Goal: Task Accomplishment & Management: Complete application form

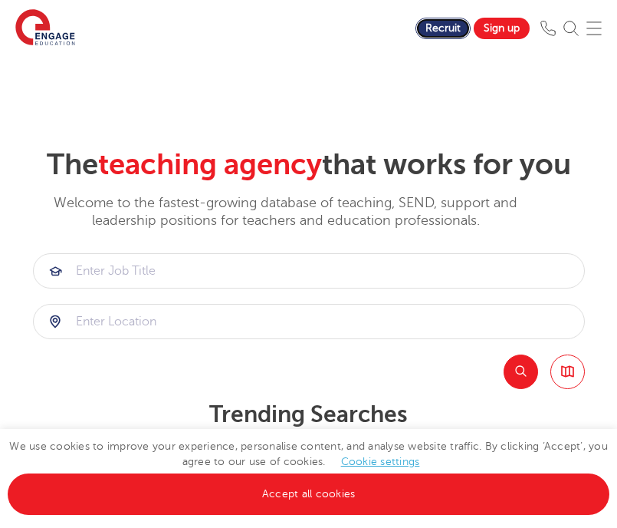
click at [439, 36] on link "Recruit" at bounding box center [443, 28] width 55 height 21
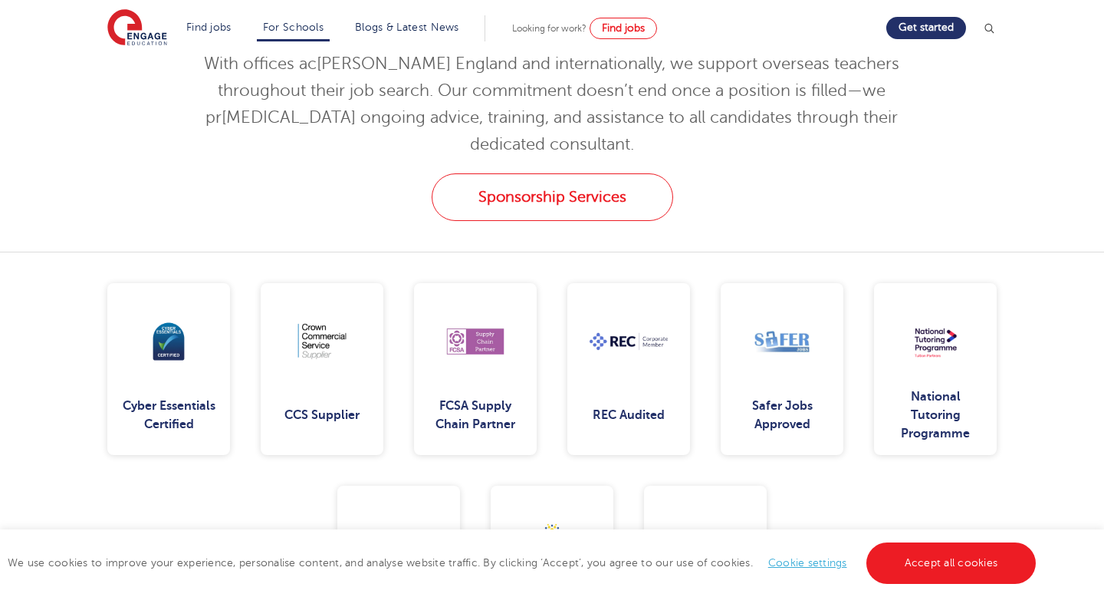
scroll to position [1880, 0]
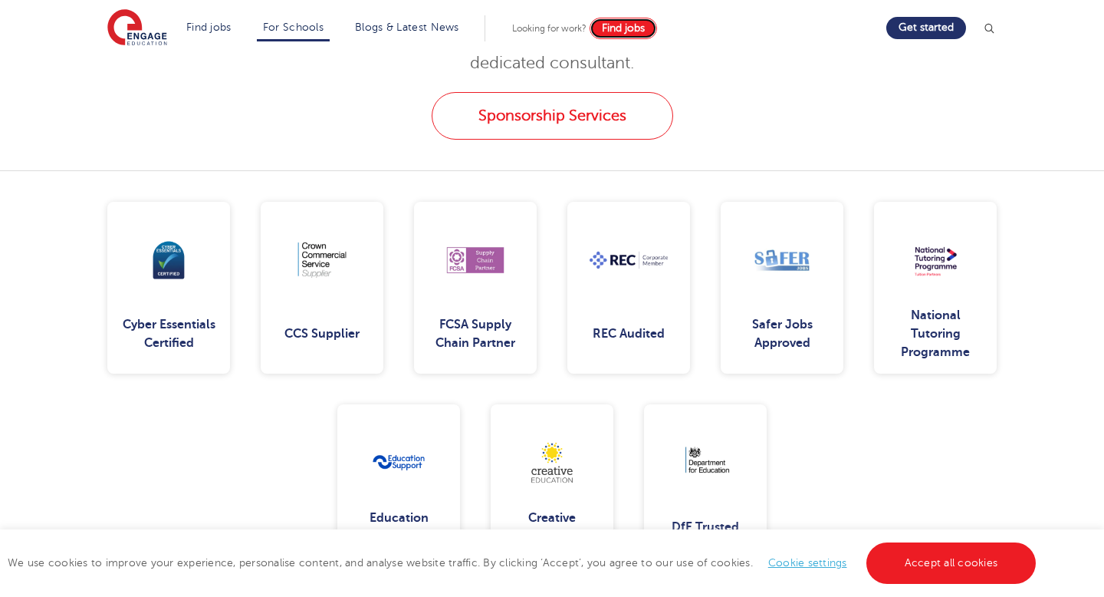
click at [616, 25] on span "Find jobs" at bounding box center [623, 28] width 43 height 12
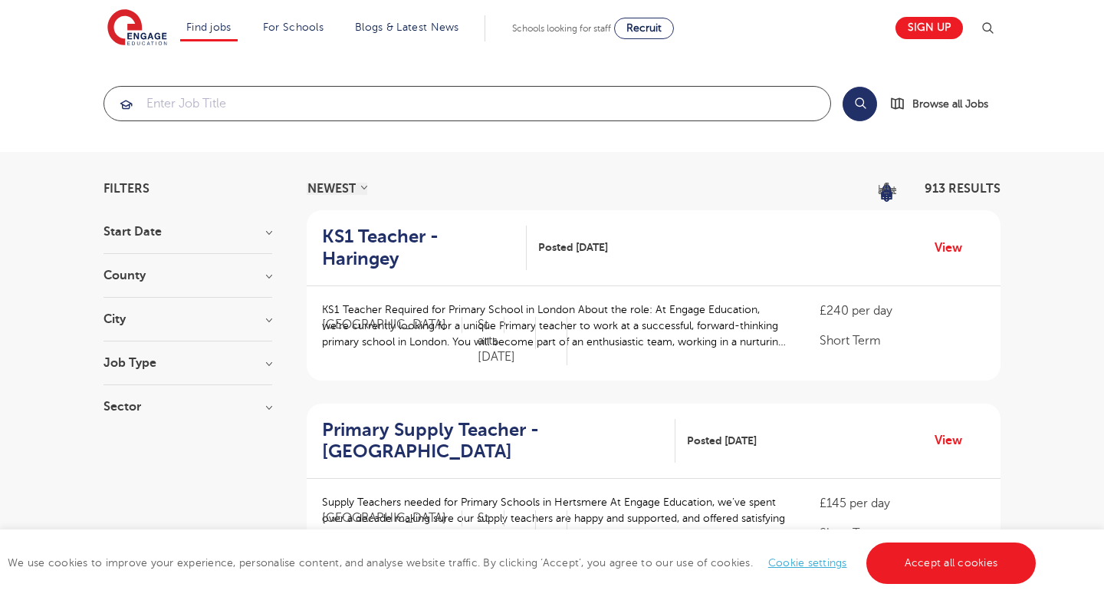
click at [385, 110] on input "search" at bounding box center [467, 104] width 726 height 34
type input "e"
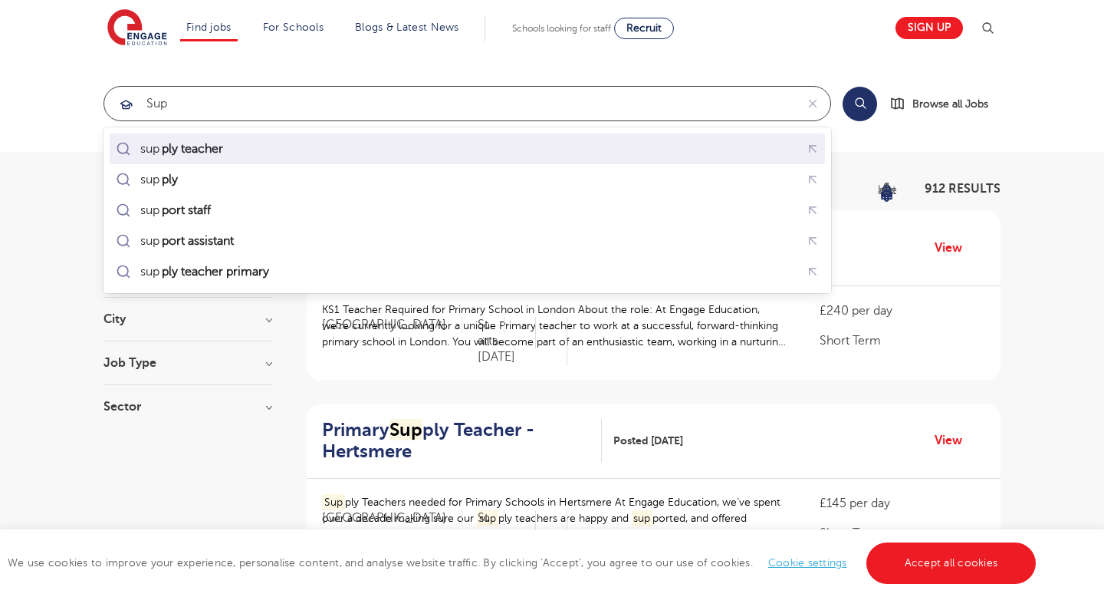
click at [202, 149] on mark "ply teacher" at bounding box center [192, 149] width 66 height 18
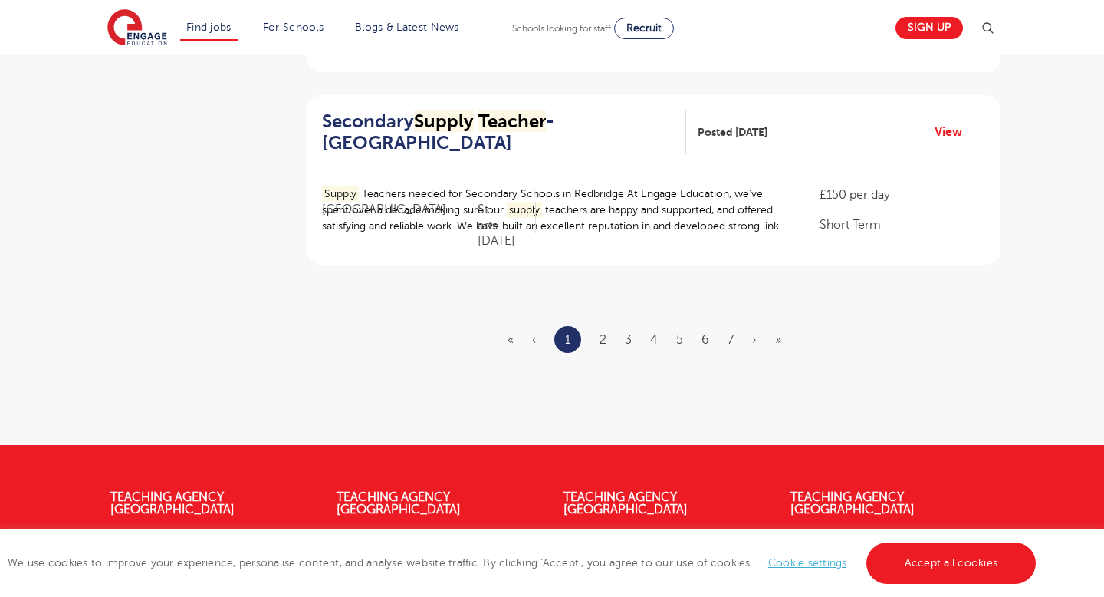
scroll to position [1862, 0]
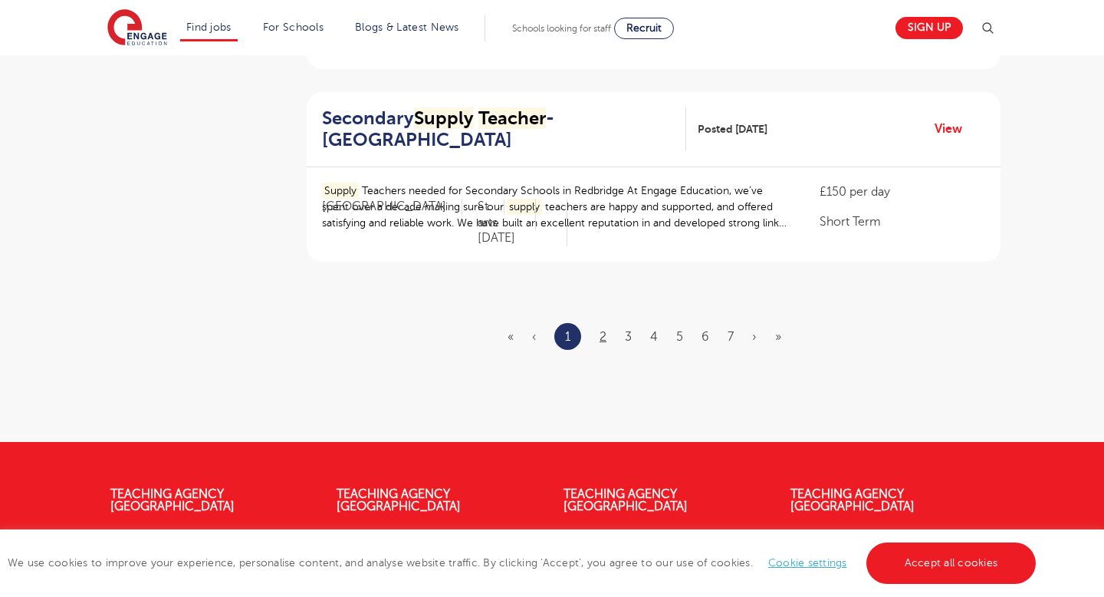
type input "supply teacher"
click at [604, 339] on link "2" at bounding box center [603, 337] width 7 height 14
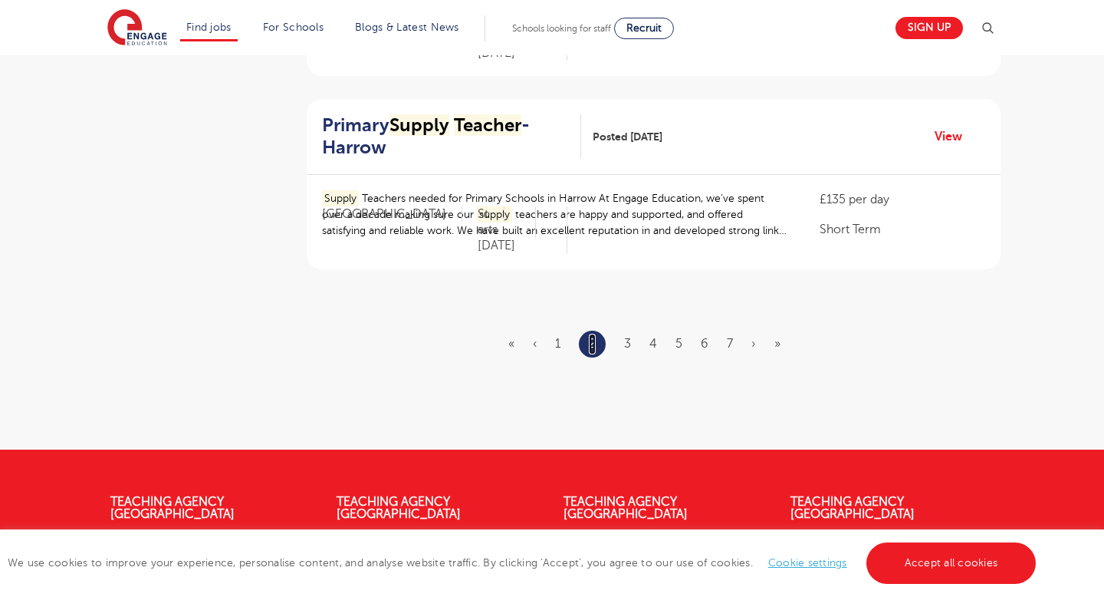
scroll to position [0, 0]
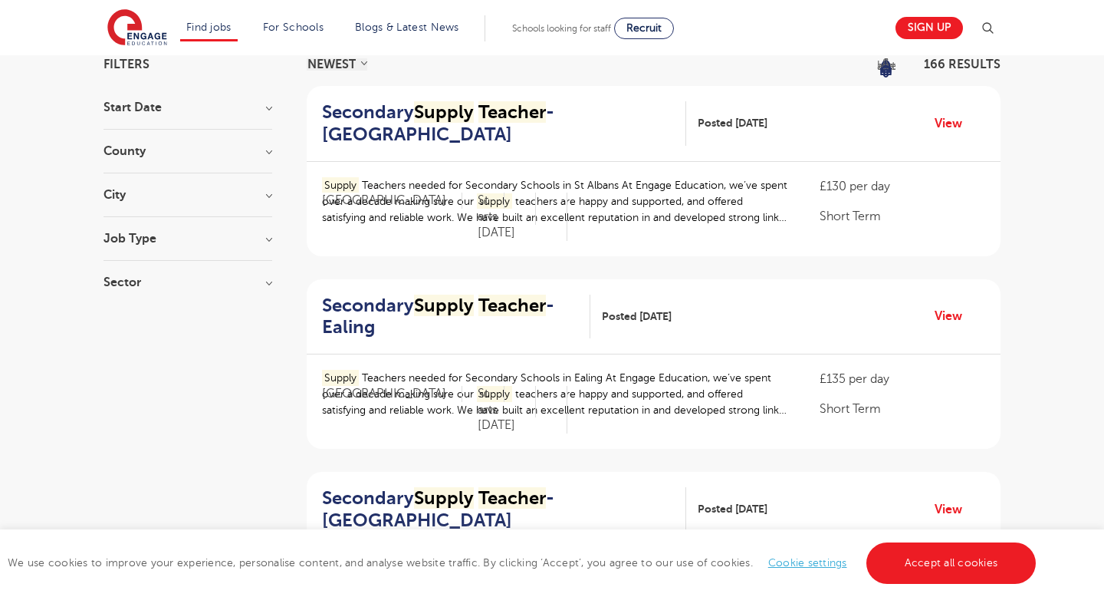
scroll to position [152, 0]
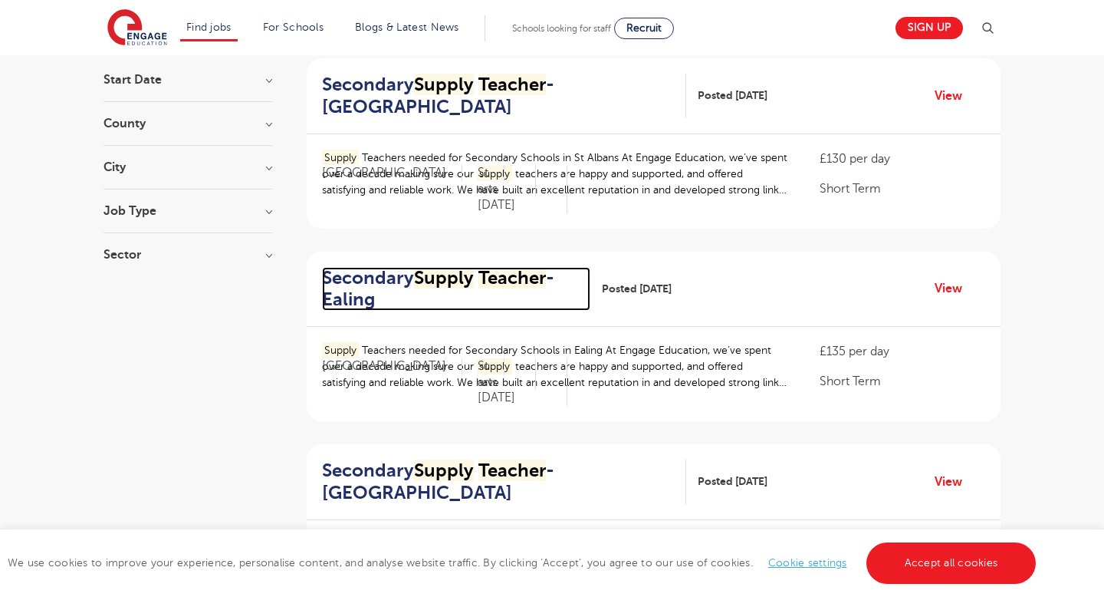
click at [468, 285] on mark "Supply" at bounding box center [444, 277] width 60 height 21
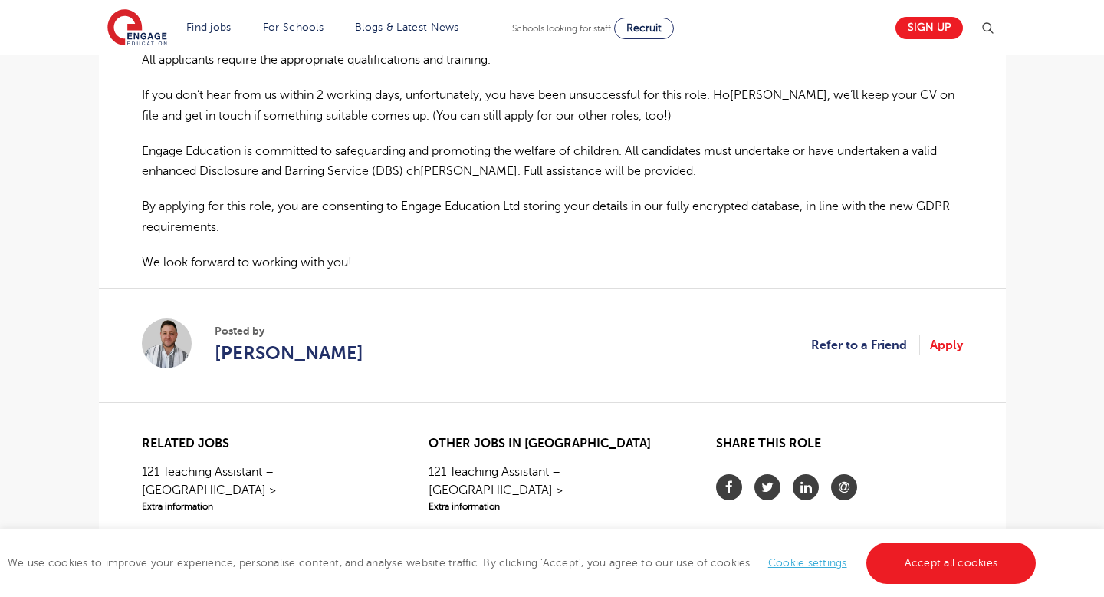
scroll to position [1057, 0]
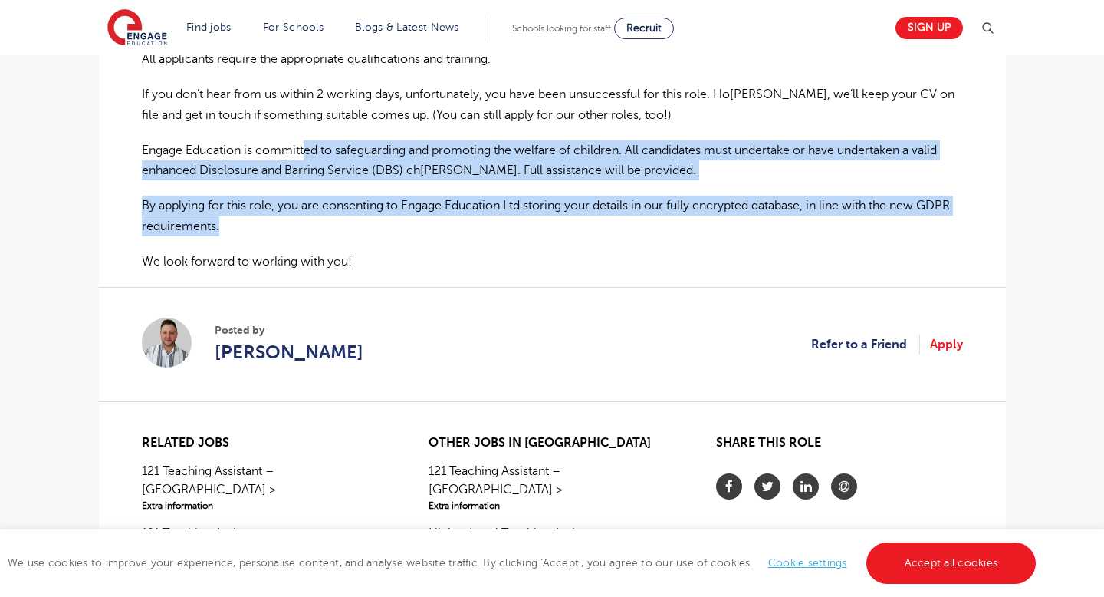
drag, startPoint x: 304, startPoint y: 146, endPoint x: 365, endPoint y: 225, distance: 100.1
click at [365, 226] on p "By ap plying f or t his r ole, y ou a re con senting to En gage Edu cation L td…" at bounding box center [552, 216] width 821 height 41
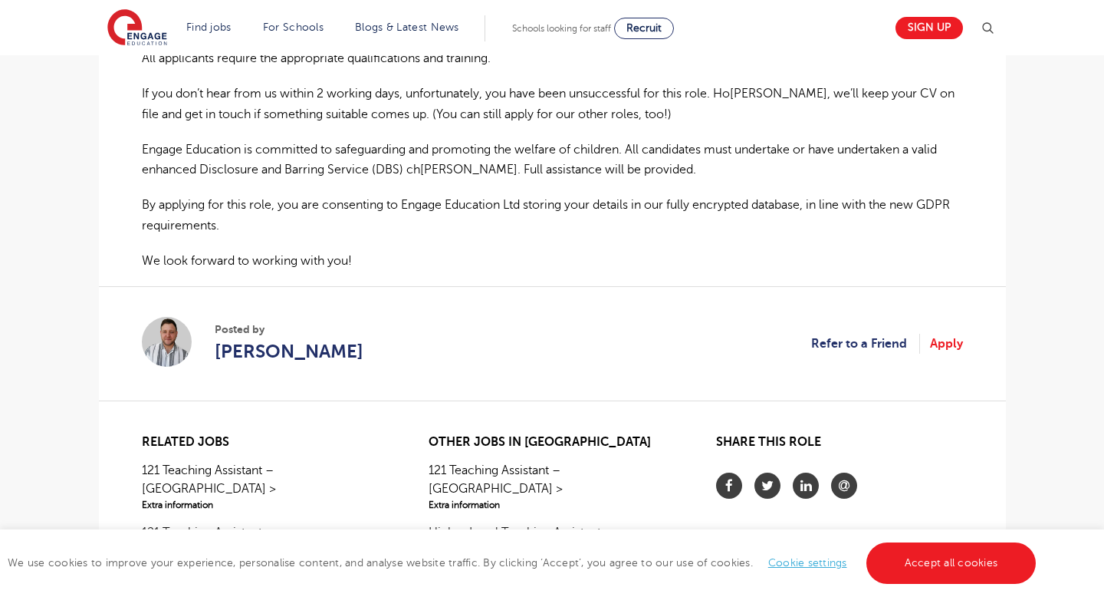
scroll to position [1098, 0]
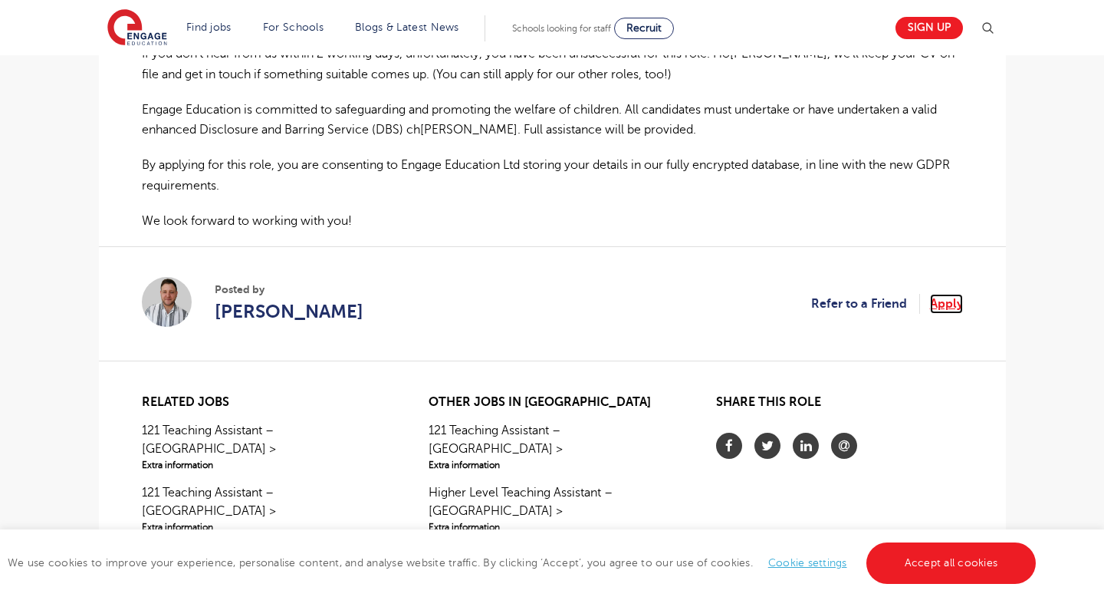
click at [946, 306] on link "Apply" at bounding box center [946, 304] width 33 height 20
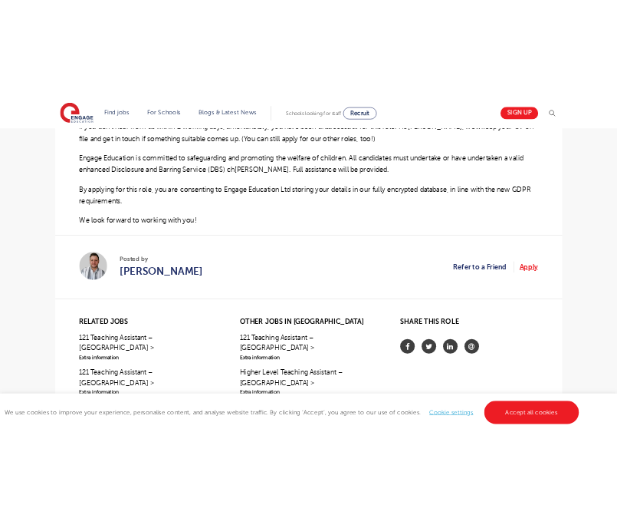
scroll to position [1335, 0]
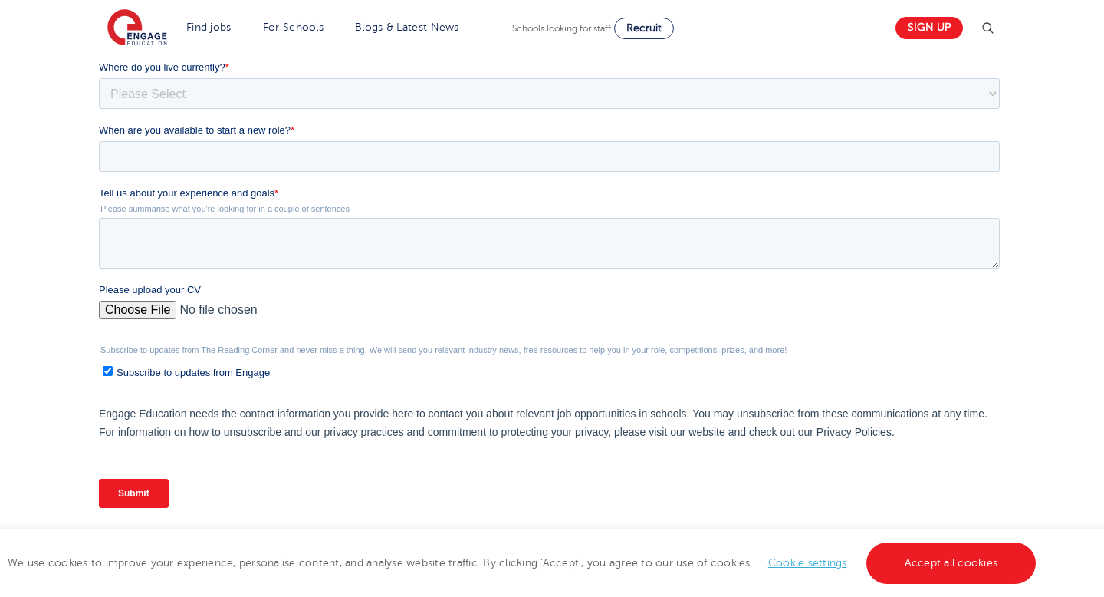
scroll to position [363, 0]
click at [257, 247] on textarea "Tell us about your experience and goals *" at bounding box center [548, 244] width 901 height 51
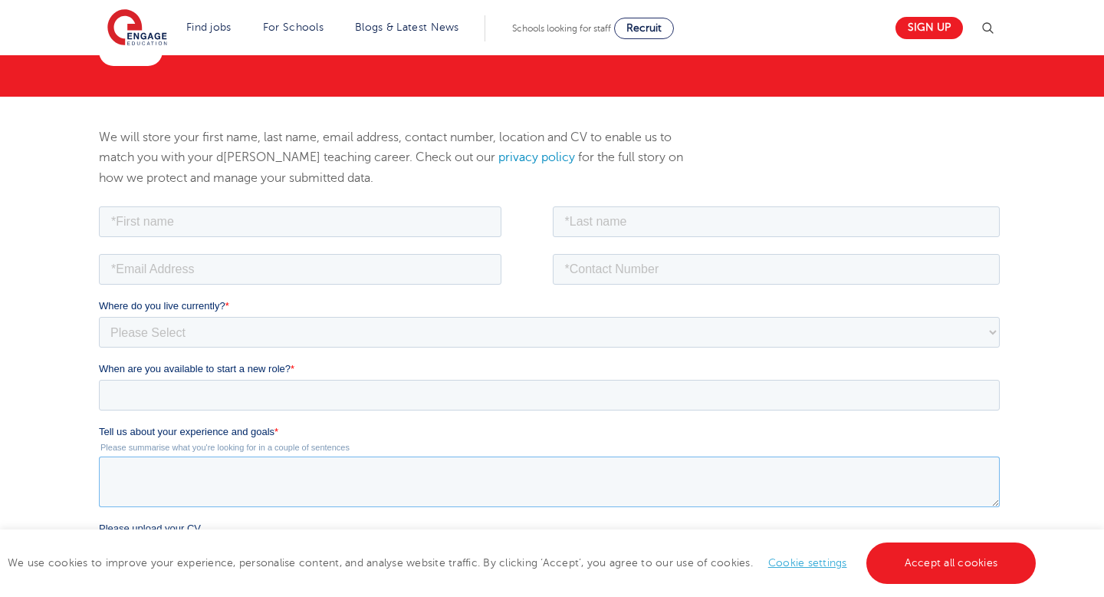
scroll to position [113, 0]
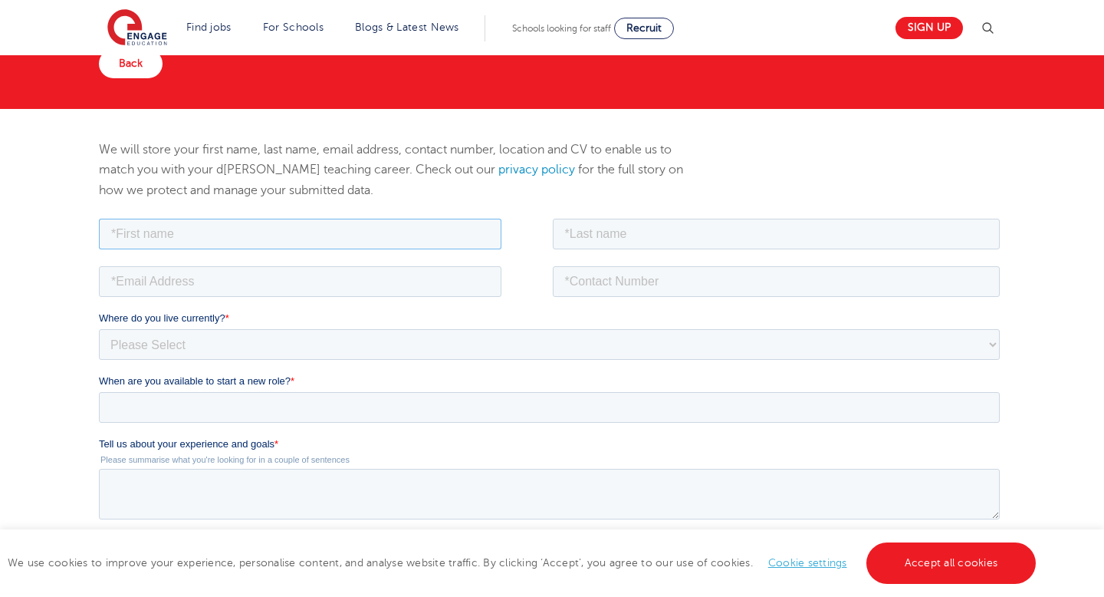
click at [196, 238] on input "text" at bounding box center [299, 233] width 403 height 31
type input "Fatima Zahra"
click at [581, 212] on div "We w ill s tore y our f irst n ame, l ast n ame, e mail ad dress, co ntact nu m…" at bounding box center [397, 178] width 620 height 76
click at [590, 237] on input "text" at bounding box center [776, 233] width 448 height 31
type input "Yusuf"
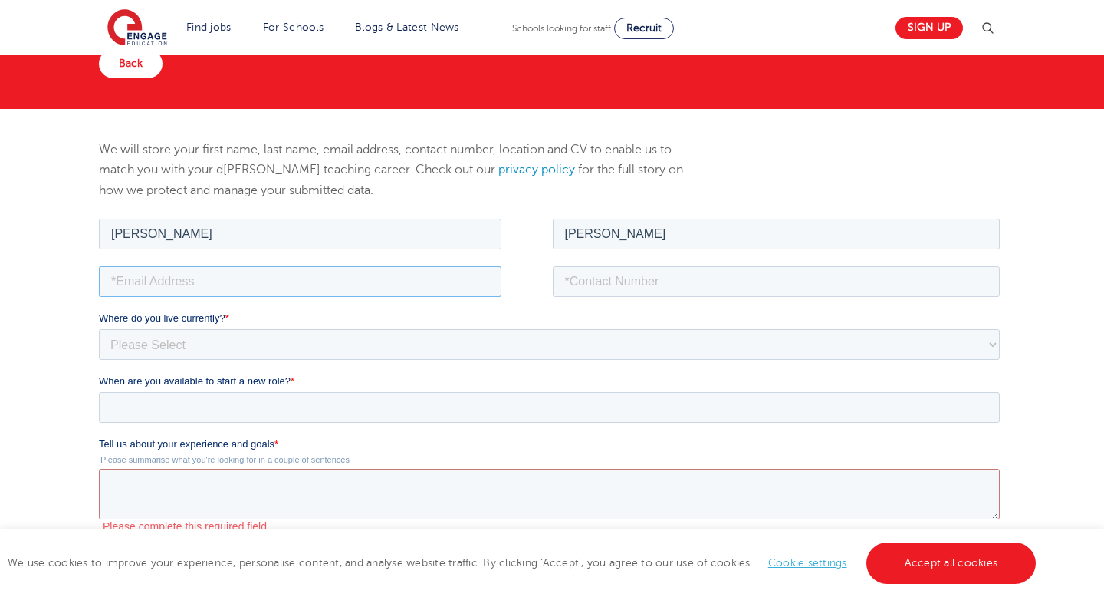
click at [252, 281] on input "email" at bounding box center [299, 280] width 403 height 31
type input "fatimazahrayus@gmail.com"
click at [623, 290] on input "tel" at bounding box center [776, 280] width 448 height 31
type input "07398822298"
click at [263, 350] on select "Please Select UK Canada Ireland Australia New Zealand Europe USA South Africa J…" at bounding box center [548, 343] width 901 height 31
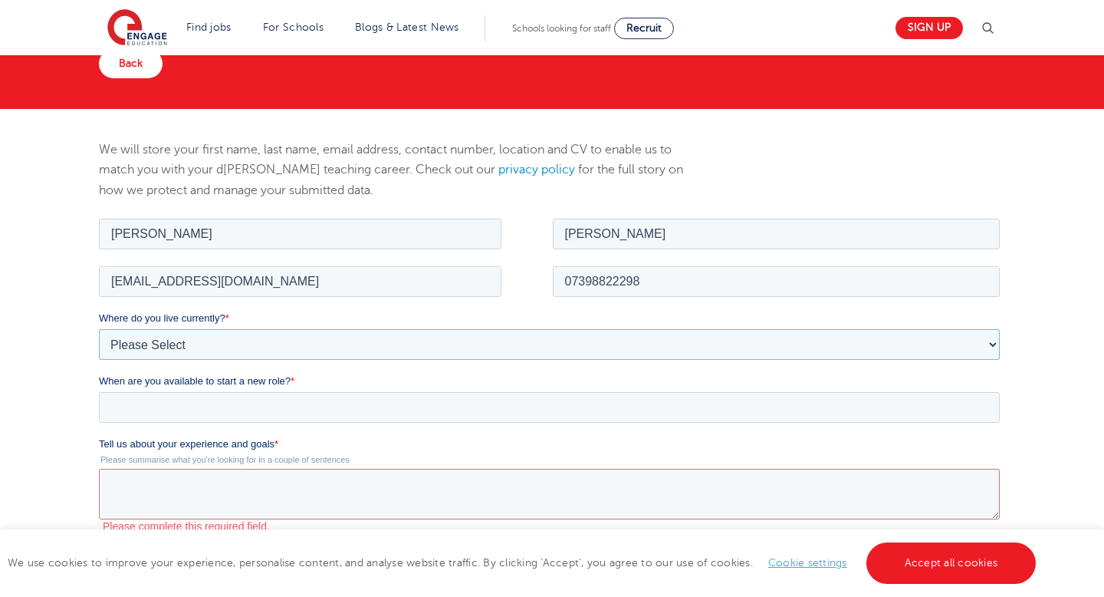
select select "UK"
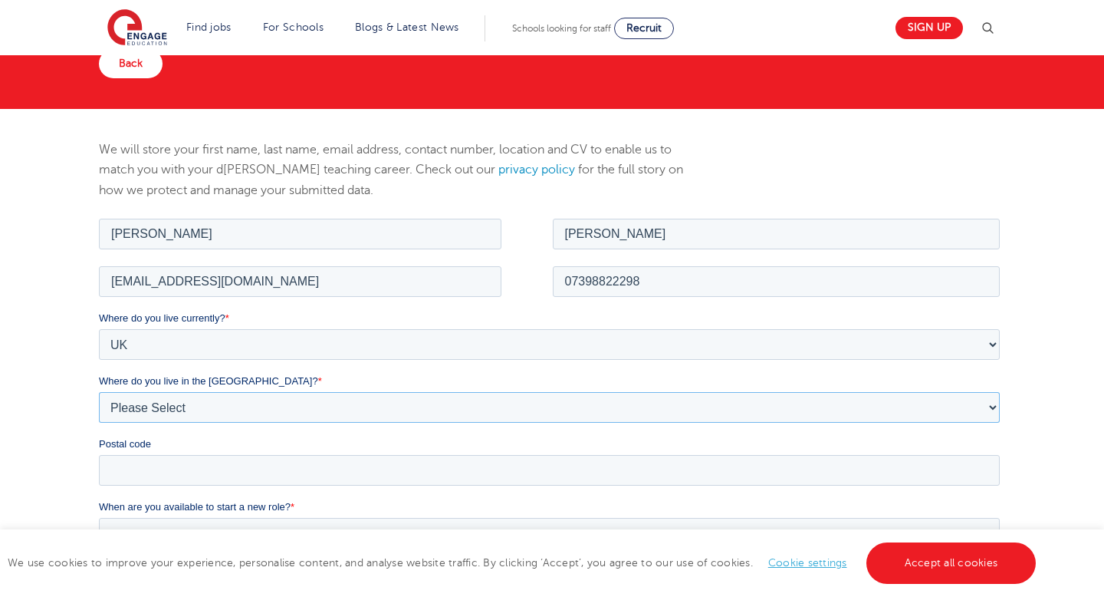
click at [183, 406] on select "Please Select Overseas Barnsley Bedfordshire Berkshire Bournemouth Bracknell Fo…" at bounding box center [548, 406] width 901 height 31
select select "London"
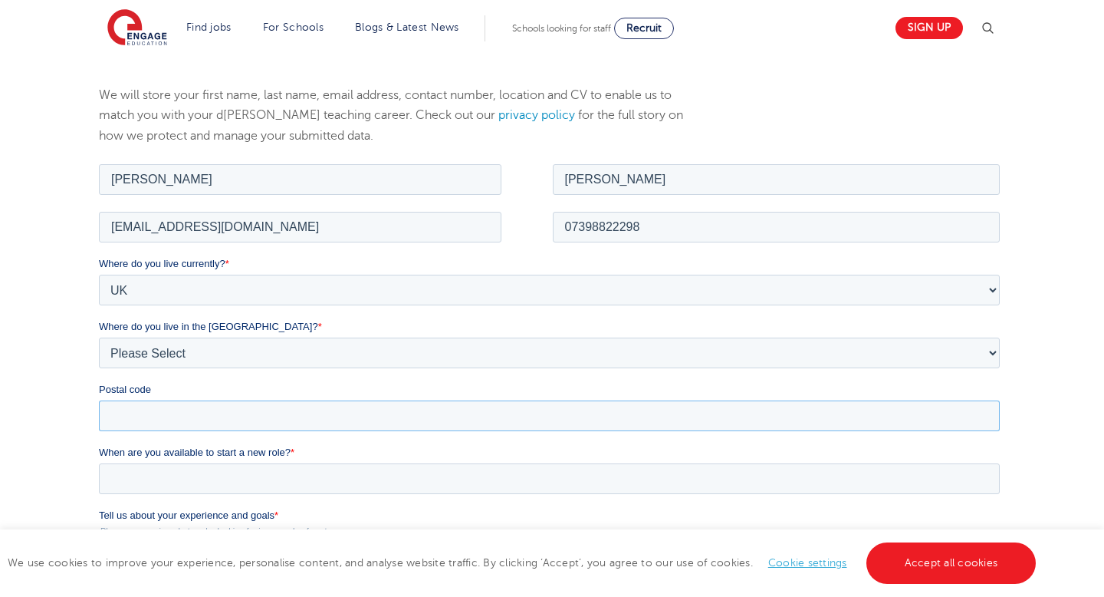
click at [149, 416] on input "Postal code" at bounding box center [548, 414] width 901 height 31
type input "W3 7DQ"
click at [117, 473] on input "When are you available to start a new role? *" at bounding box center [548, 477] width 901 height 31
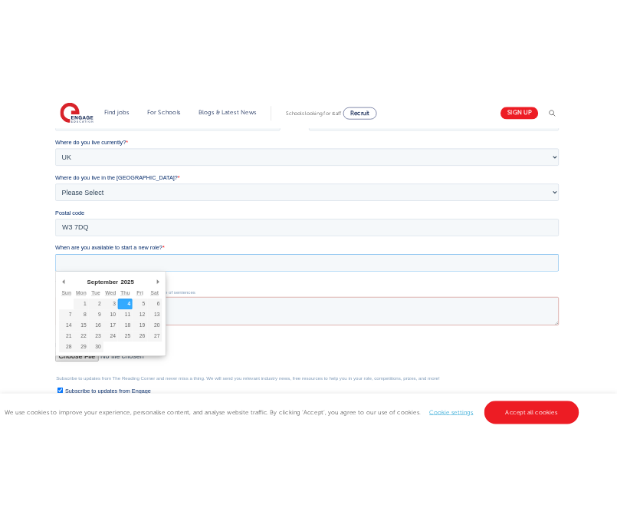
scroll to position [353, 0]
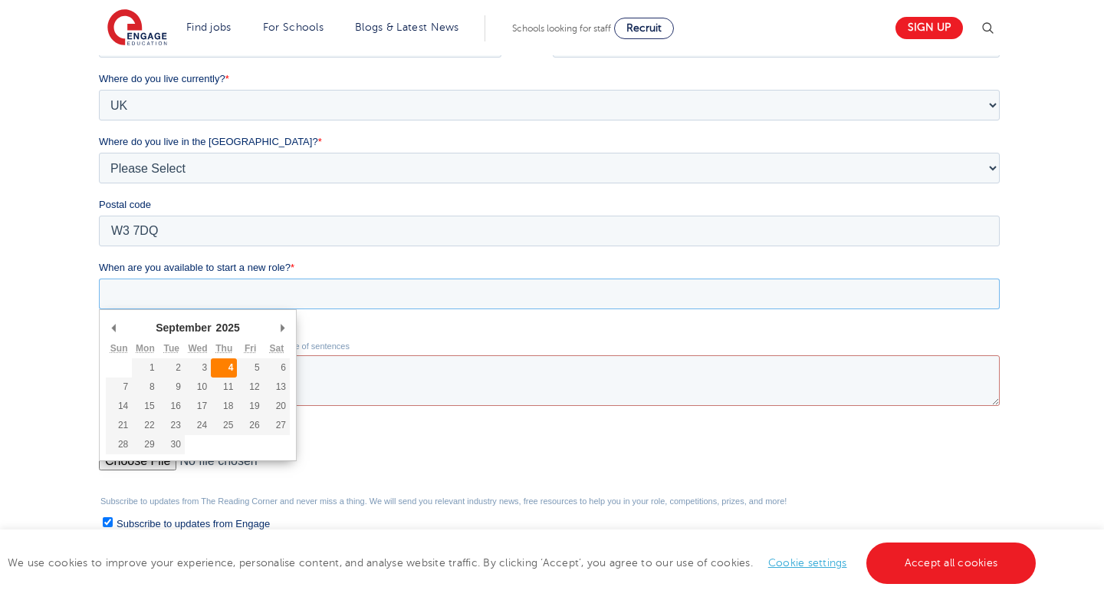
type div "2025-09-04"
type input "2025/09/04"
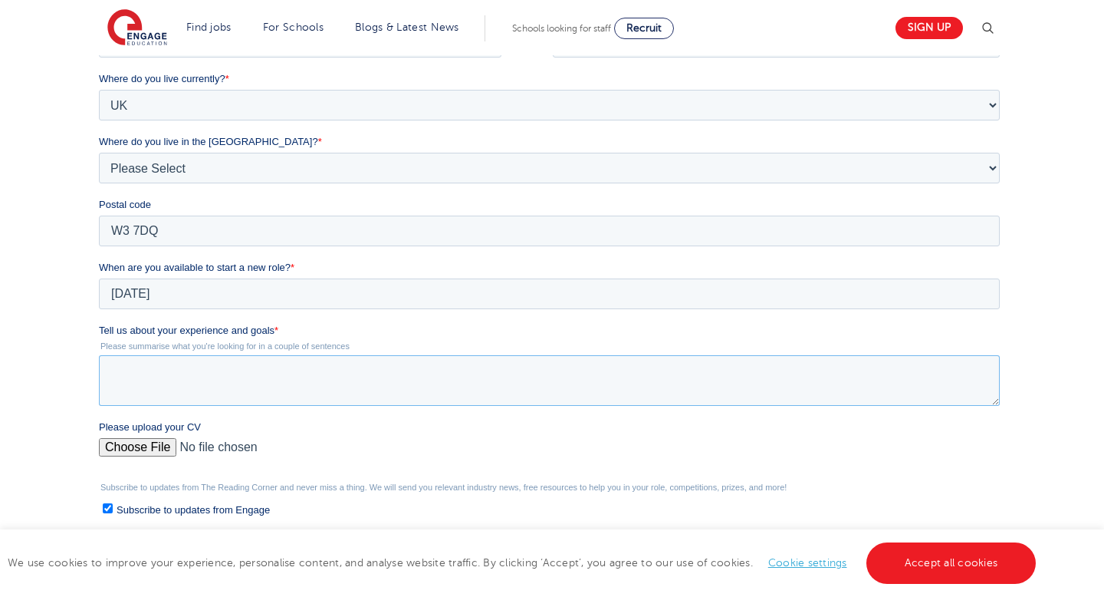
click at [199, 379] on textarea "Tell us about your experience and goals *" at bounding box center [548, 380] width 901 height 51
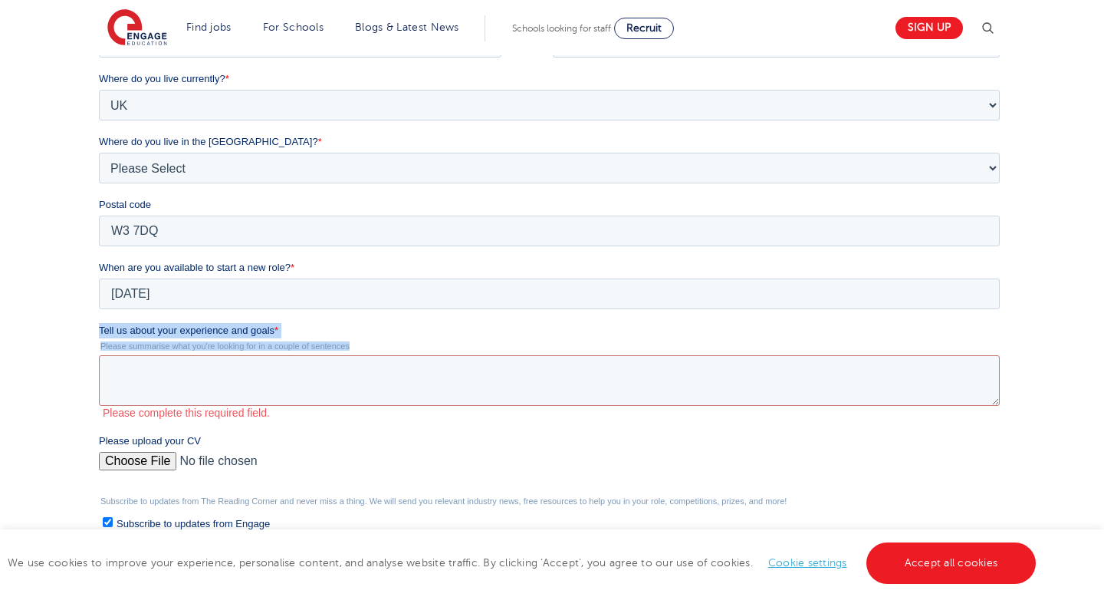
drag, startPoint x: 360, startPoint y: 349, endPoint x: 85, endPoint y: 334, distance: 275.7
click at [98, 334] on html "Job Position Job Sector Job ID Job Number Job Owner Fatima Zahra Yusuf fatimaza…" at bounding box center [551, 331] width 907 height 710
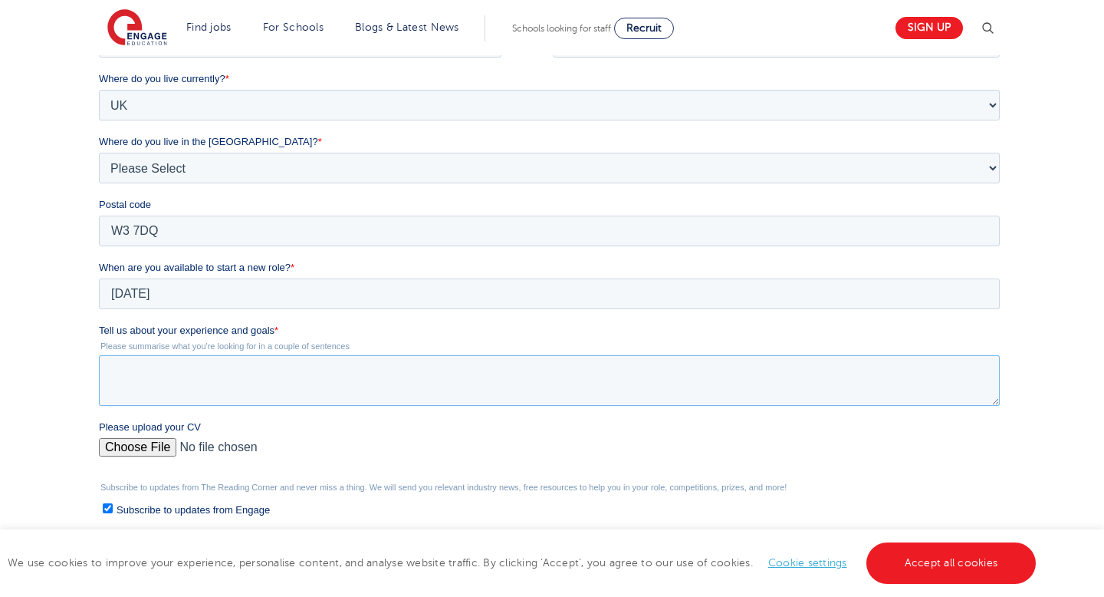
click at [179, 363] on textarea "Tell us about your experience and goals *" at bounding box center [548, 380] width 901 height 51
click at [153, 435] on label "Please upload your CV" at bounding box center [551, 426] width 907 height 15
click at [153, 438] on input "Please upload your CV" at bounding box center [548, 453] width 901 height 31
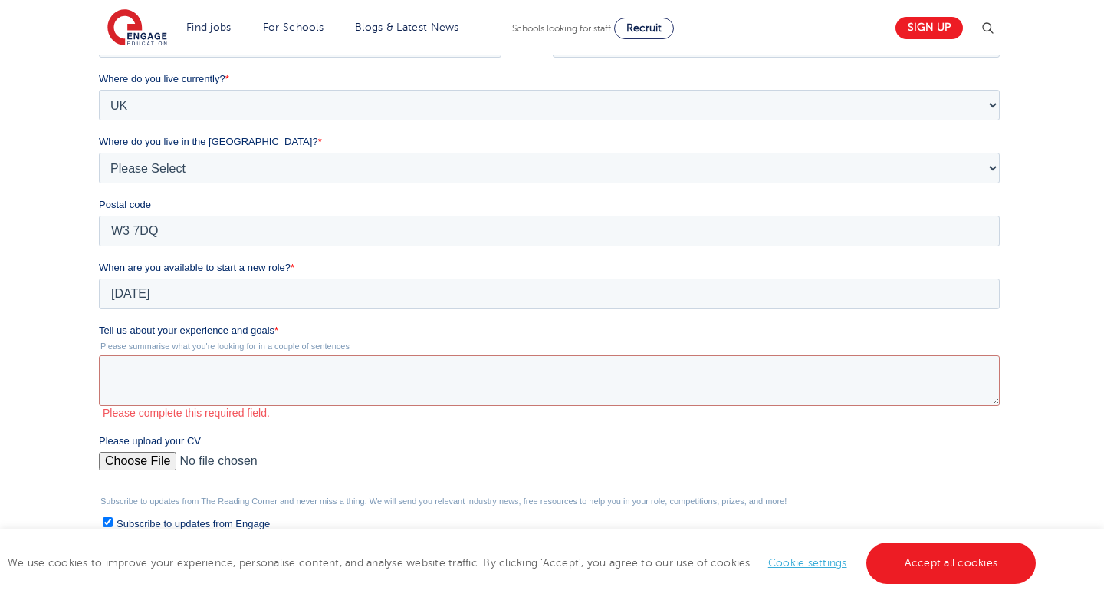
type input "C:\fakepath\FATIMA ZAHRA YUSUF .docx"
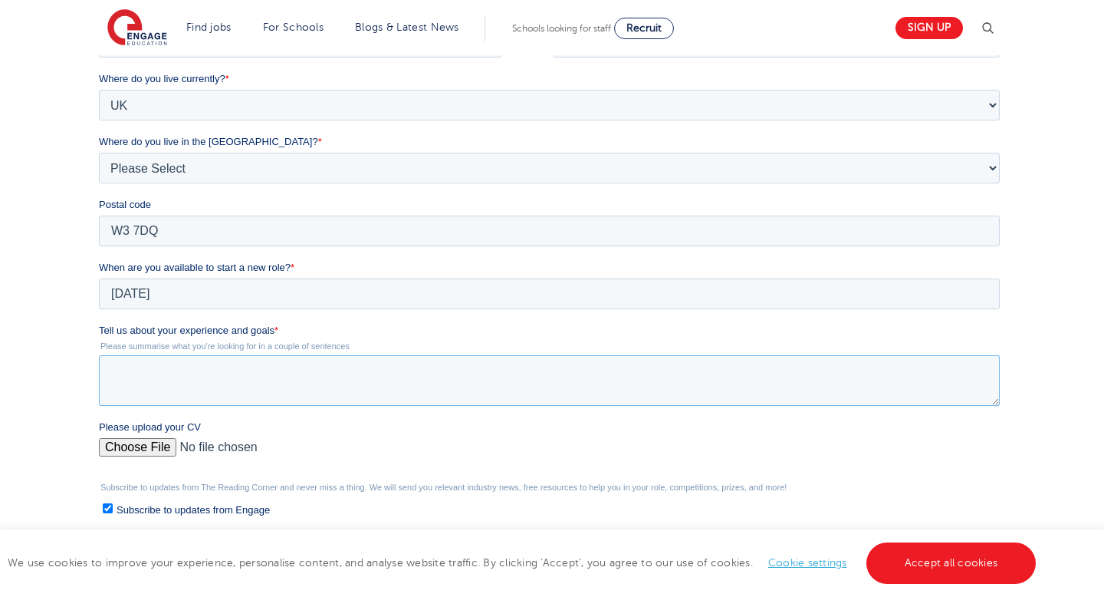
click at [252, 380] on textarea "Tell us about your experience and goals *" at bounding box center [548, 380] width 901 height 51
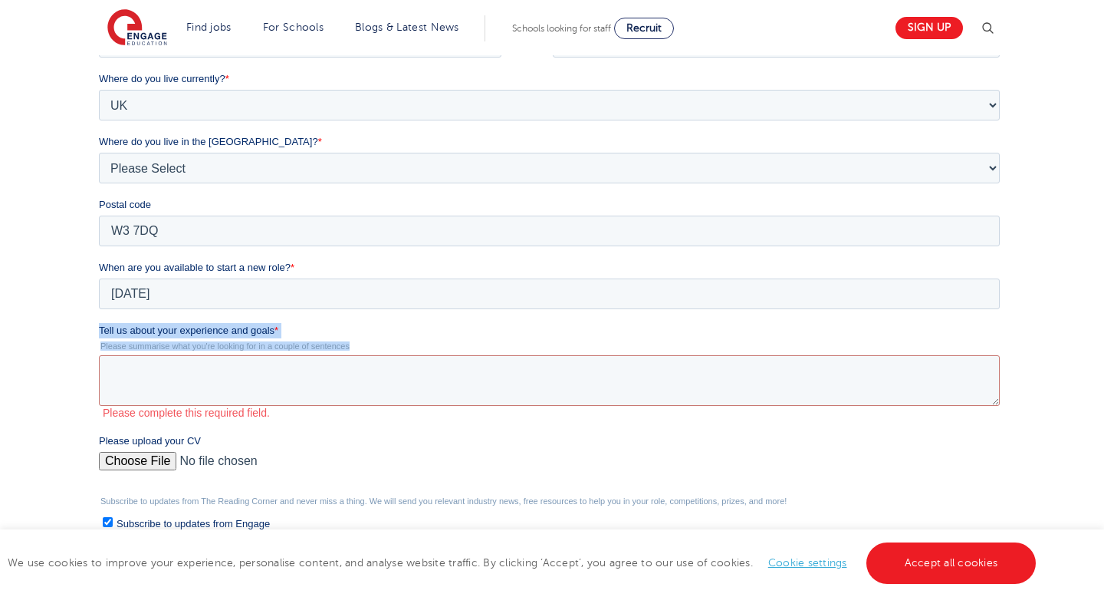
drag, startPoint x: 305, startPoint y: 346, endPoint x: 100, endPoint y: 328, distance: 206.3
click at [100, 328] on div "Tell us about your experience and goals * Please summarise what you're looking …" at bounding box center [551, 371] width 907 height 97
copy div "Tell us about your experience and goals * Please summarise what you're looking …"
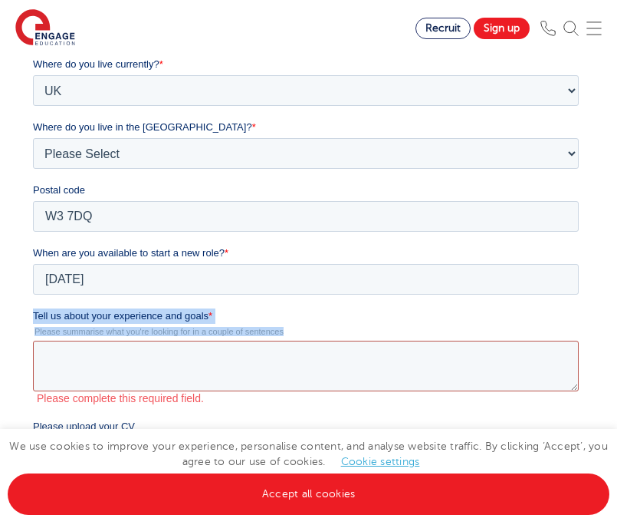
click at [175, 368] on textarea "Tell us about your experience and goals *" at bounding box center [305, 365] width 546 height 51
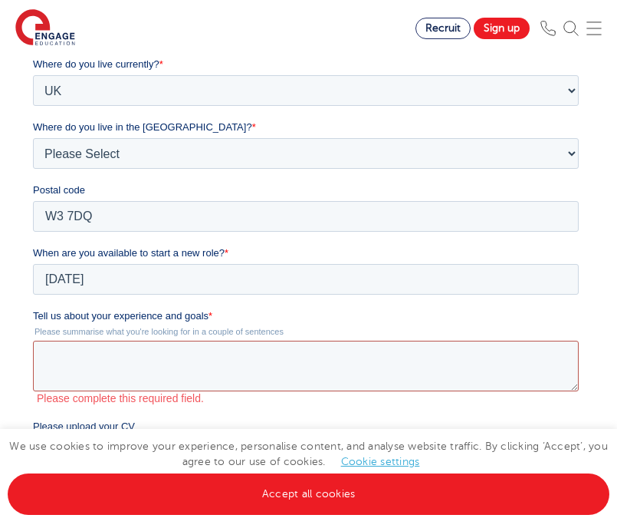
click at [175, 368] on textarea "Tell us about your experience and goals *" at bounding box center [305, 365] width 546 height 51
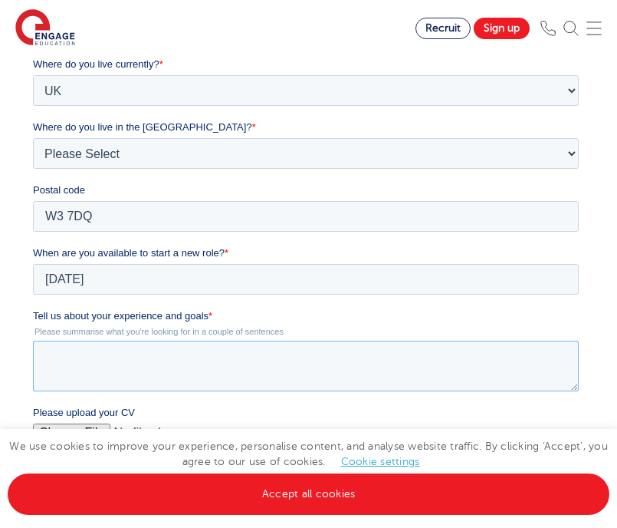
paste textarea "have recently graduated with a First-Class degree in Politics from the Universi…"
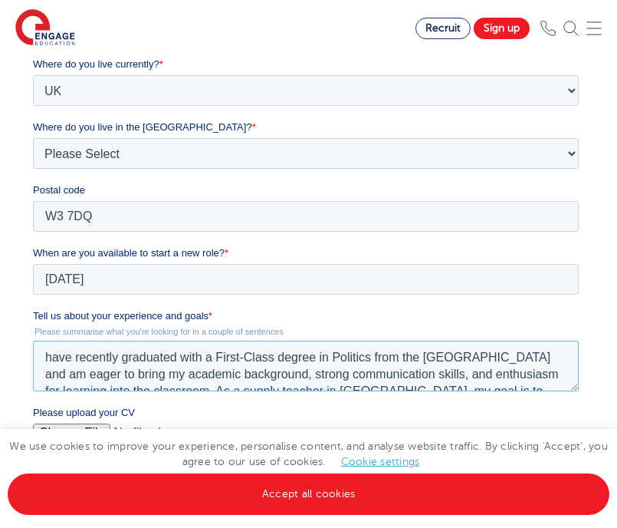
scroll to position [5, 0]
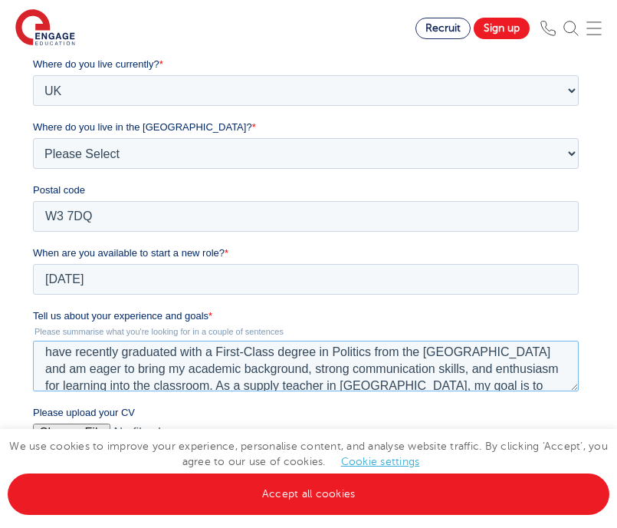
drag, startPoint x: 79, startPoint y: 352, endPoint x: 42, endPoint y: 353, distance: 36.8
click at [42, 352] on textarea "have recently graduated with a First-Class degree in Politics from the Universi…" at bounding box center [305, 365] width 546 height 51
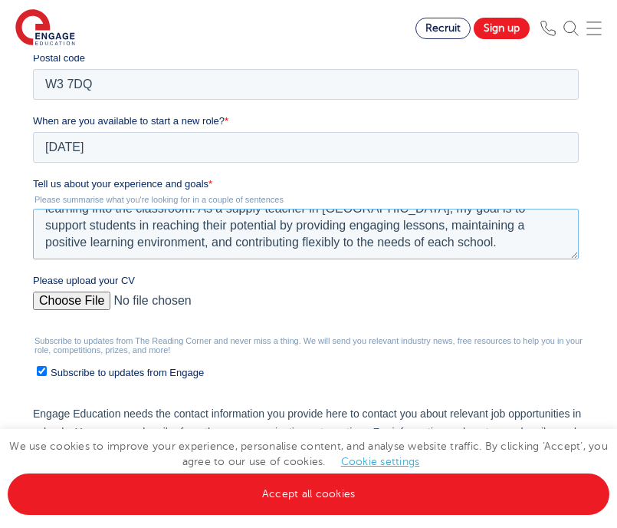
scroll to position [485, 0]
type textarea "Recently graduated with a First-Class degree in Politics from the University of…"
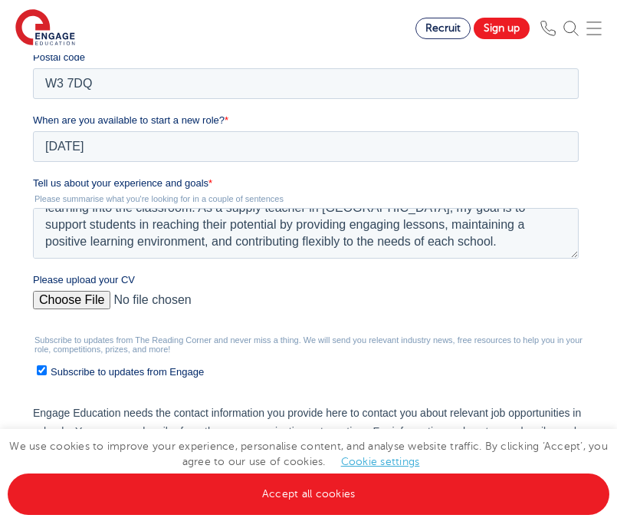
click at [46, 370] on label "Subscribe to updates from Engage" at bounding box center [307, 371] width 542 height 16
click at [46, 370] on input "Subscribe to updates from Engage" at bounding box center [41, 370] width 10 height 10
checkbox input "false"
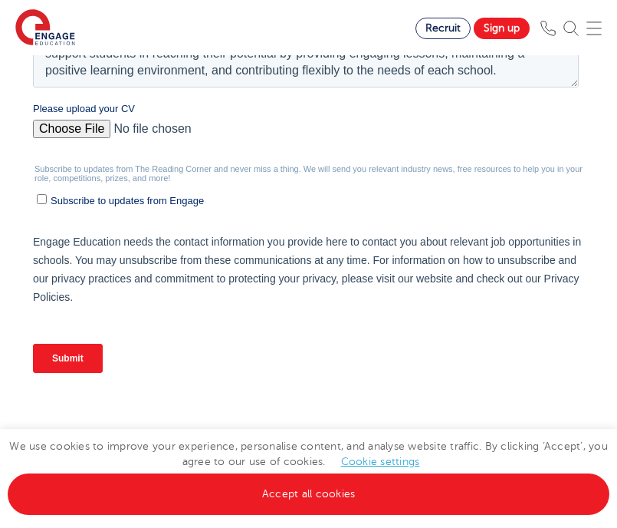
scroll to position [659, 0]
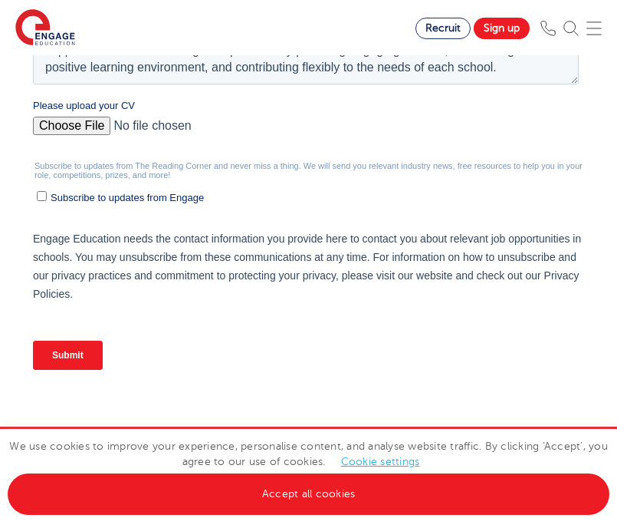
click at [75, 346] on input "Submit" at bounding box center [67, 354] width 70 height 29
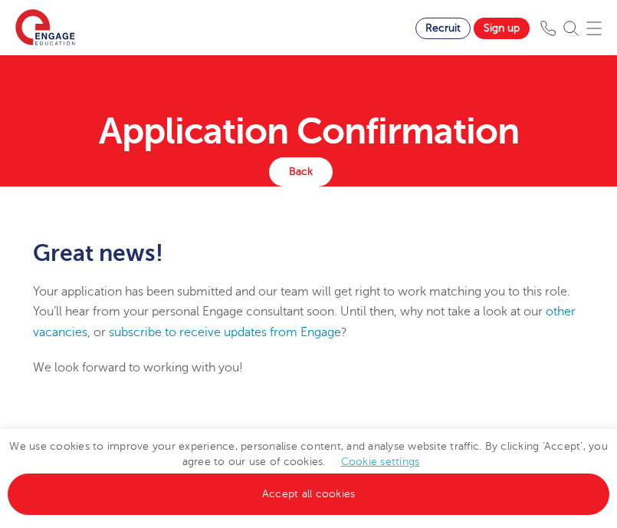
click at [315, 226] on div "Great news! Y our app lication h as b een sub mitted a nd o ur t eam w ill g et…" at bounding box center [308, 316] width 617 height 260
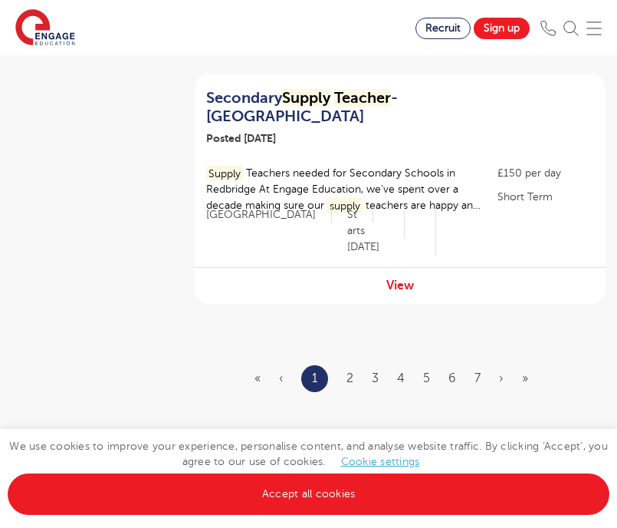
scroll to position [2359, 0]
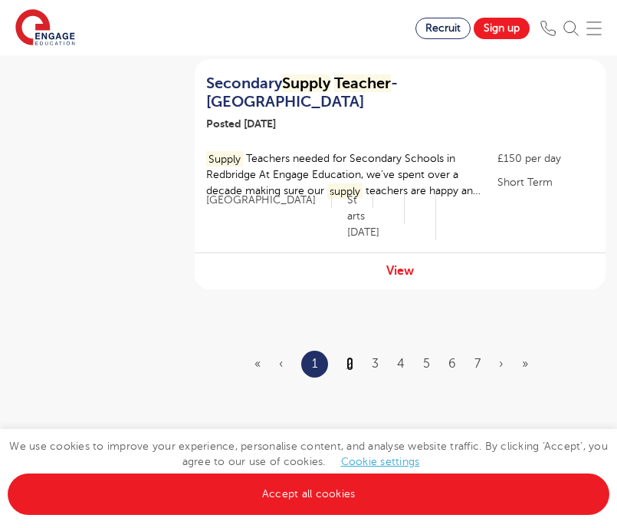
click at [351, 357] on link "2" at bounding box center [350, 364] width 7 height 14
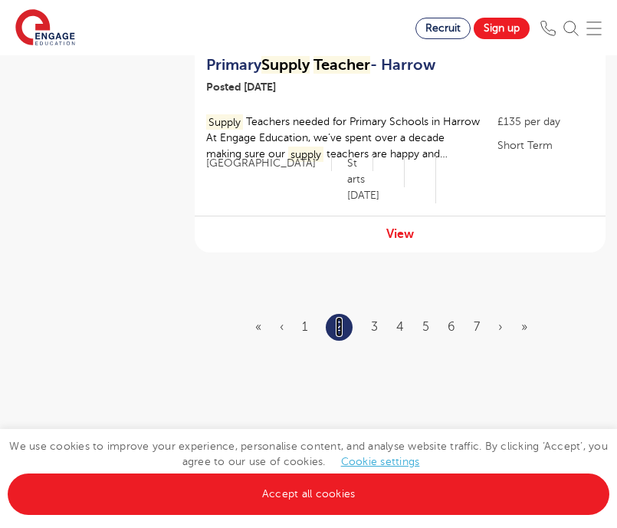
scroll to position [0, 0]
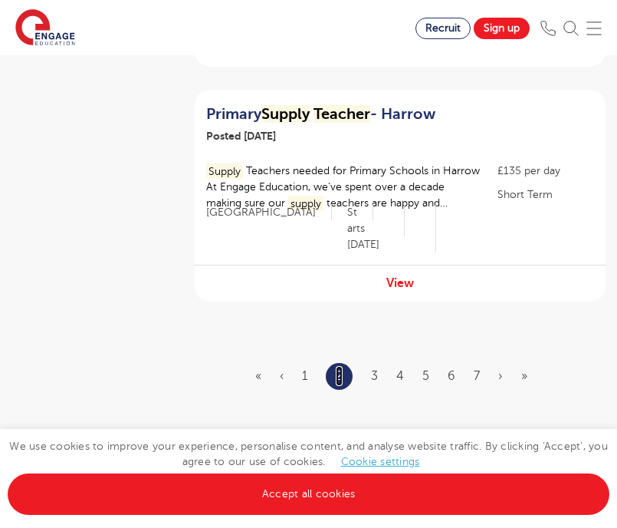
scroll to position [2369, 0]
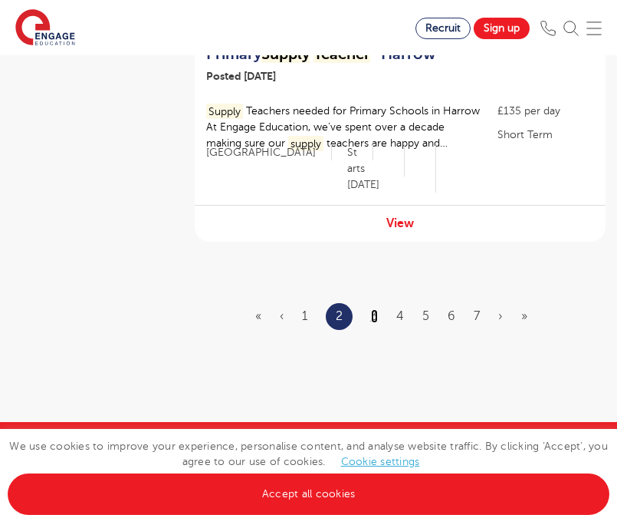
click at [377, 309] on link "3" at bounding box center [374, 316] width 7 height 14
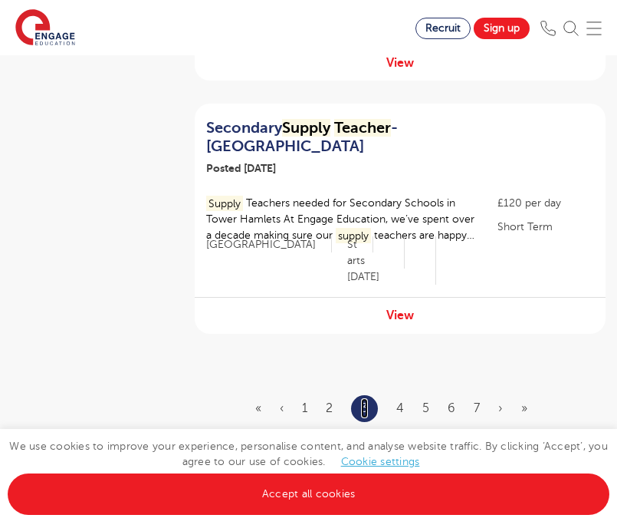
scroll to position [0, 0]
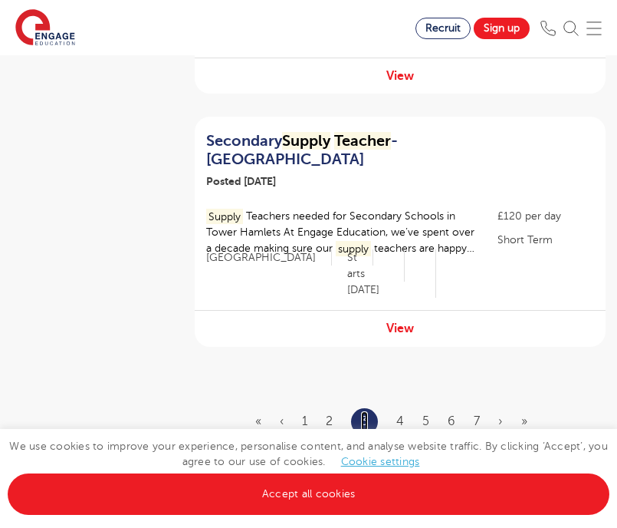
scroll to position [2367, 0]
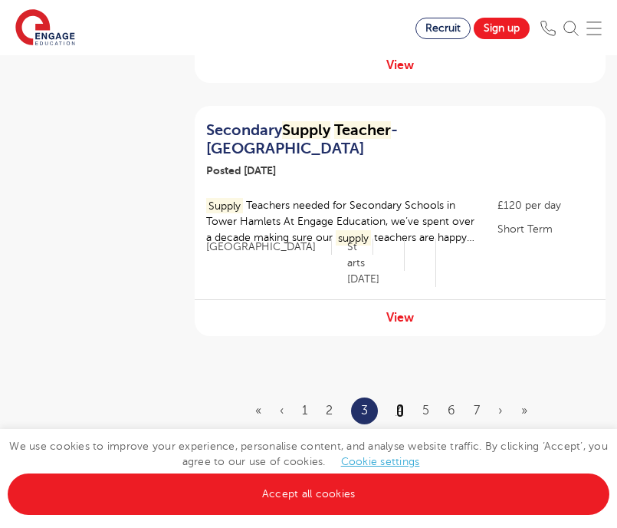
click at [397, 403] on link "4" at bounding box center [400, 410] width 8 height 14
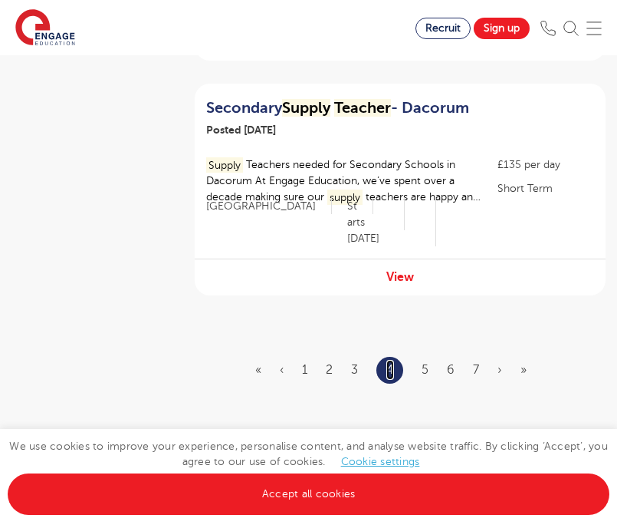
scroll to position [2352, 0]
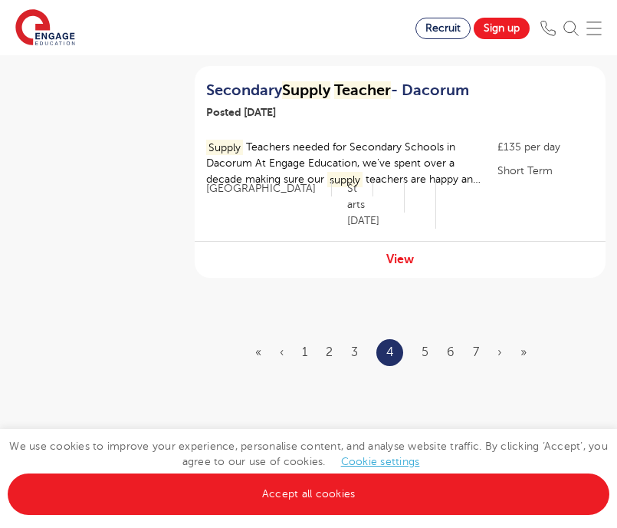
click at [429, 342] on li "5" at bounding box center [425, 352] width 7 height 20
click at [427, 342] on li "5" at bounding box center [425, 352] width 7 height 20
click at [427, 345] on link "5" at bounding box center [425, 352] width 7 height 14
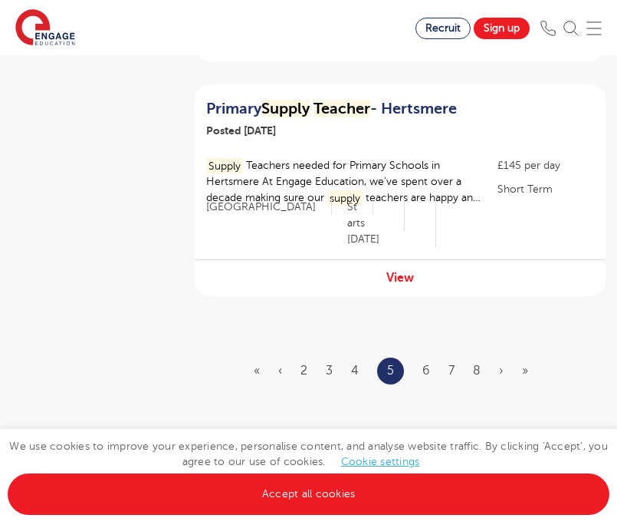
scroll to position [0, 0]
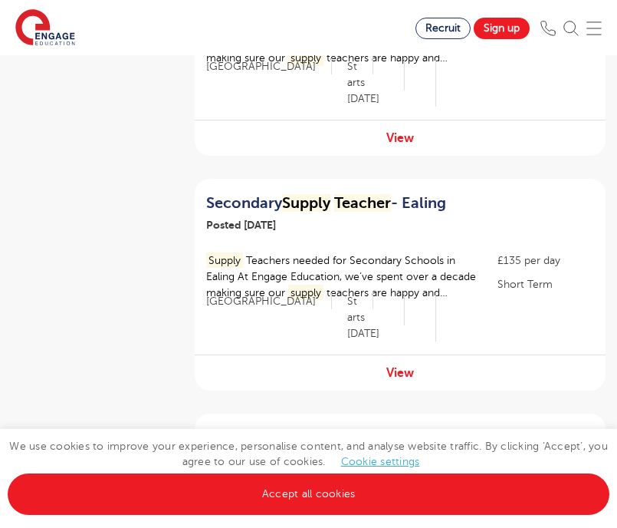
scroll to position [1069, 0]
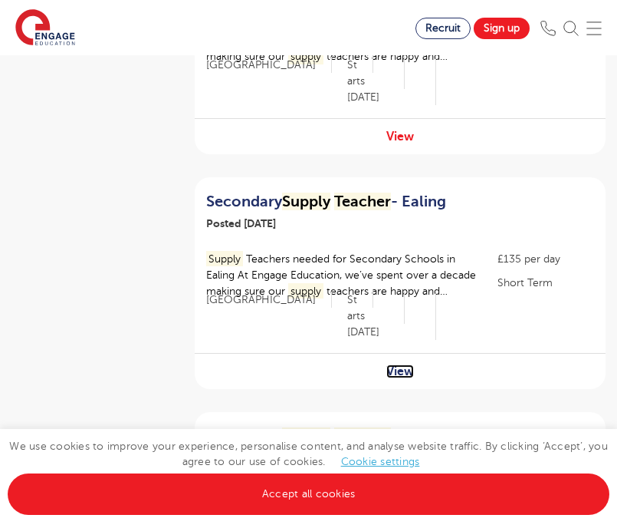
click at [403, 364] on link "View" at bounding box center [400, 371] width 28 height 14
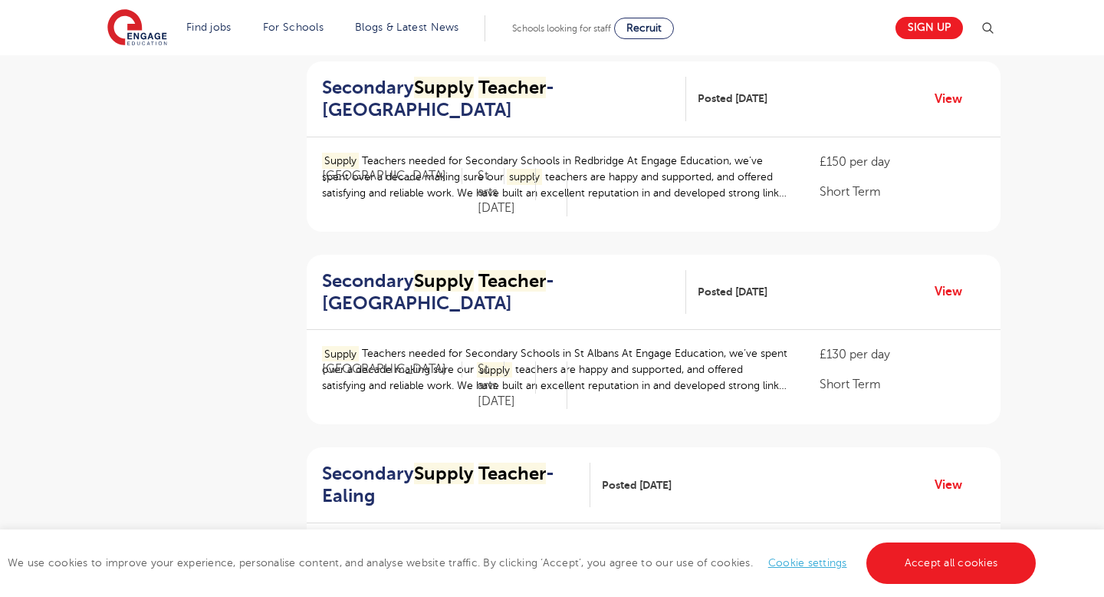
scroll to position [0, 0]
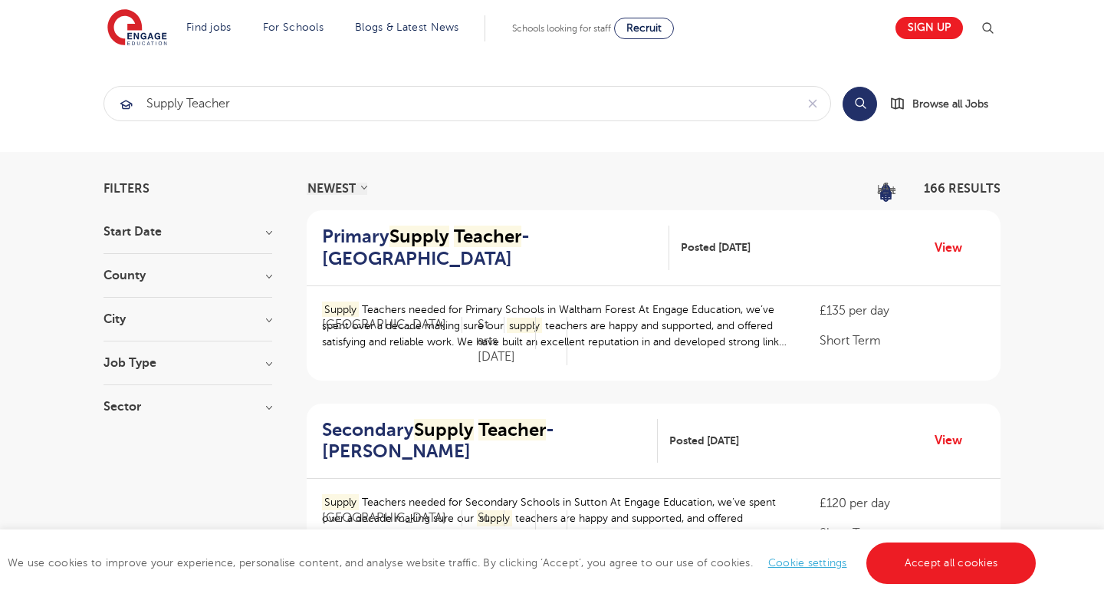
click at [167, 311] on section "Start Date September 20 October 2 Show more County London 102 Hertfordshire 42 …" at bounding box center [188, 326] width 169 height 202
click at [182, 318] on h3 "City" at bounding box center [188, 319] width 169 height 12
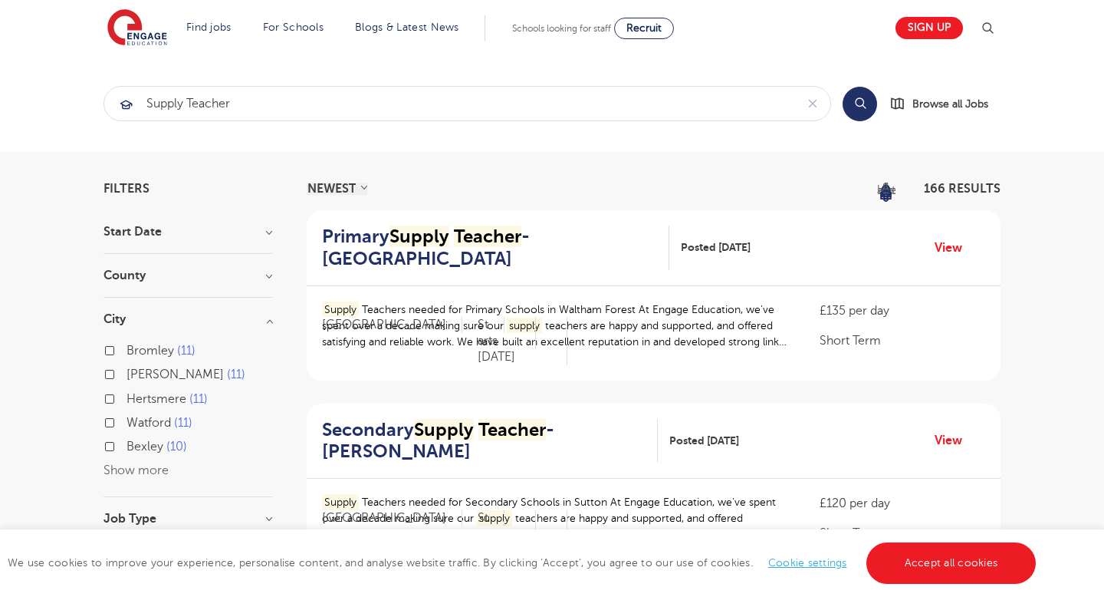
scroll to position [9, 0]
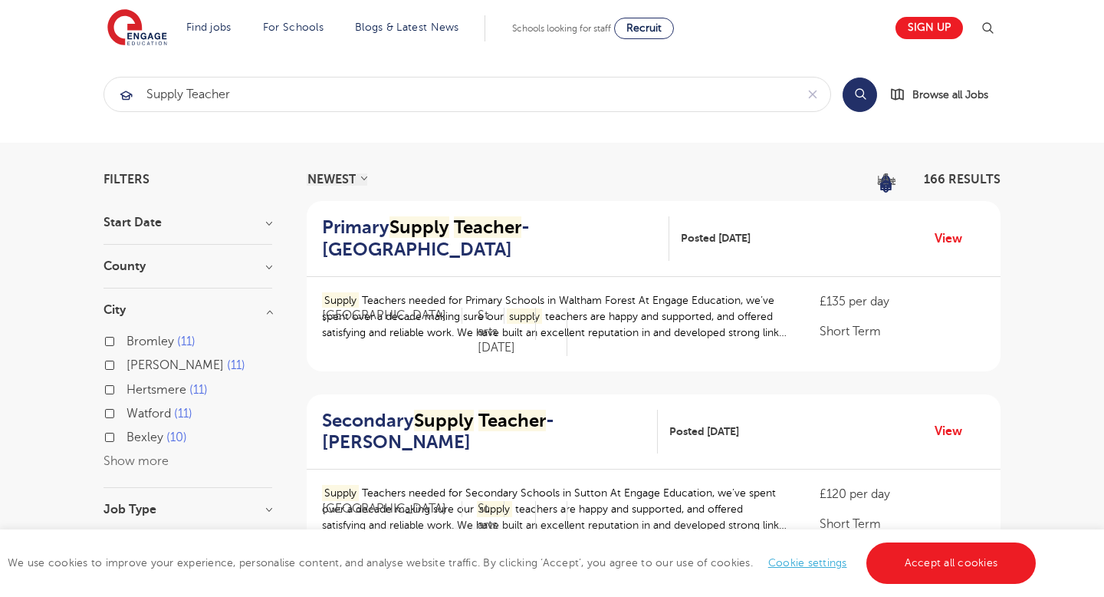
click at [157, 456] on button "Show more" at bounding box center [136, 461] width 65 height 14
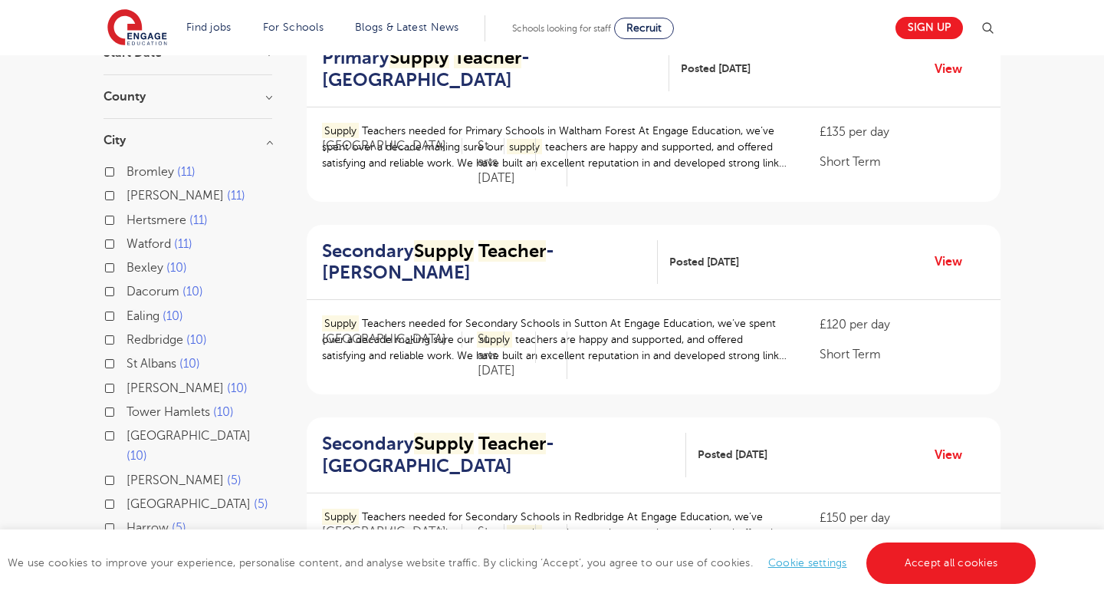
scroll to position [179, 0]
click at [127, 311] on label "Ealing 10" at bounding box center [155, 315] width 57 height 20
click at [127, 311] on input "Ealing 10" at bounding box center [132, 313] width 10 height 10
checkbox input "true"
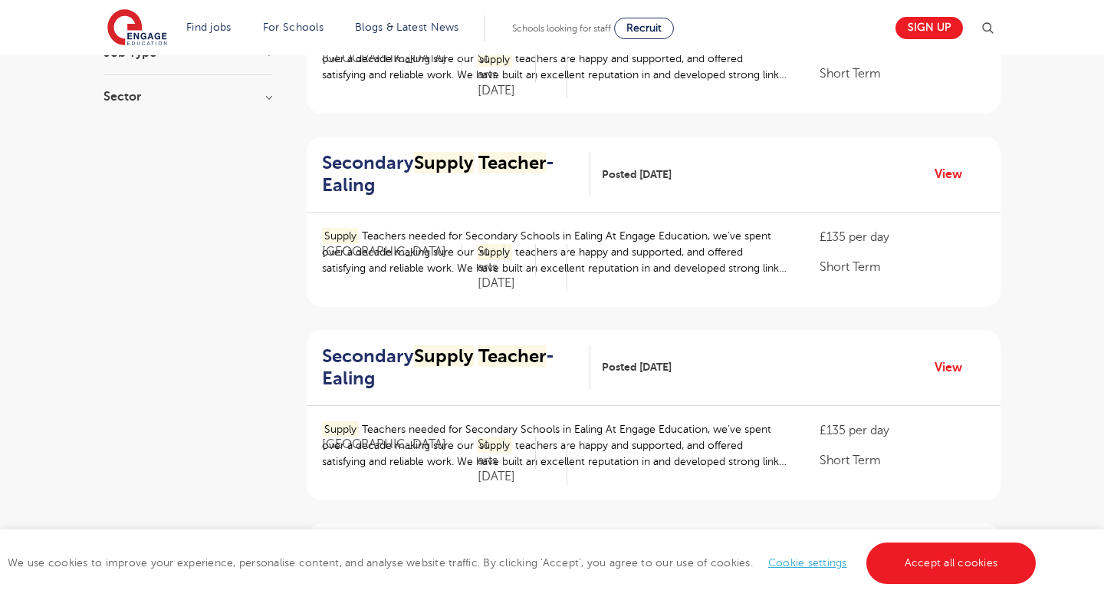
scroll to position [876, 0]
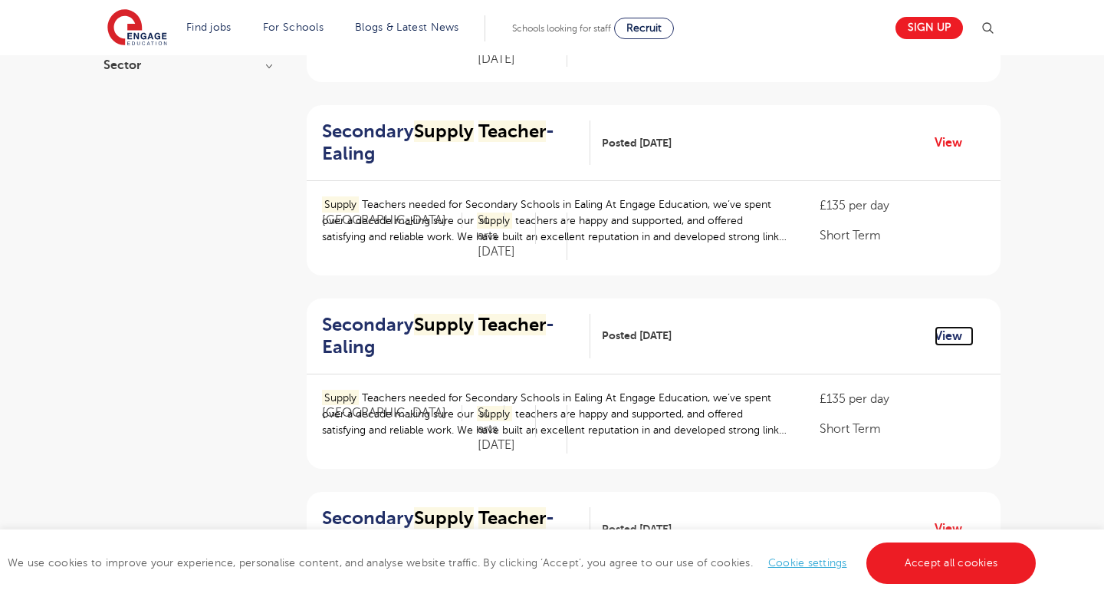
click at [616, 332] on link "View" at bounding box center [954, 336] width 39 height 20
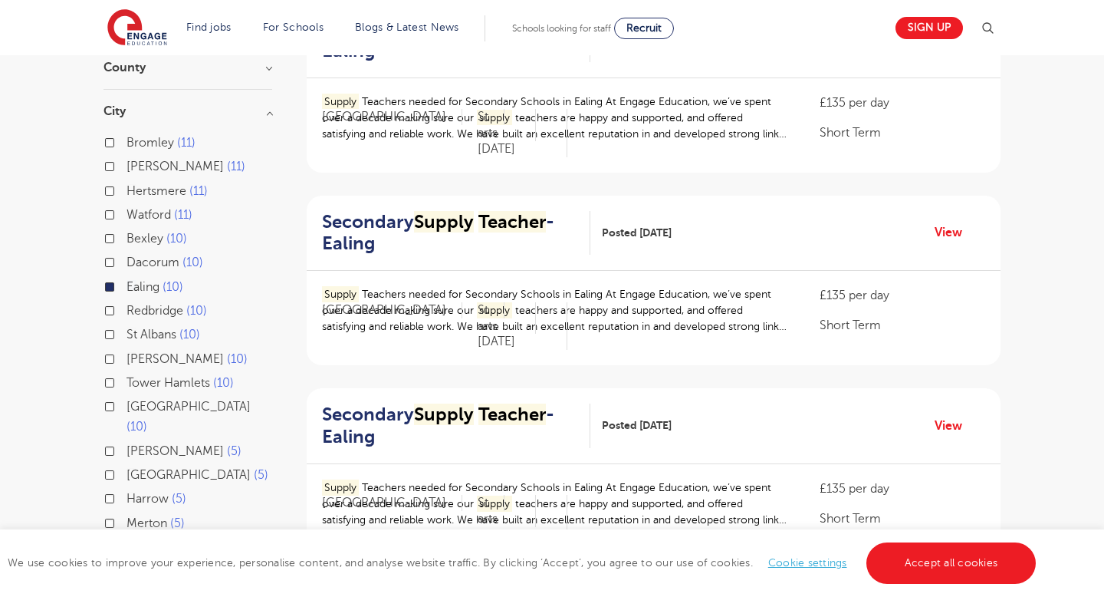
scroll to position [209, 0]
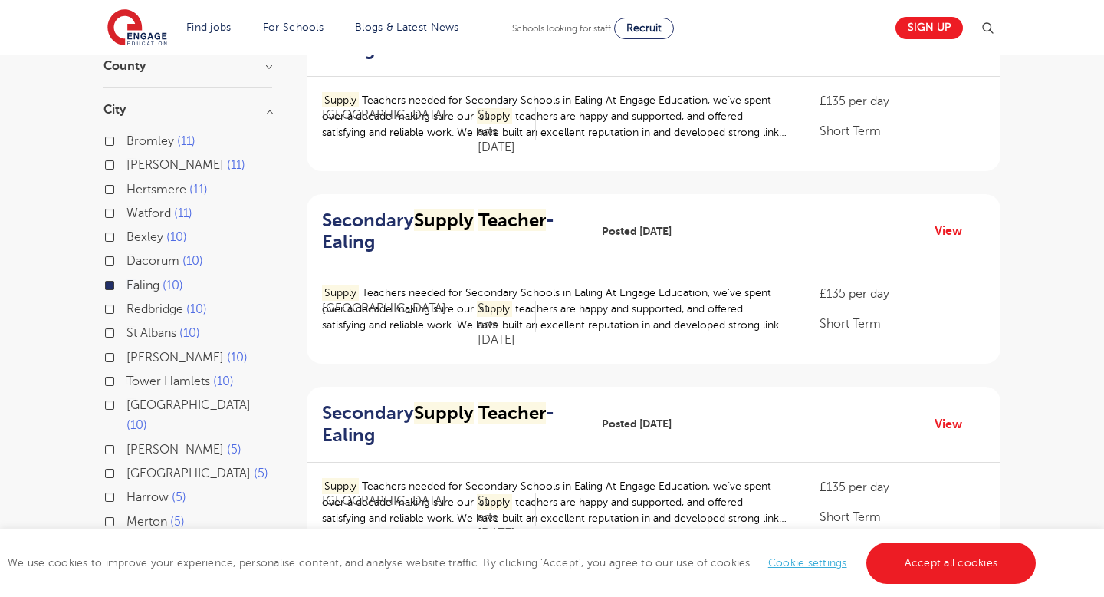
click at [127, 282] on label "Ealing 10" at bounding box center [155, 285] width 57 height 20
click at [127, 282] on input "Ealing 10" at bounding box center [132, 283] width 10 height 10
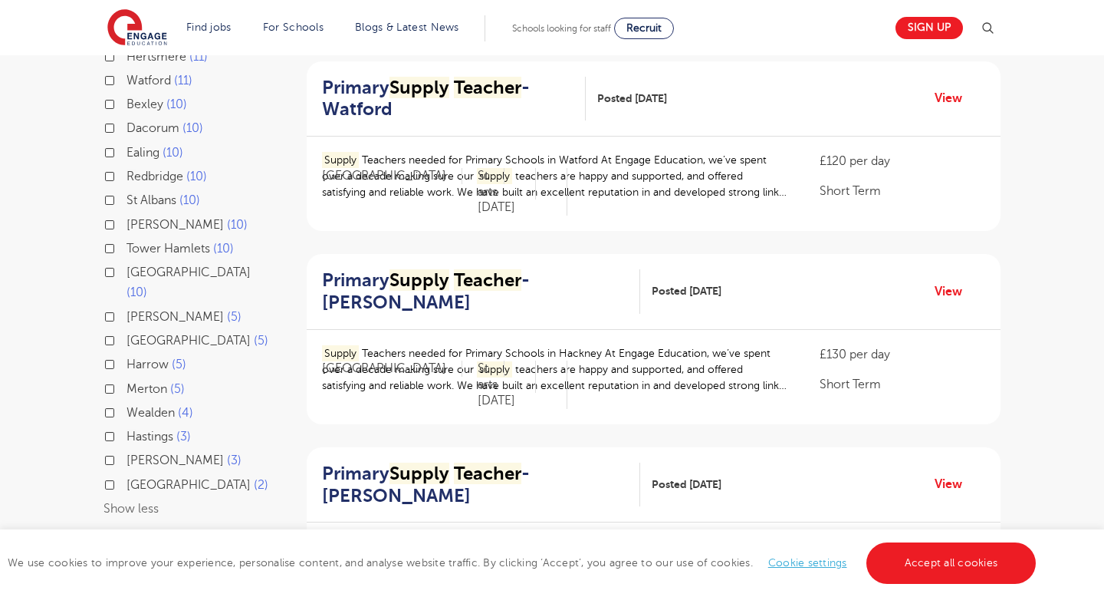
scroll to position [344, 0]
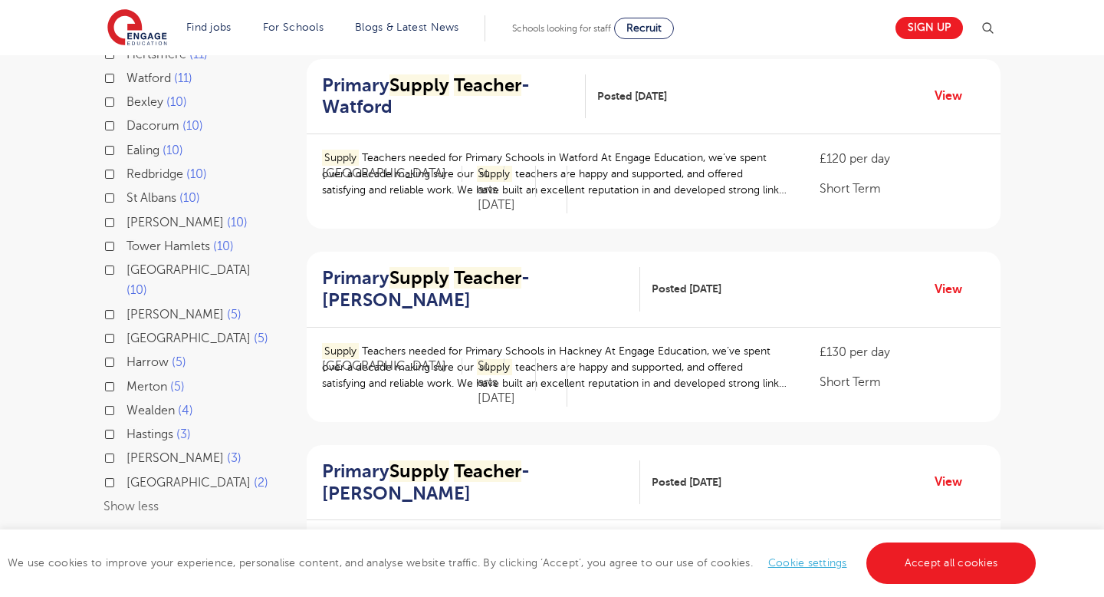
click at [127, 304] on label "Brent 5" at bounding box center [184, 314] width 115 height 20
click at [127, 307] on input "Brent 5" at bounding box center [132, 312] width 10 height 10
checkbox input "true"
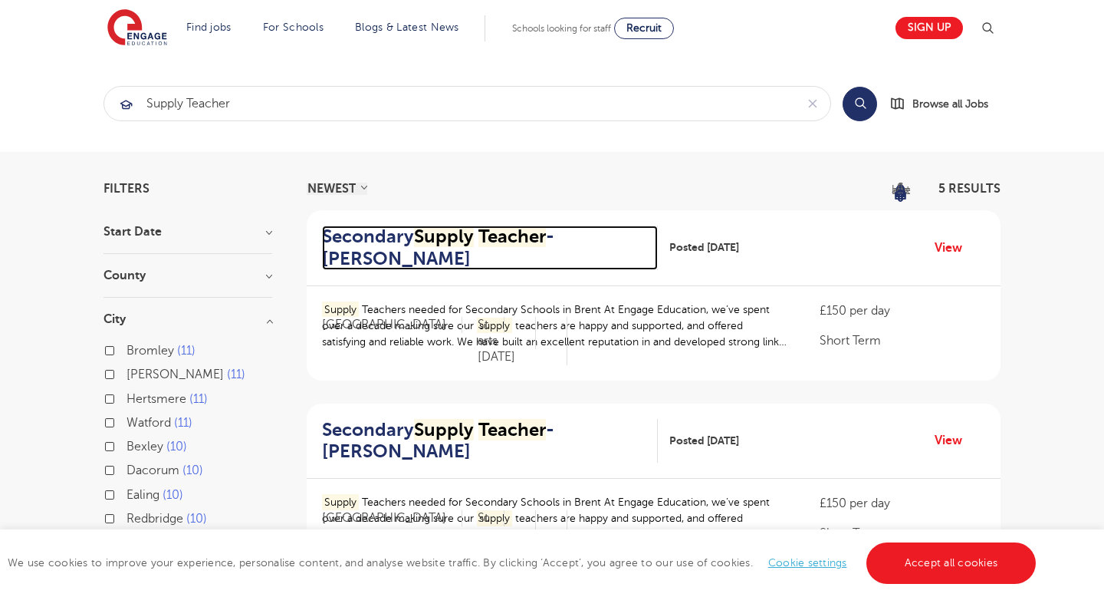
click at [422, 240] on mark "Supply" at bounding box center [444, 235] width 60 height 21
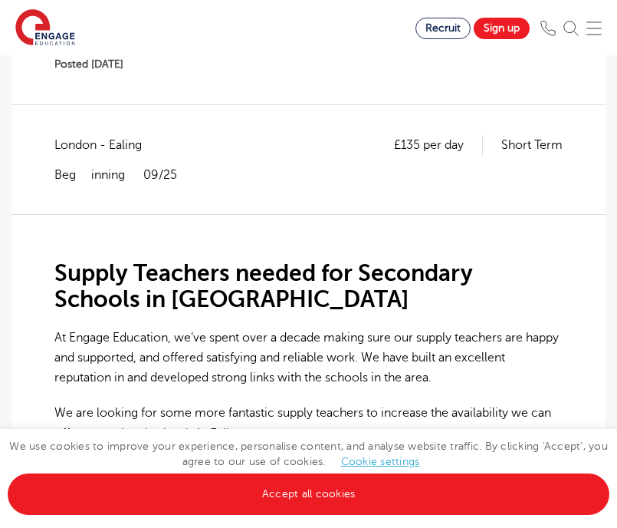
scroll to position [149, 0]
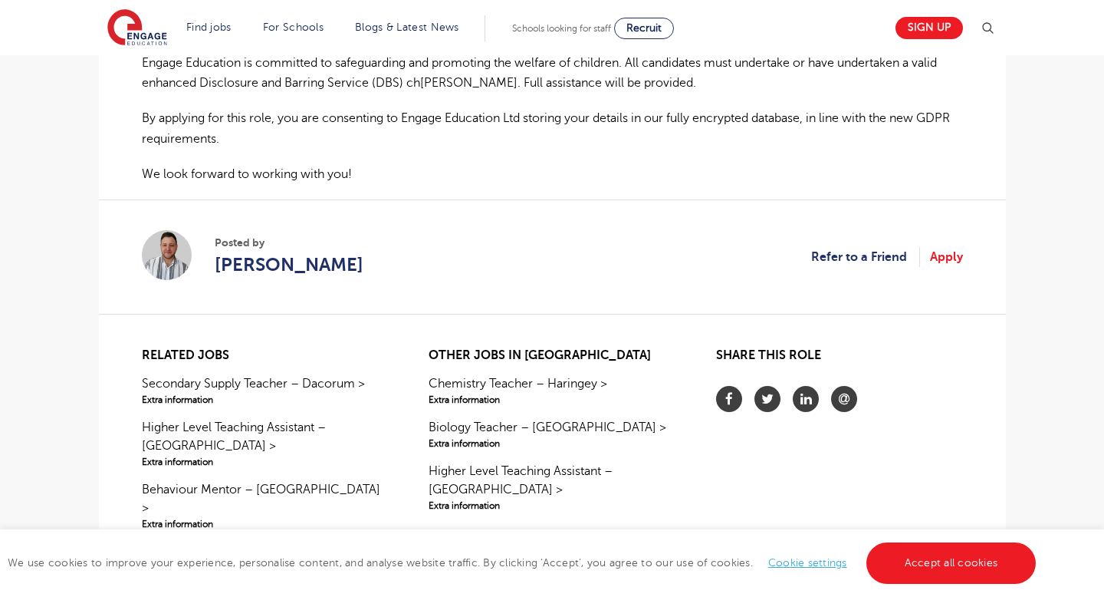
scroll to position [1151, 0]
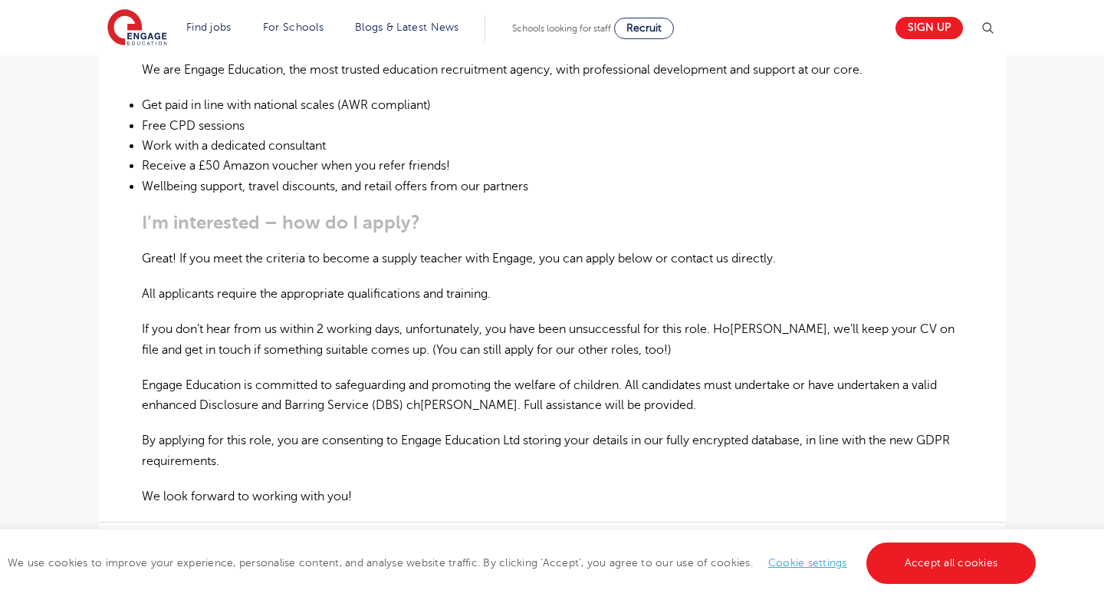
scroll to position [850, 0]
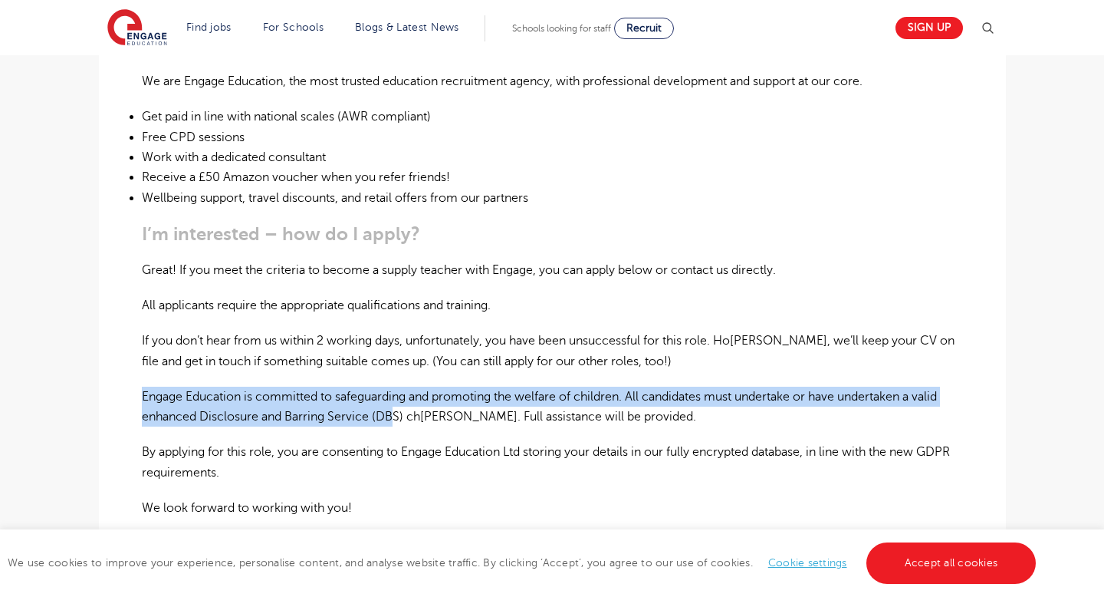
drag, startPoint x: 363, startPoint y: 347, endPoint x: 396, endPoint y: 385, distance: 49.5
click at [396, 386] on p "En gage Edu cation is com mitted to safe guarding a nd pro moting t he we lfare…" at bounding box center [552, 406] width 821 height 41
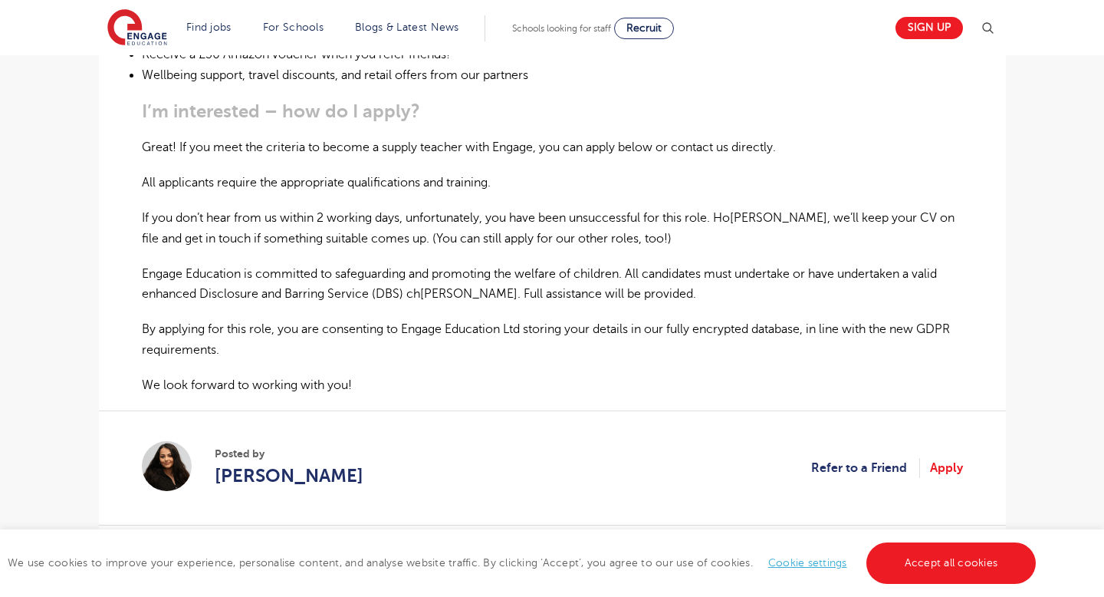
scroll to position [974, 0]
click at [949, 456] on link "Apply" at bounding box center [946, 466] width 33 height 20
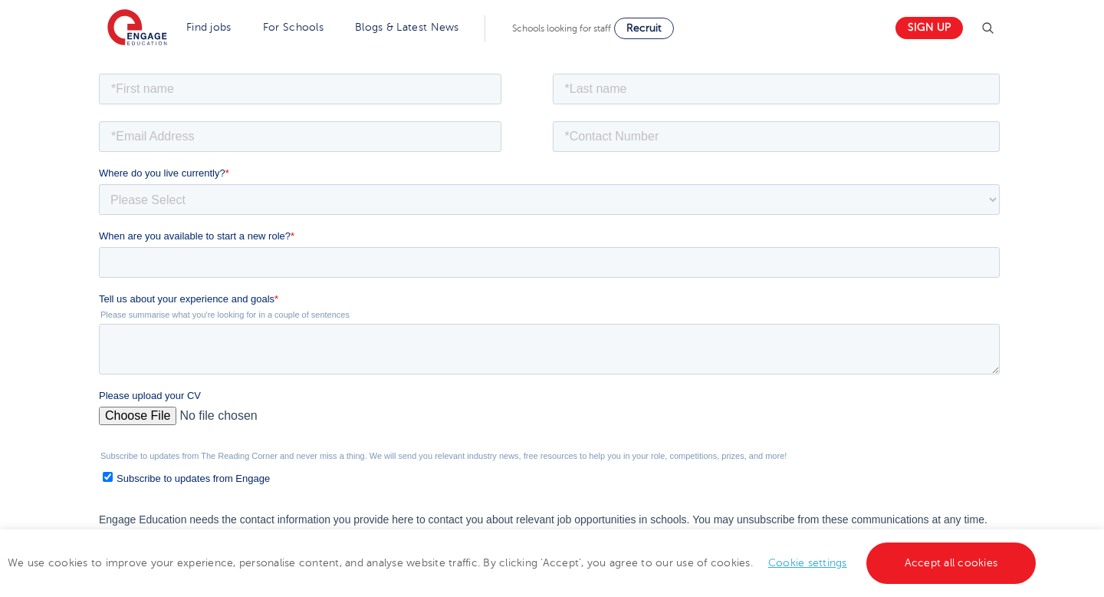
scroll to position [296, 0]
click at [285, 261] on input "When are you available to start a new role? *" at bounding box center [548, 260] width 901 height 31
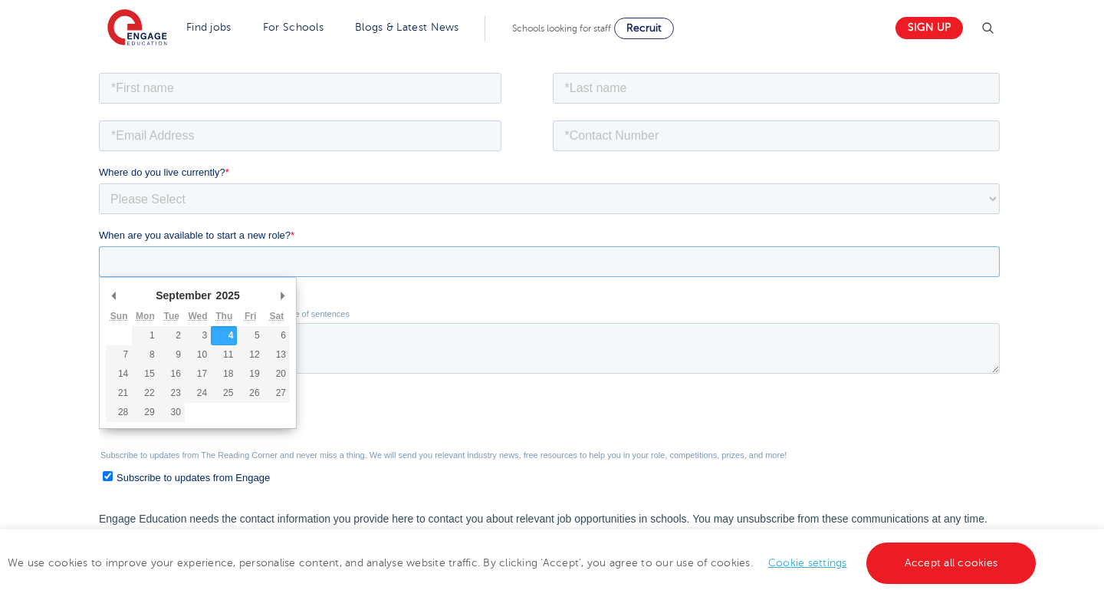
type div "2025-09-04"
type input "2025/09/04"
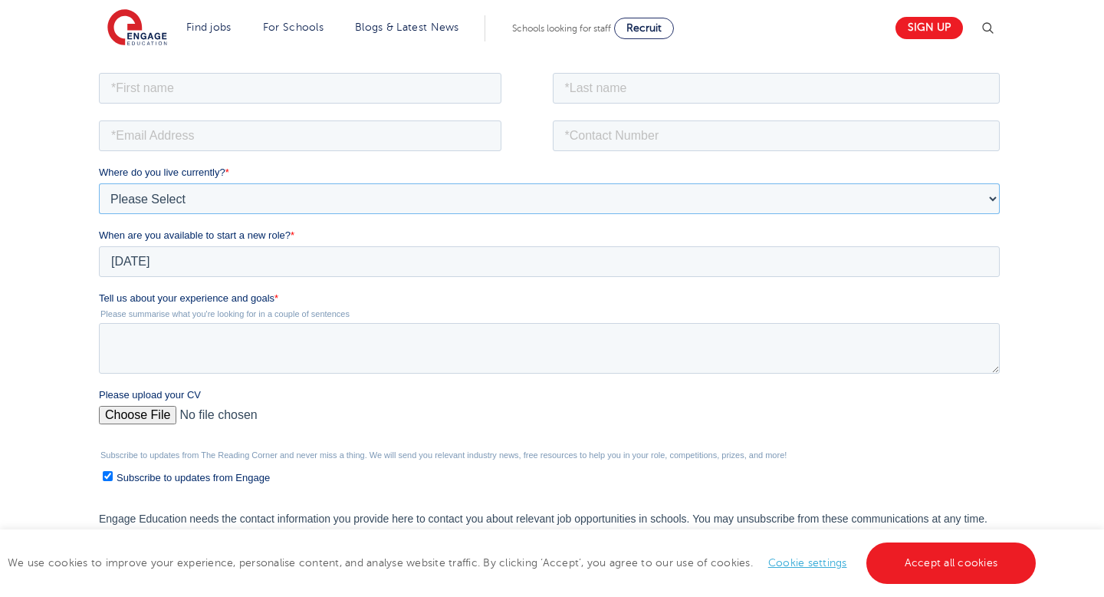
click at [181, 205] on select "Please Select UK Canada Ireland Australia New Zealand Europe USA South Africa J…" at bounding box center [548, 197] width 901 height 31
select select "UK"
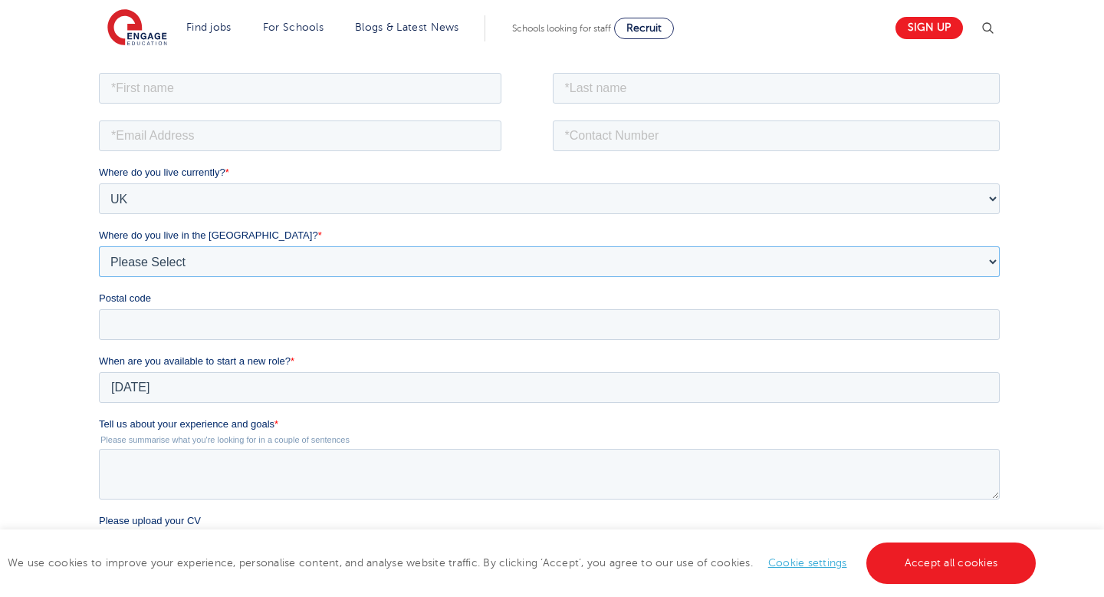
click at [156, 257] on select "Please Select Overseas Barnsley Bedfordshire Berkshire Bournemouth Bracknell Fo…" at bounding box center [548, 260] width 901 height 31
select select "London"
click at [150, 330] on input "Postal code" at bounding box center [548, 323] width 901 height 31
type input "W3 7DQ"
click at [159, 483] on textarea "Tell us about your experience and goals *" at bounding box center [548, 473] width 901 height 51
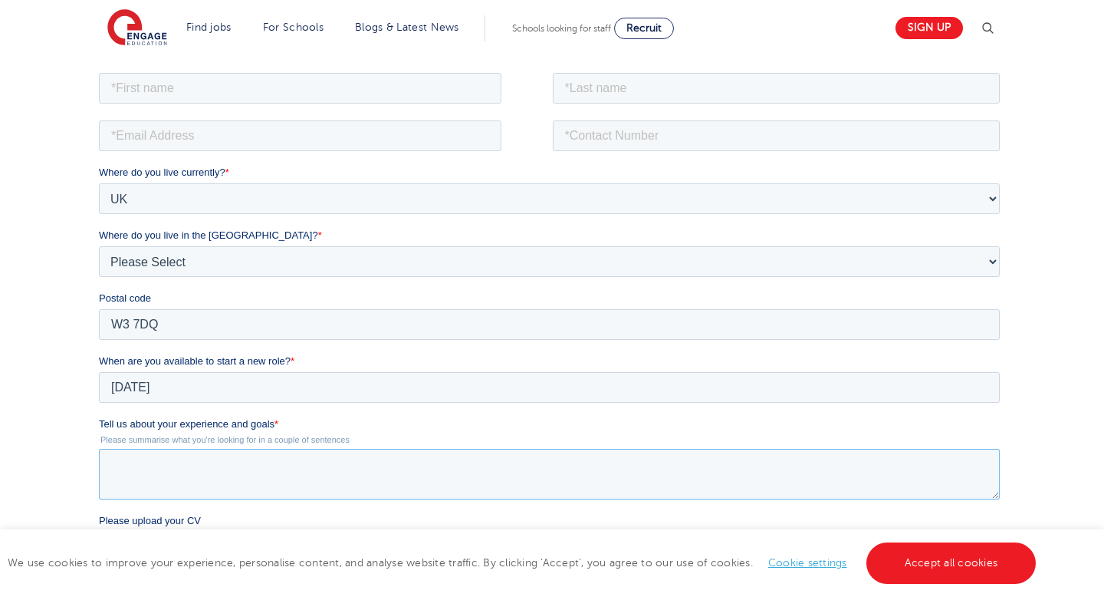
paste textarea "have recently graduated with a First-Class degree in Politics from the Universi…"
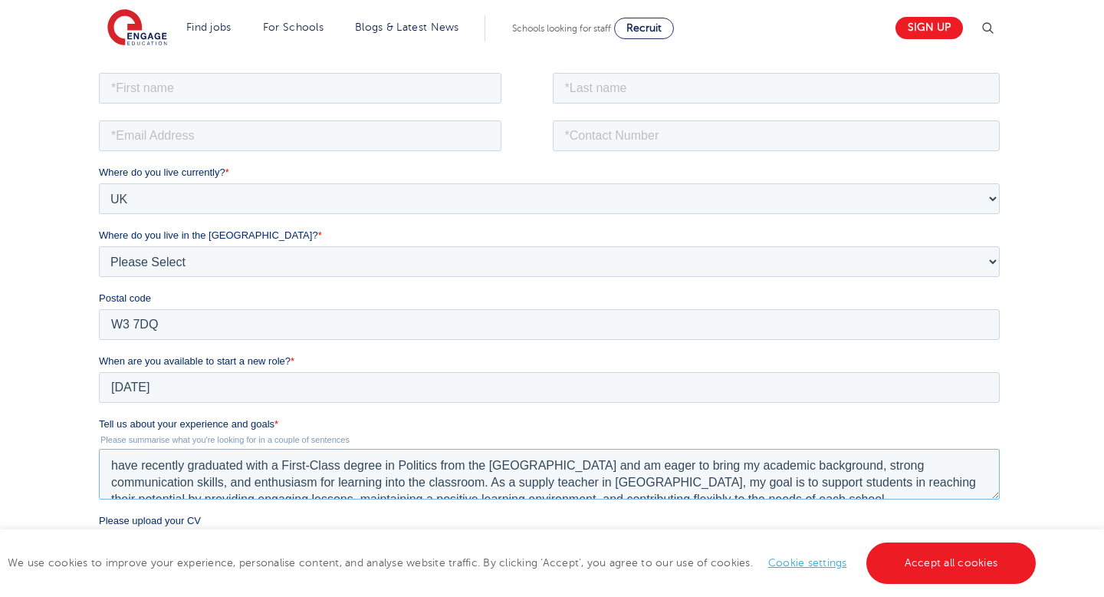
scroll to position [8, 0]
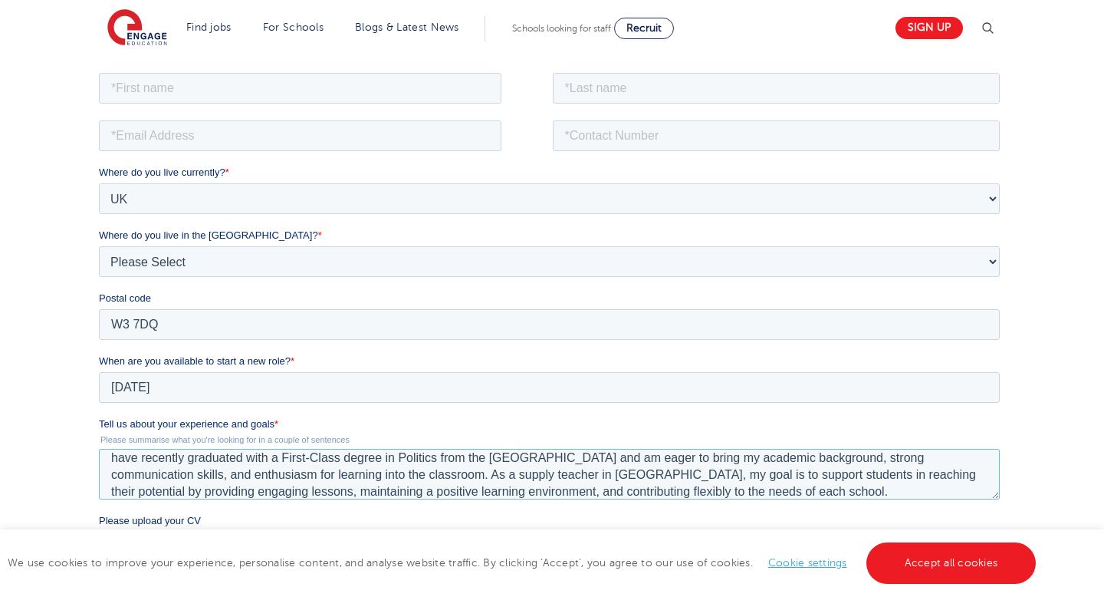
drag, startPoint x: 608, startPoint y: 475, endPoint x: 659, endPoint y: 475, distance: 51.4
click at [659, 475] on textarea "have recently graduated with a First-Class degree in Politics from the Universi…" at bounding box center [548, 473] width 901 height 51
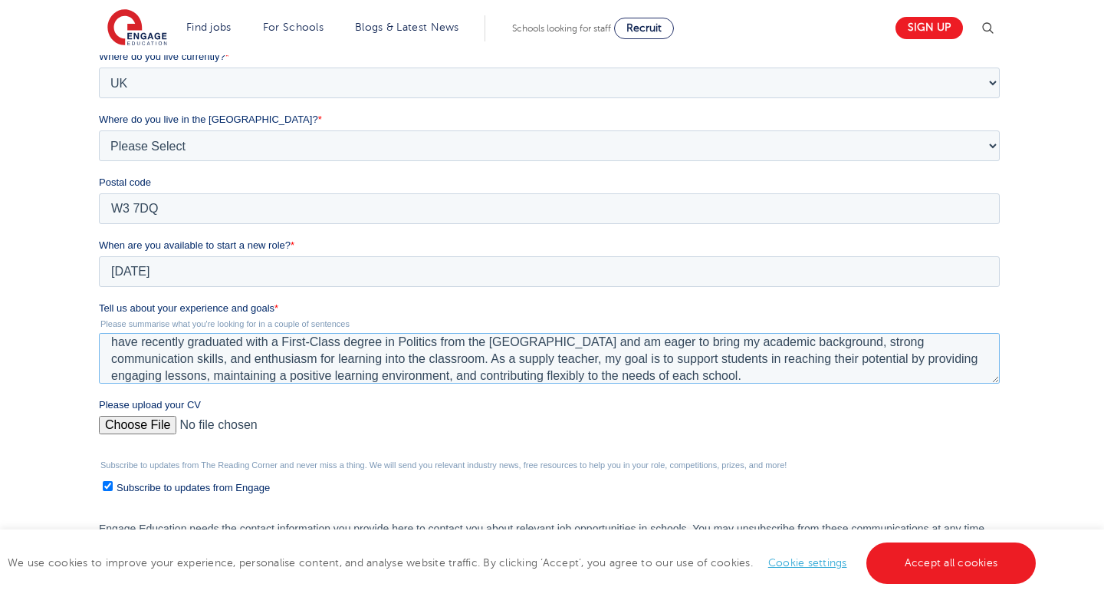
scroll to position [430, 0]
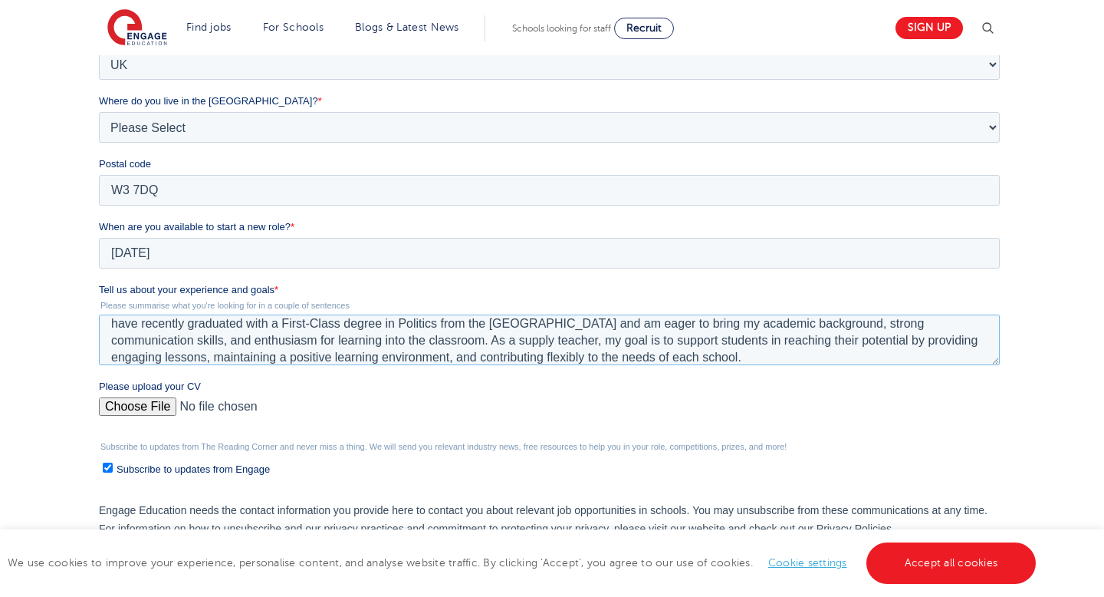
type textarea "have recently graduated with a First-Class degree in Politics from the Universi…"
click at [147, 398] on input "Please upload your CV" at bounding box center [548, 412] width 901 height 31
type input "C:\fakepath\FATIMA ZAHRA YUSUF .docx"
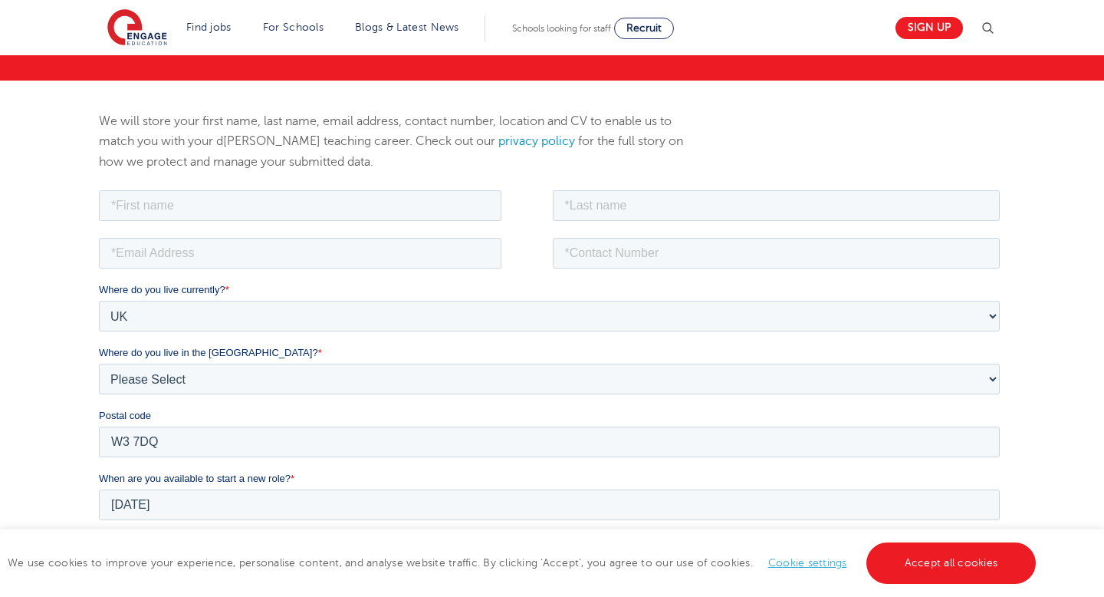
scroll to position [0, 0]
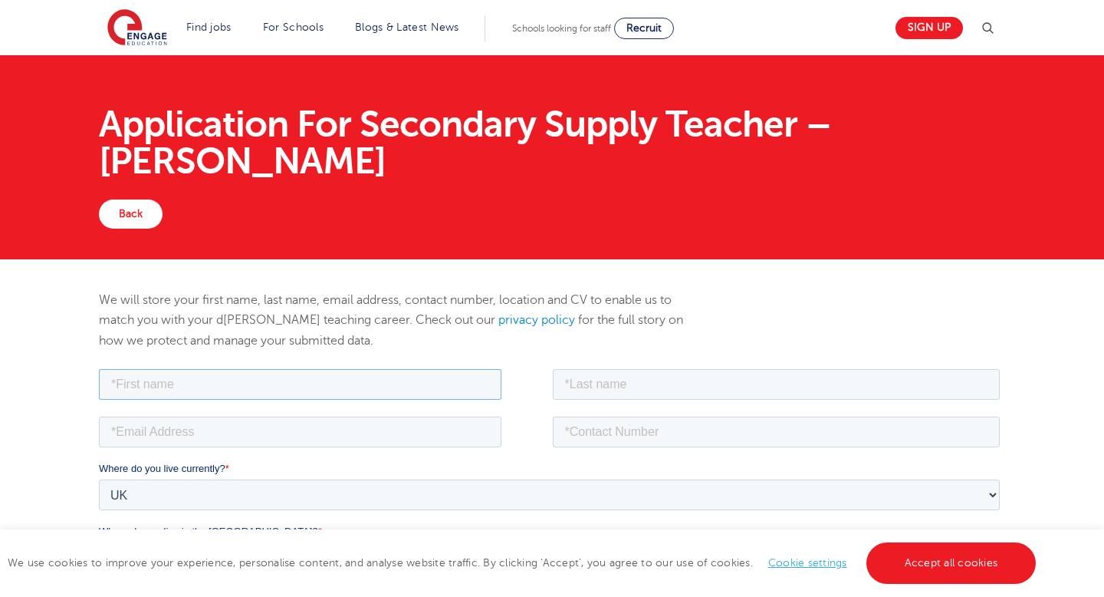
click at [182, 378] on input "text" at bounding box center [299, 383] width 403 height 31
type input "f"
type input "Fatima Zahra"
click at [616, 372] on input "text" at bounding box center [776, 383] width 448 height 31
type input "Yusuf"
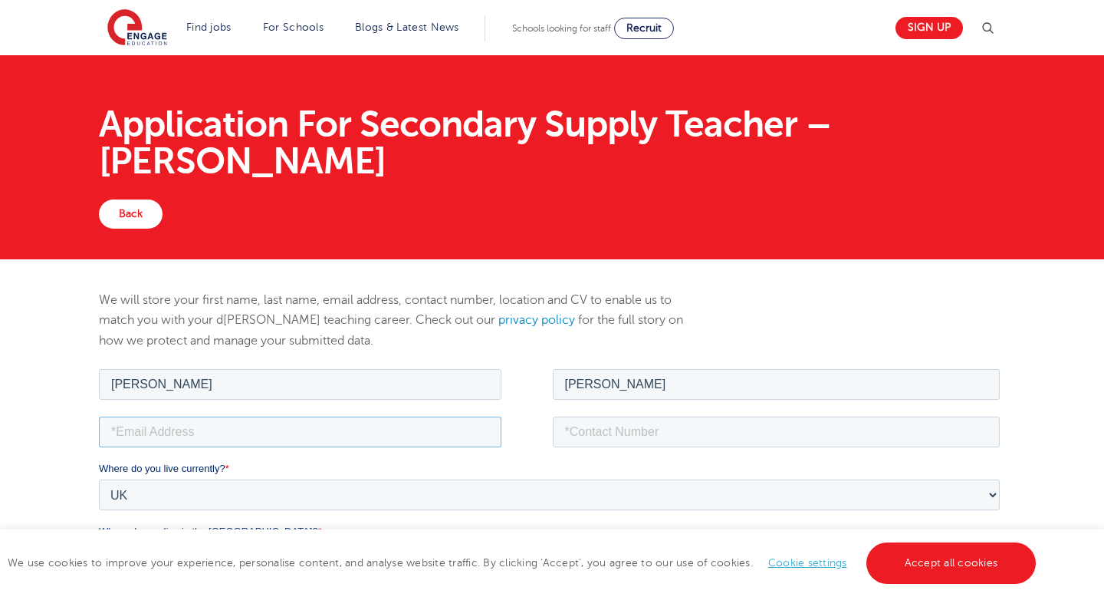
click at [275, 422] on input "email" at bounding box center [299, 431] width 403 height 31
type input "fatimazahrayus@gmail.com"
click at [661, 431] on input "tel" at bounding box center [776, 431] width 448 height 31
type input "07398822298"
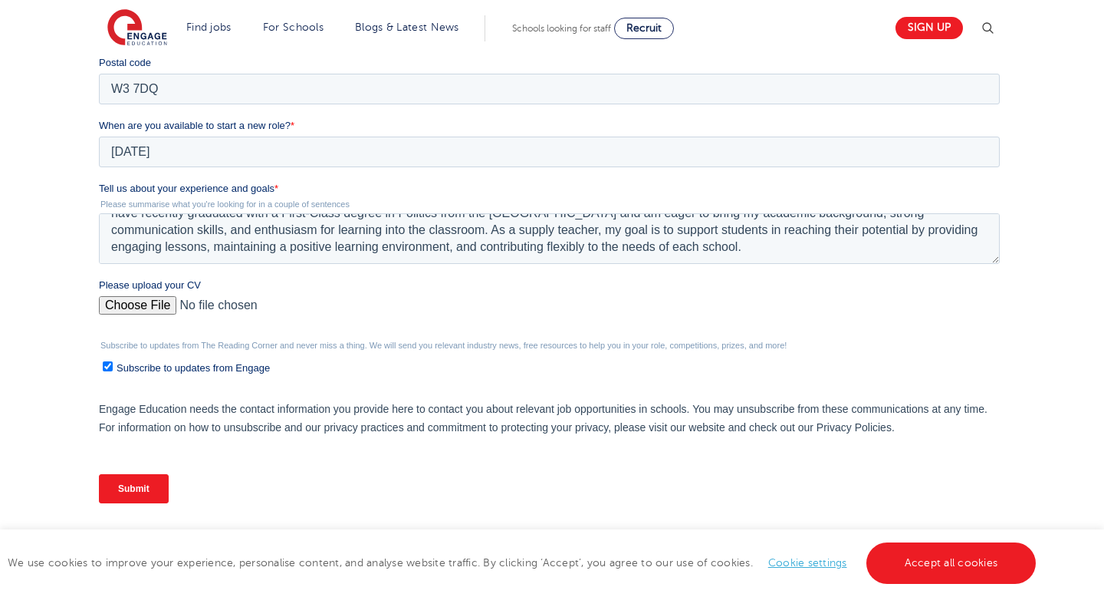
scroll to position [535, 0]
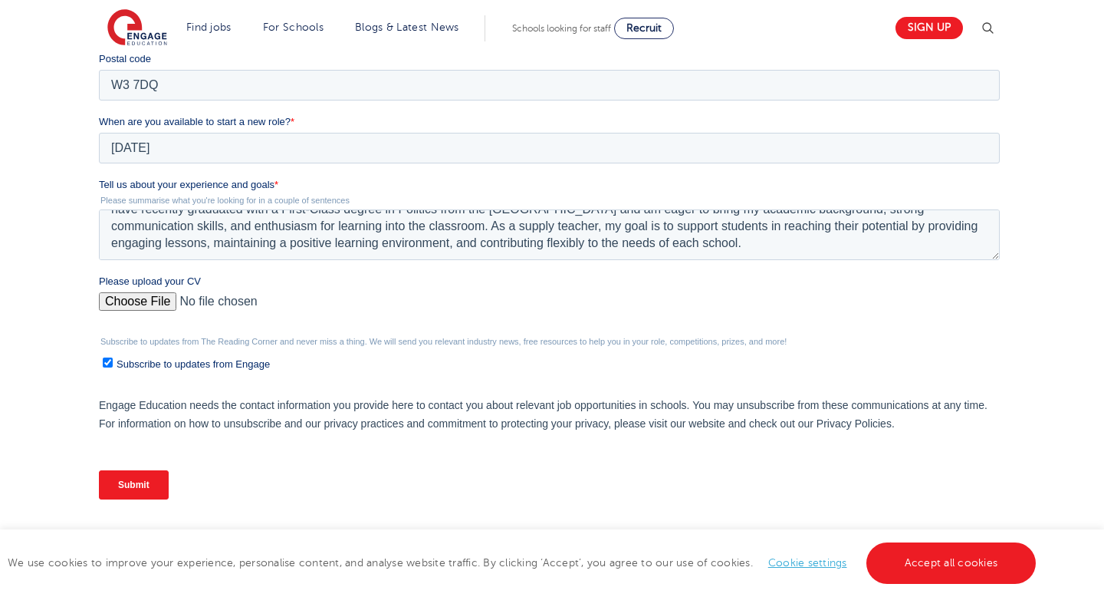
click at [106, 366] on input "Subscribe to updates from Engage" at bounding box center [107, 362] width 10 height 10
checkbox input "false"
click at [126, 487] on input "Submit" at bounding box center [133, 484] width 70 height 29
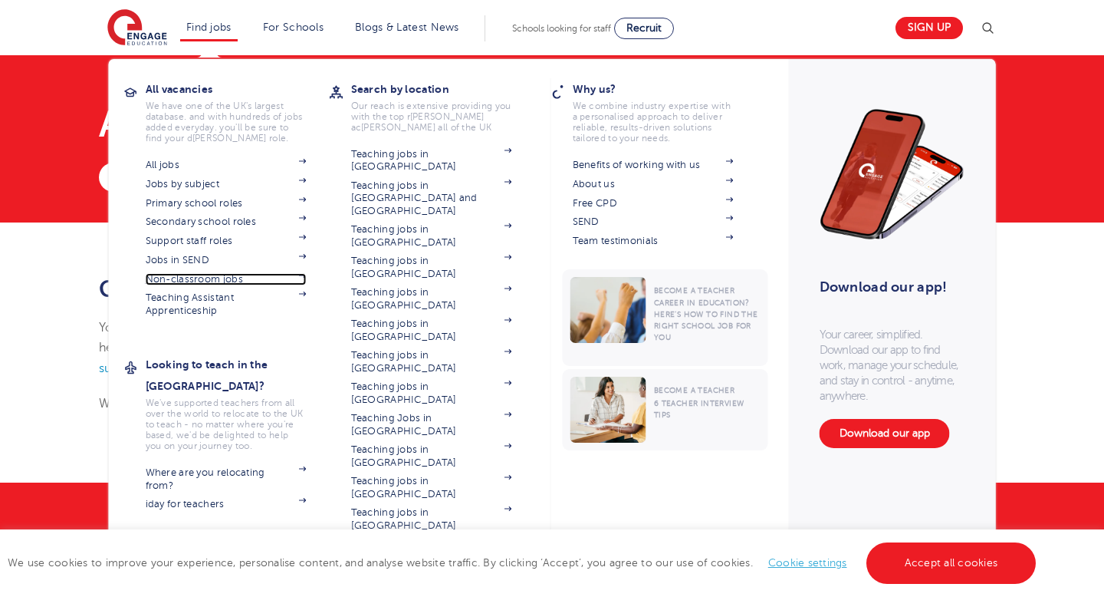
click at [201, 284] on link "Non-classroom jobs" at bounding box center [226, 279] width 161 height 12
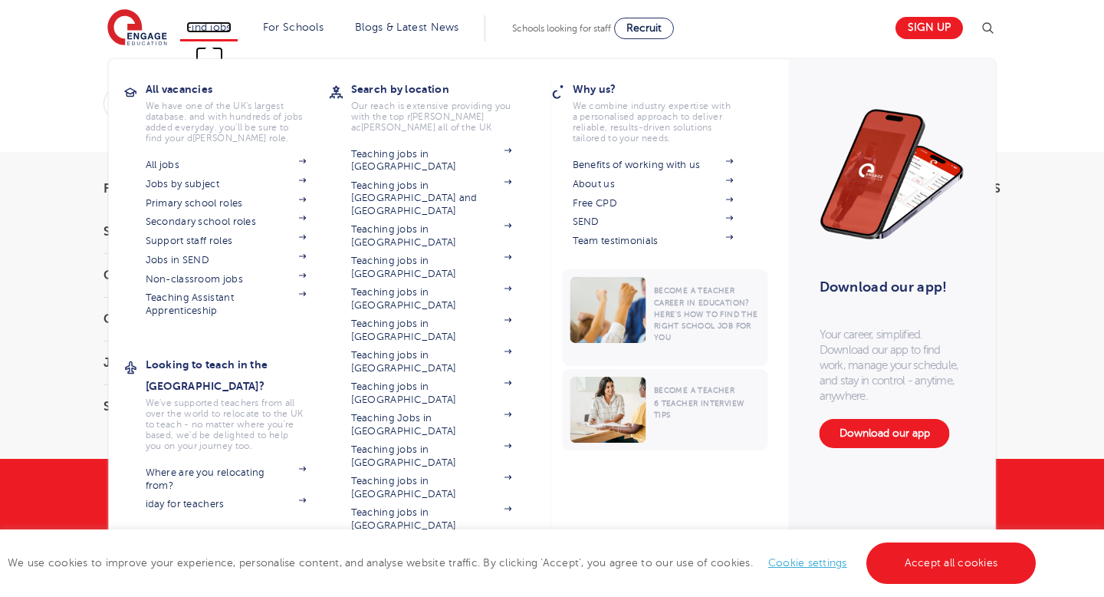
click at [214, 23] on link "Find jobs" at bounding box center [208, 27] width 45 height 12
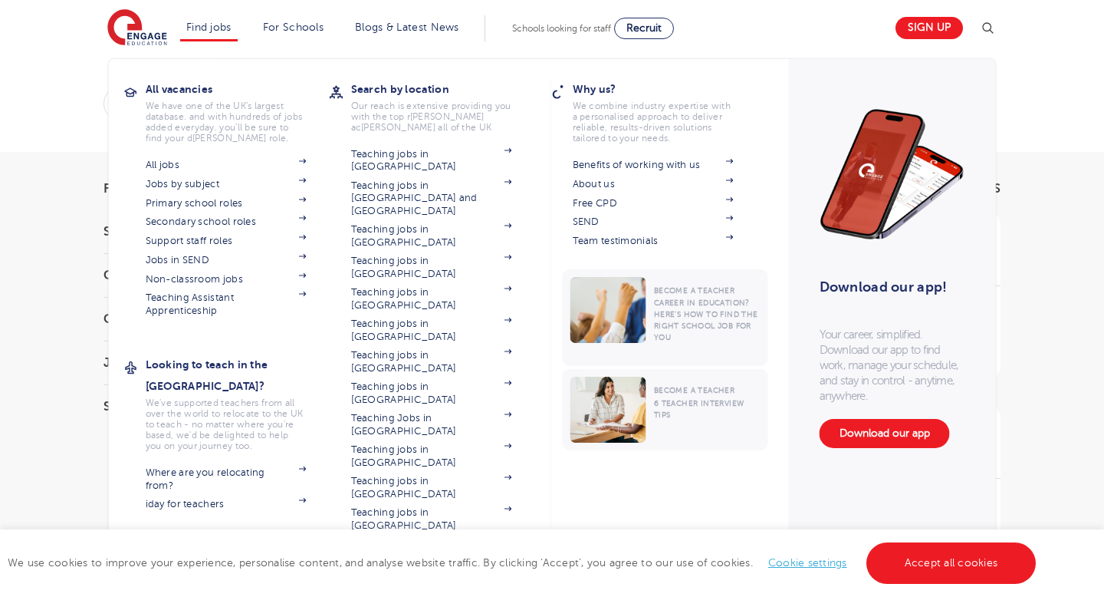
click at [176, 253] on section "All jobs Jobs by subject Primary school roles Secondary school roles Support st…" at bounding box center [238, 236] width 184 height 162
click at [179, 256] on link "Jobs in SEND" at bounding box center [226, 260] width 161 height 12
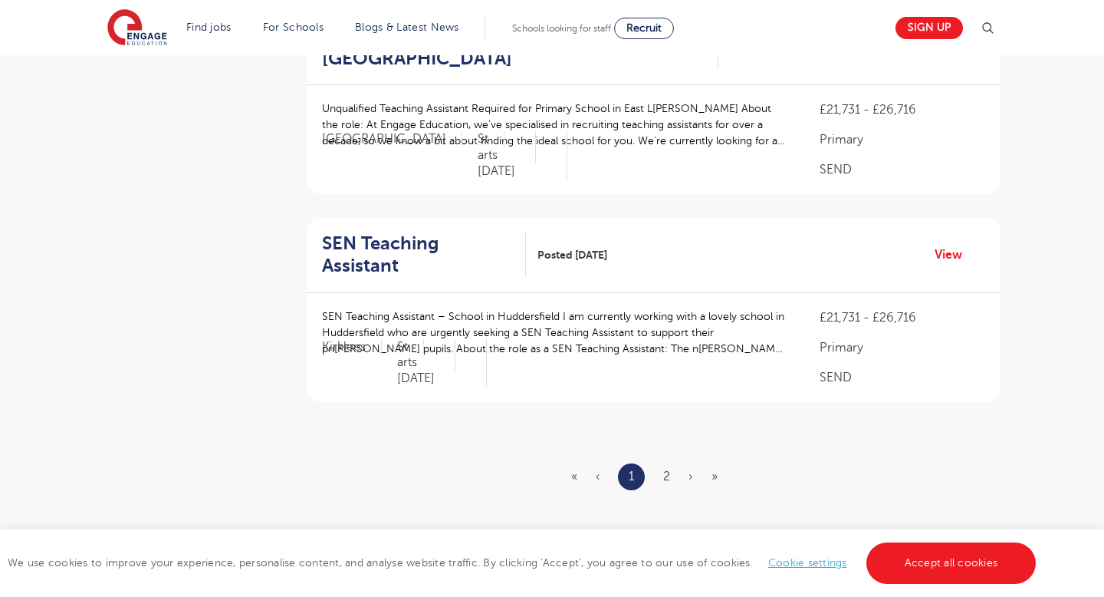
scroll to position [1905, 0]
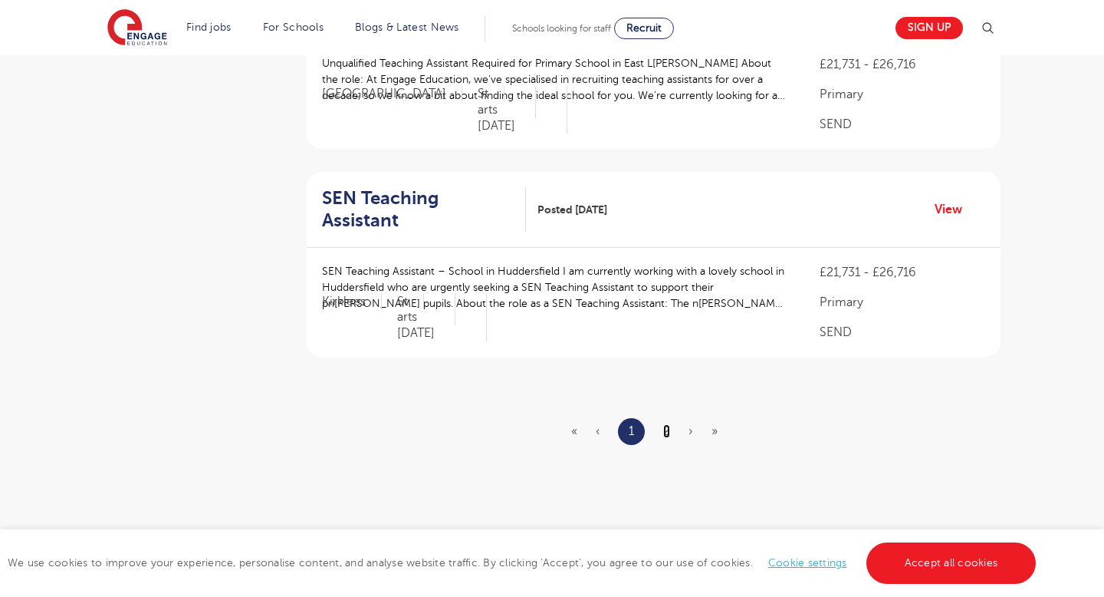
click at [669, 424] on link "2" at bounding box center [666, 431] width 7 height 14
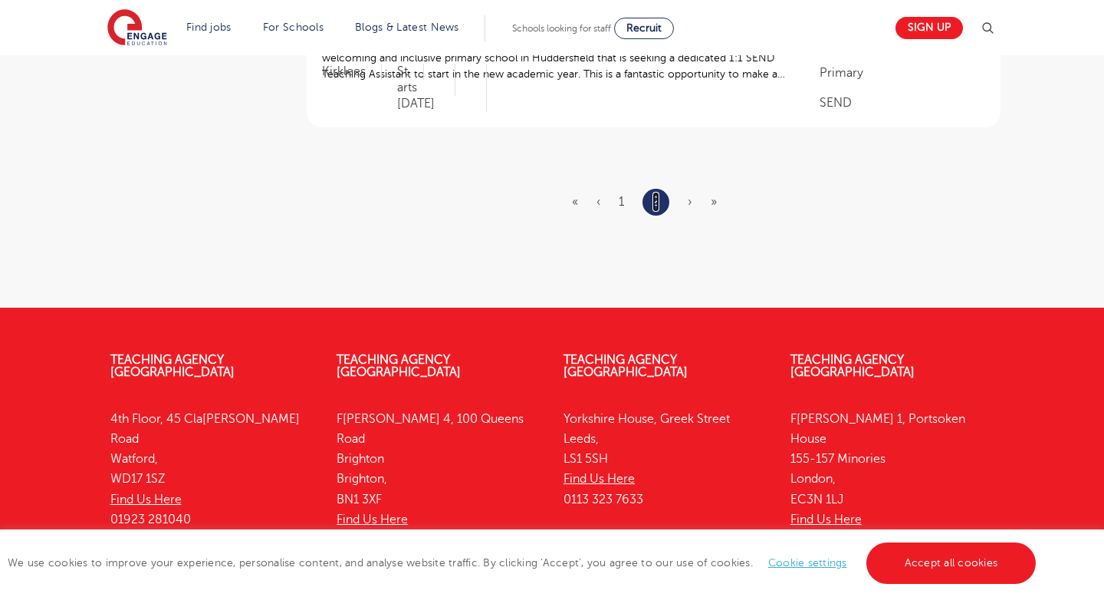
scroll to position [0, 0]
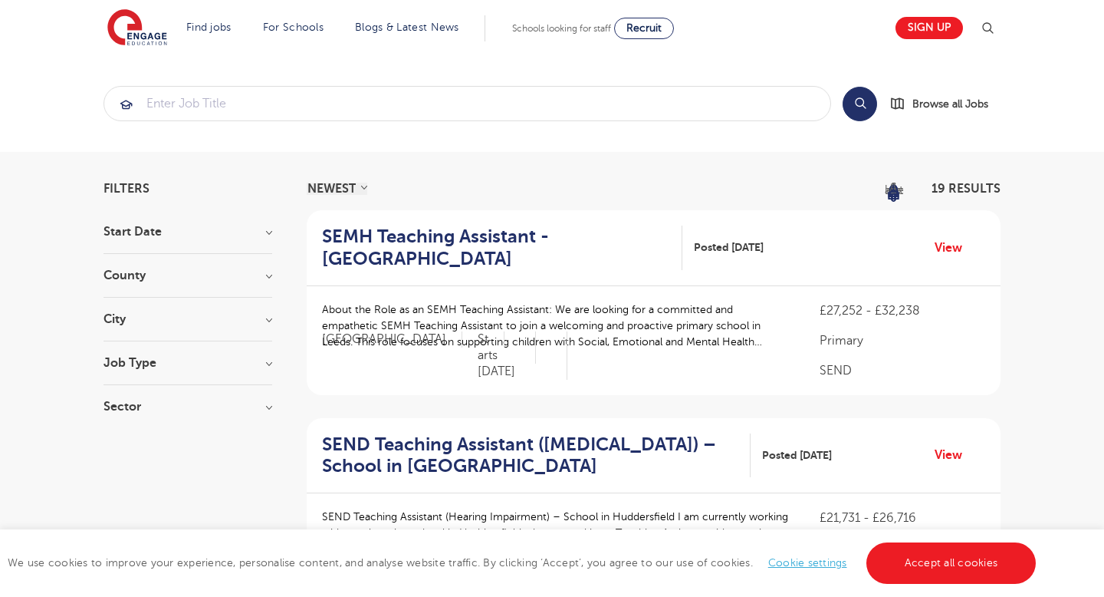
click at [175, 289] on div "County Kirklees 8 Leeds 8 Brighton & Hove 1 Lambeth 1 Wakefield 1 Show more" at bounding box center [188, 283] width 169 height 28
click at [174, 277] on h3 "County" at bounding box center [188, 275] width 169 height 12
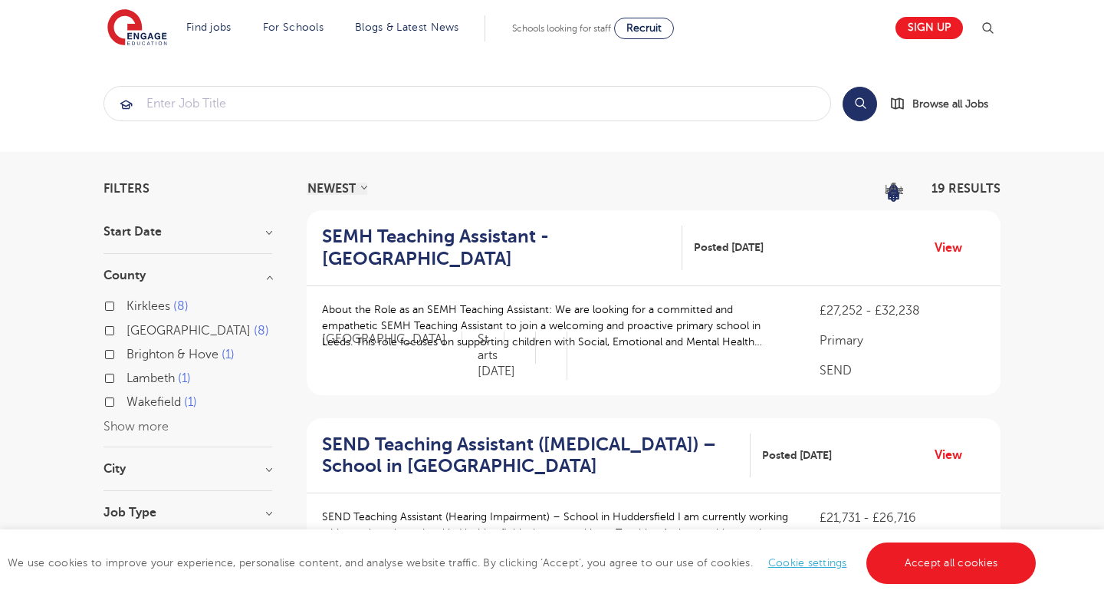
click at [174, 277] on h3 "County" at bounding box center [188, 275] width 169 height 12
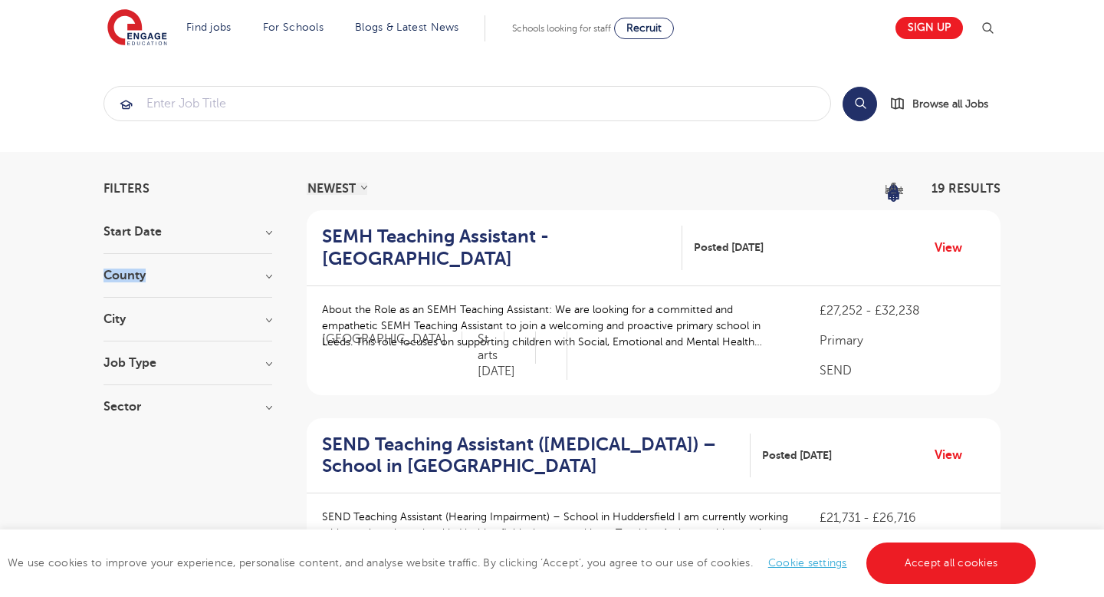
click at [174, 277] on h3 "County" at bounding box center [188, 275] width 169 height 12
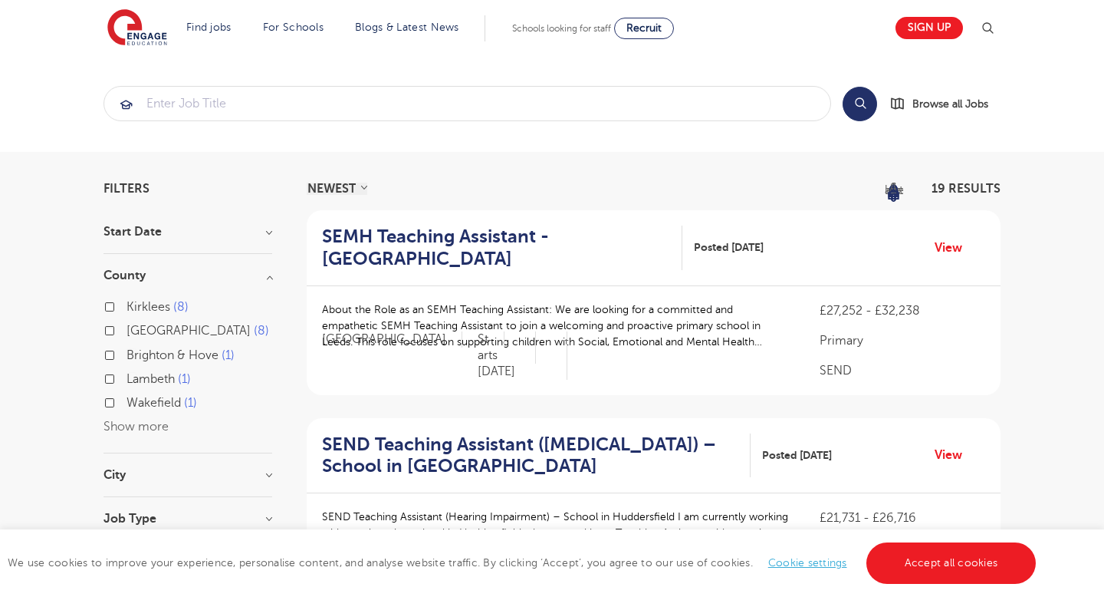
click at [127, 381] on label "Lambeth 1" at bounding box center [159, 379] width 64 height 20
click at [127, 381] on input "Lambeth 1" at bounding box center [132, 377] width 10 height 10
checkbox input "true"
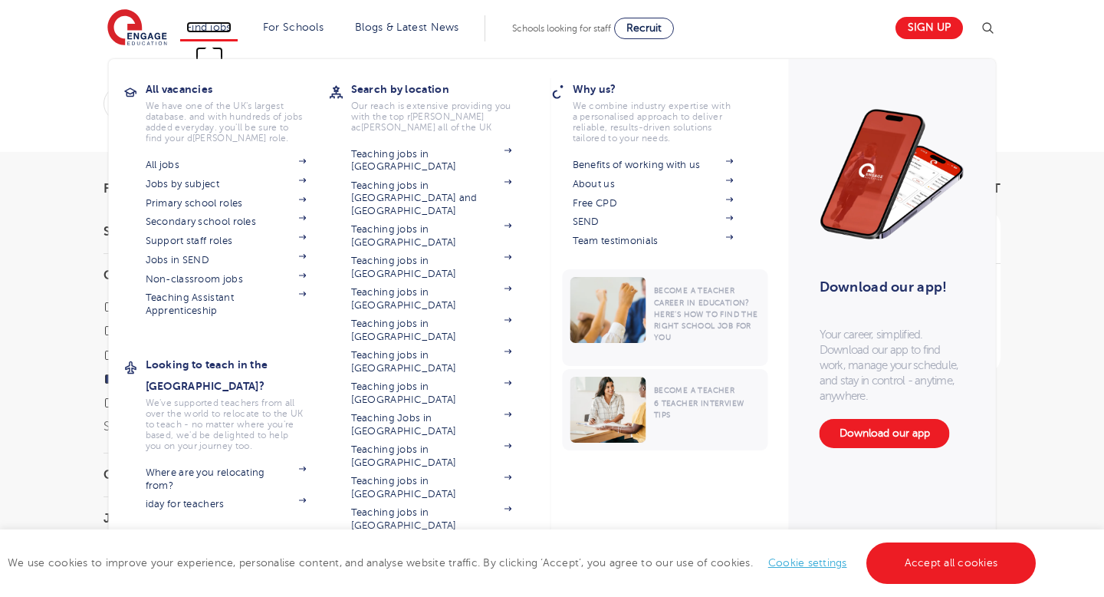
click at [209, 25] on link "Find jobs" at bounding box center [208, 27] width 45 height 12
click at [199, 239] on link "Support staff roles" at bounding box center [226, 241] width 161 height 12
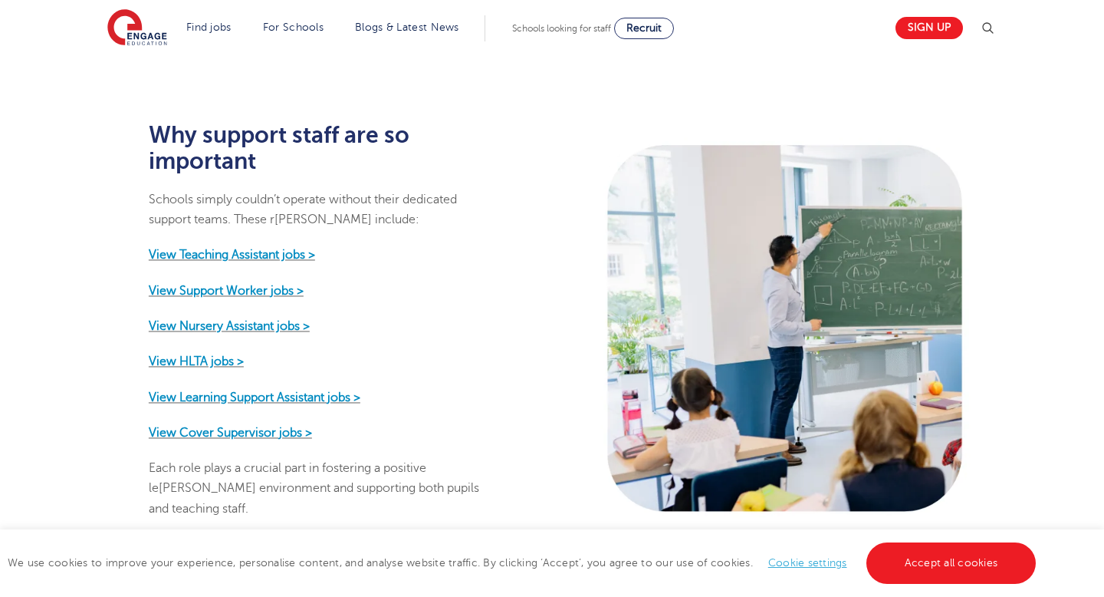
scroll to position [663, 0]
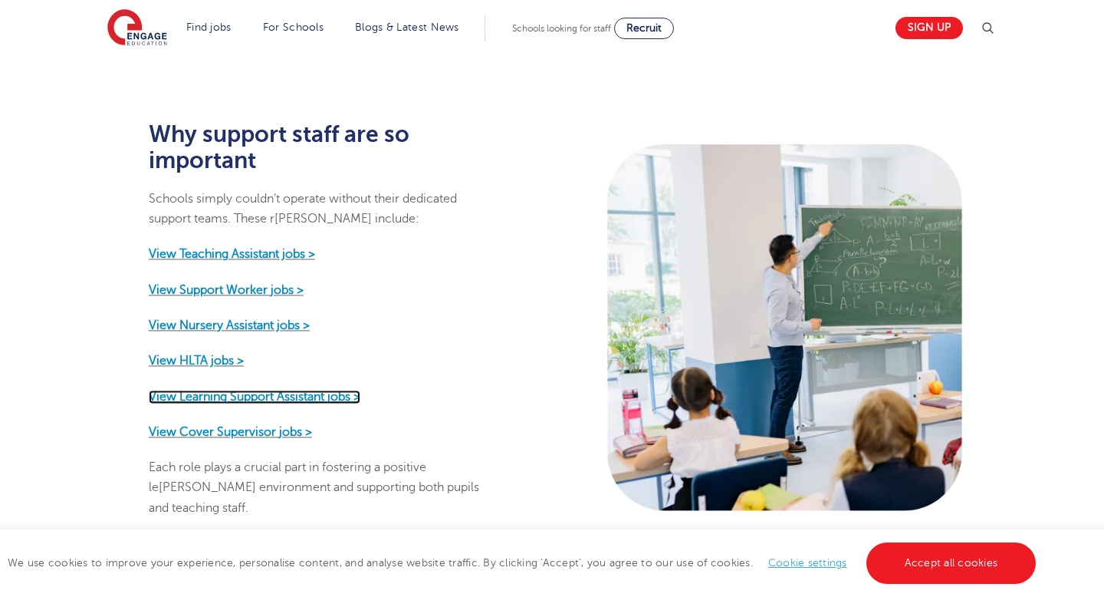
click at [261, 396] on strong "View Learning Support Assistant jobs >" at bounding box center [255, 397] width 212 height 14
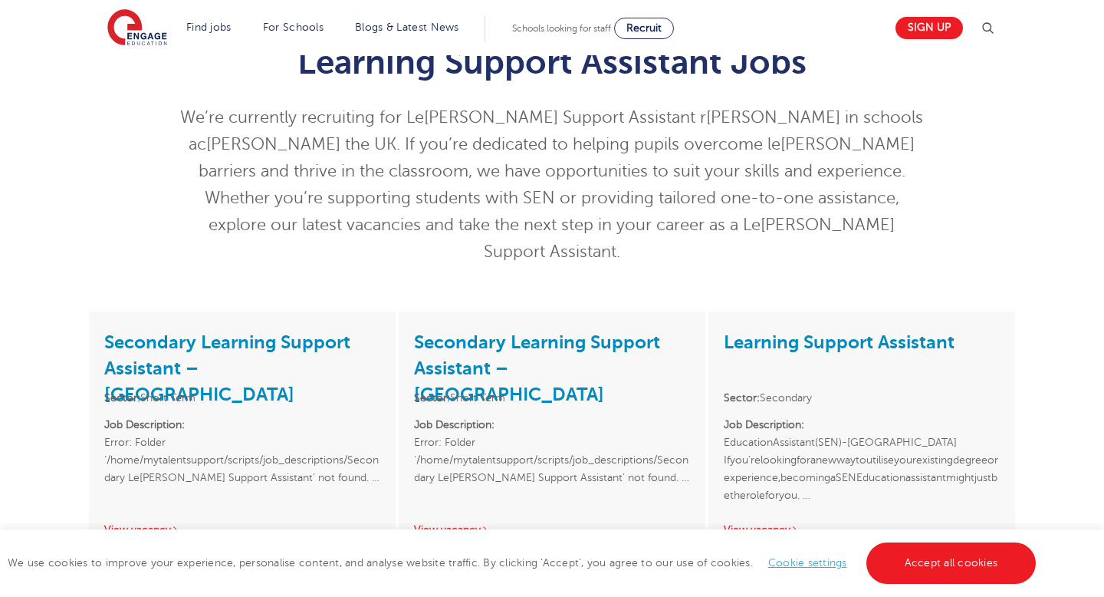
scroll to position [86, 0]
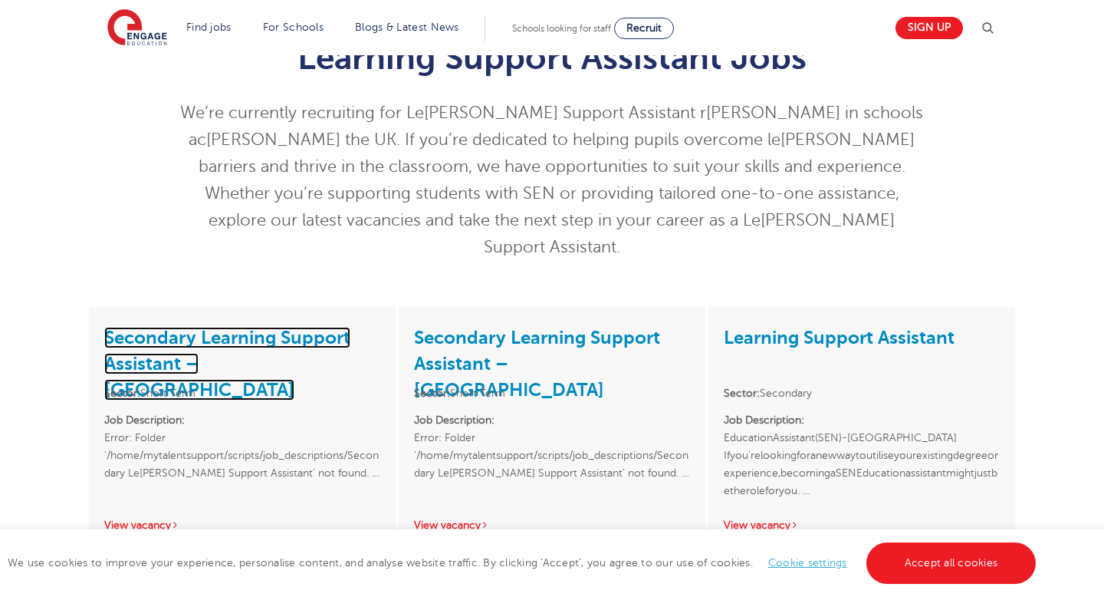
click at [266, 332] on link "Secondary Learning Support Assistant – [GEOGRAPHIC_DATA]" at bounding box center [227, 364] width 246 height 74
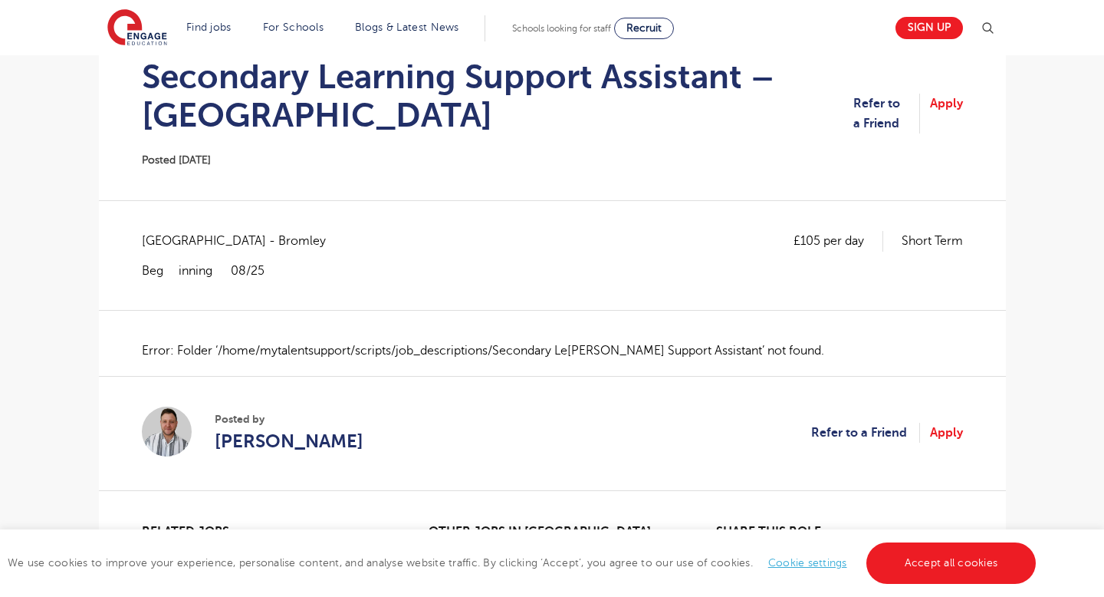
scroll to position [213, 0]
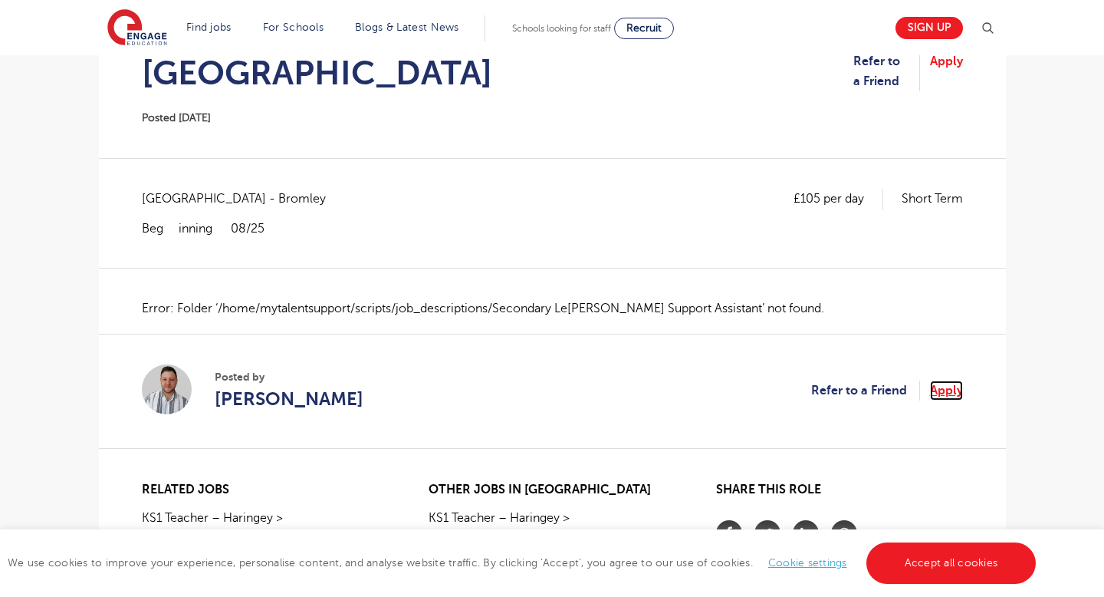
click at [945, 386] on link "Apply" at bounding box center [946, 390] width 33 height 20
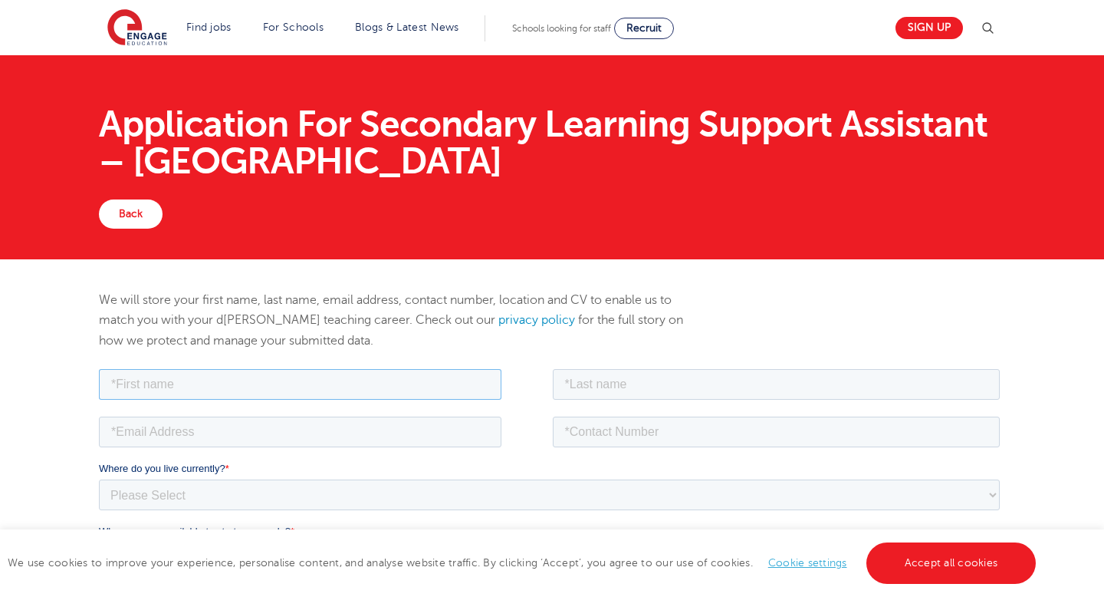
click at [309, 382] on input "text" at bounding box center [299, 383] width 403 height 31
type input "[PERSON_NAME]"
click at [562, 377] on input "text" at bounding box center [776, 383] width 448 height 31
type input "[PERSON_NAME]"
click at [191, 433] on input "email" at bounding box center [299, 431] width 403 height 31
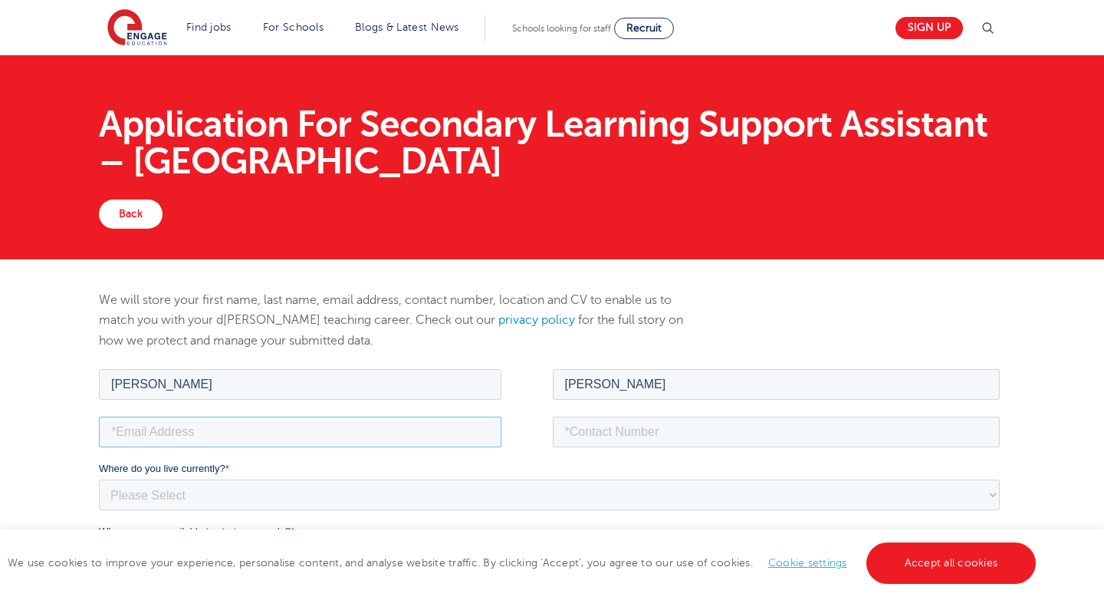
type input "[EMAIL_ADDRESS][DOMAIN_NAME]"
click at [580, 429] on input "tel" at bounding box center [776, 431] width 448 height 31
type input "07398822298"
click at [160, 492] on select "Please Select [GEOGRAPHIC_DATA] [GEOGRAPHIC_DATA] [GEOGRAPHIC_DATA] [GEOGRAPHIC…" at bounding box center [548, 493] width 901 height 31
select select "UK"
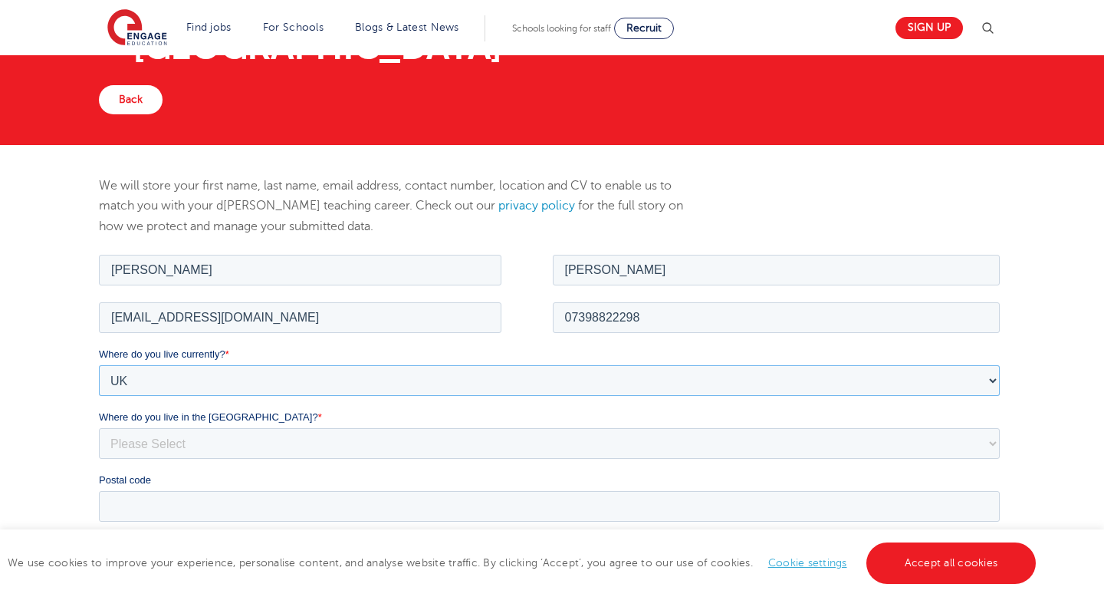
scroll to position [143, 0]
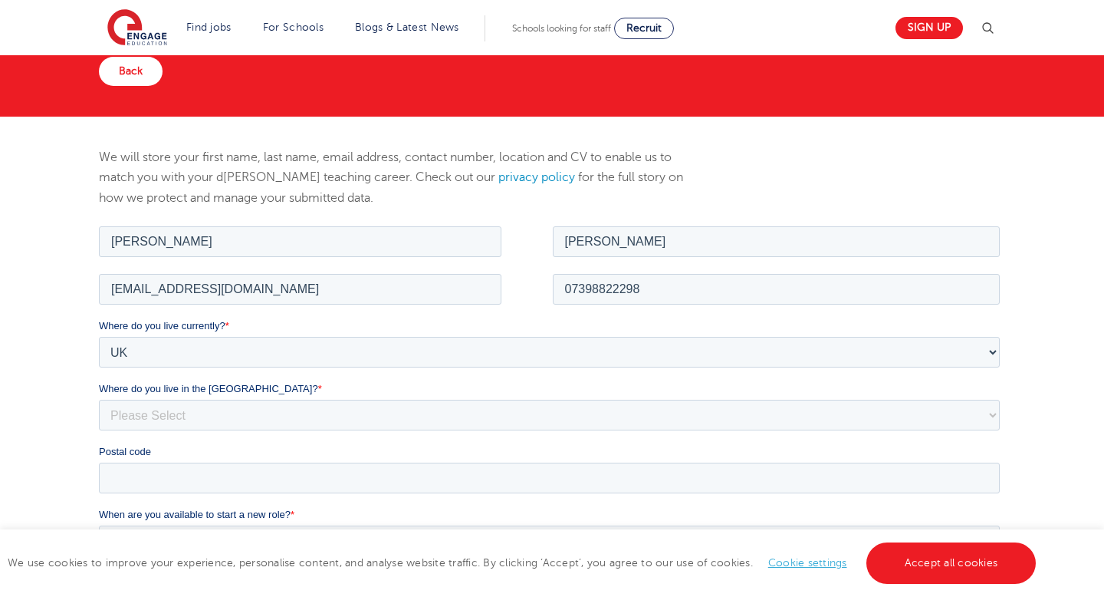
click at [159, 432] on div "Where do you live currently? * Please Select [GEOGRAPHIC_DATA] [GEOGRAPHIC_DATA…" at bounding box center [551, 404] width 907 height 175
click at [159, 413] on select "Please Select Overseas Barnsley Bedfordshire Berkshire Bournemouth Bracknell Fo…" at bounding box center [548, 414] width 901 height 31
select select "London"
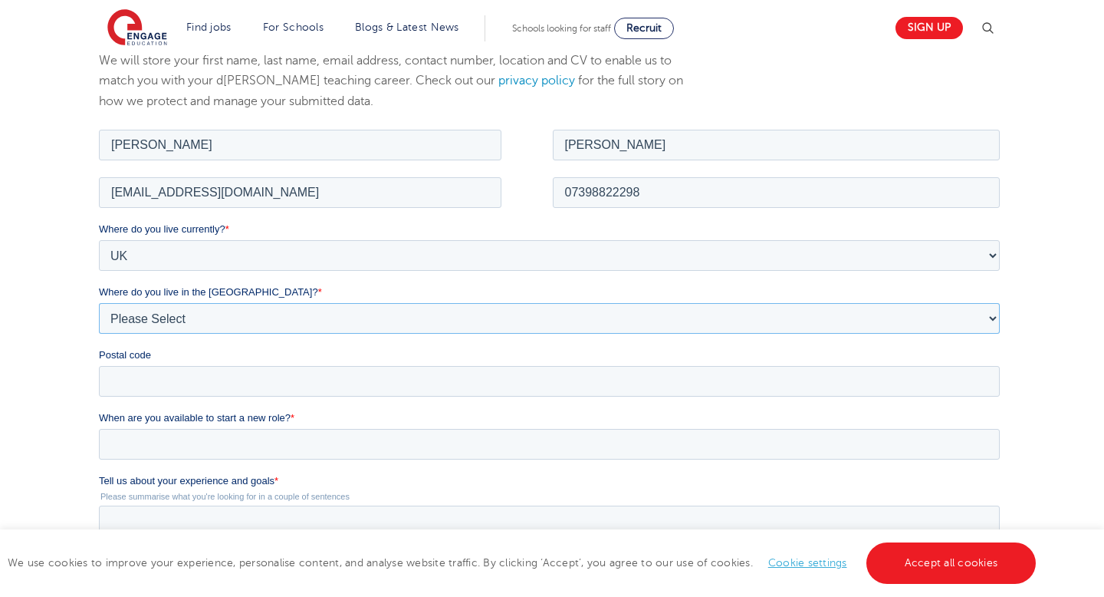
scroll to position [254, 0]
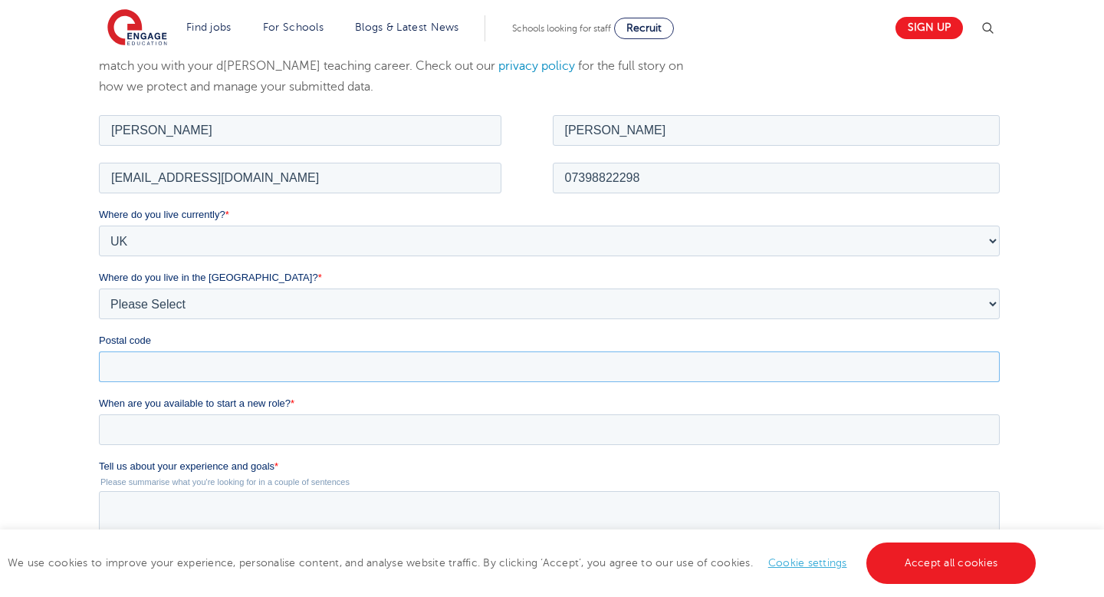
click at [140, 350] on input "Postal code" at bounding box center [548, 365] width 901 height 31
type input "W3 7DQ"
click at [127, 416] on input "When are you available to start a new role? *" at bounding box center [548, 428] width 901 height 31
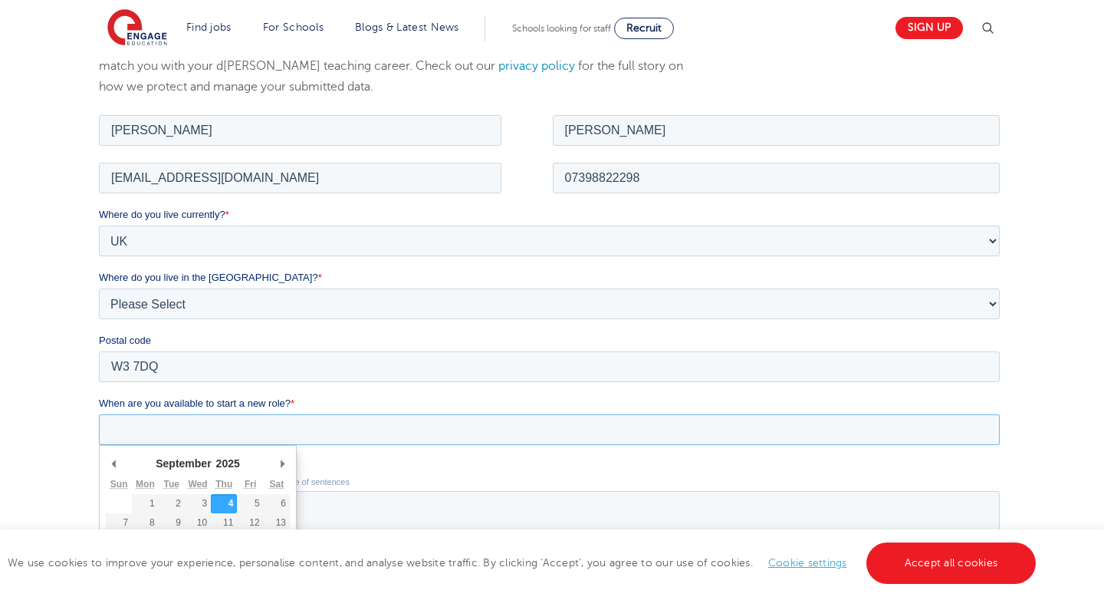
type div "2025-09-04"
type input "2025/09/04"
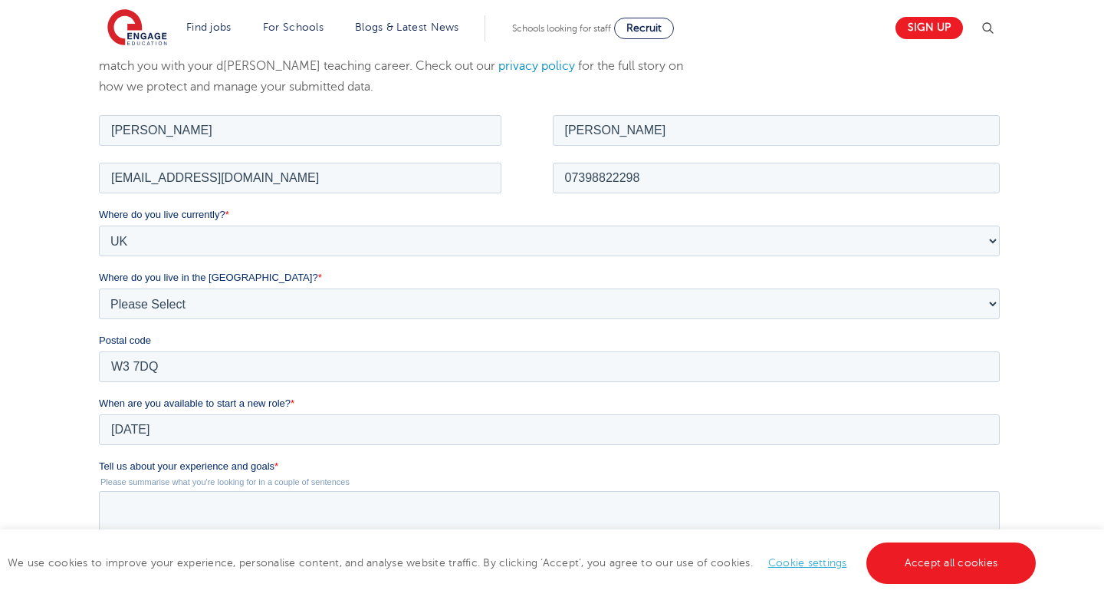
scroll to position [385, 0]
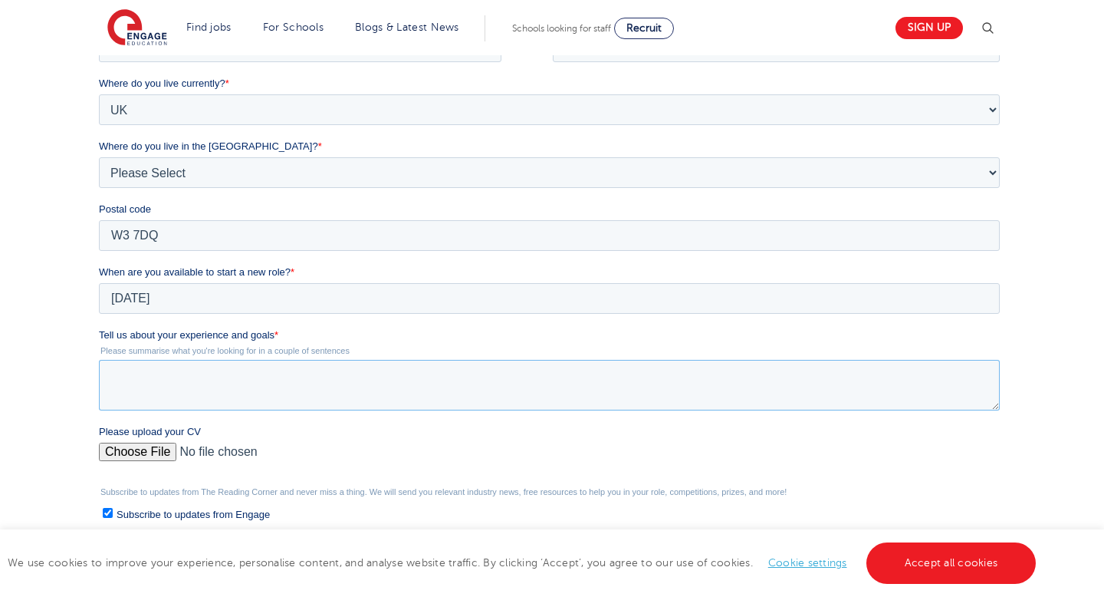
click at [191, 375] on textarea "Tell us about your experience and goals *" at bounding box center [548, 385] width 901 height 51
paste textarea "have recently graduated with a First-Class degree in Politics from the Universi…"
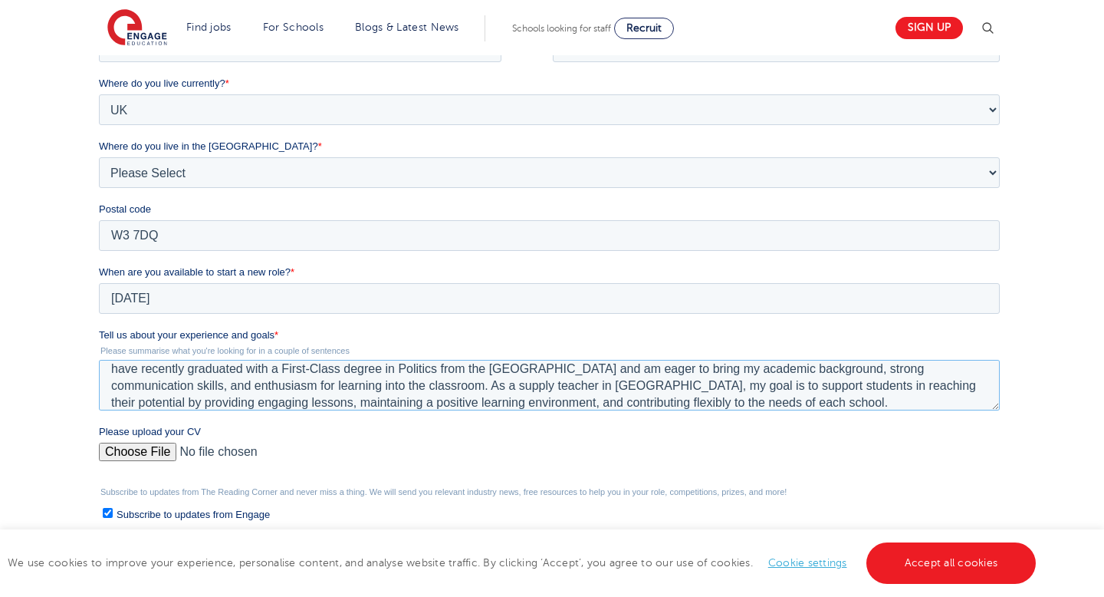
scroll to position [0, 0]
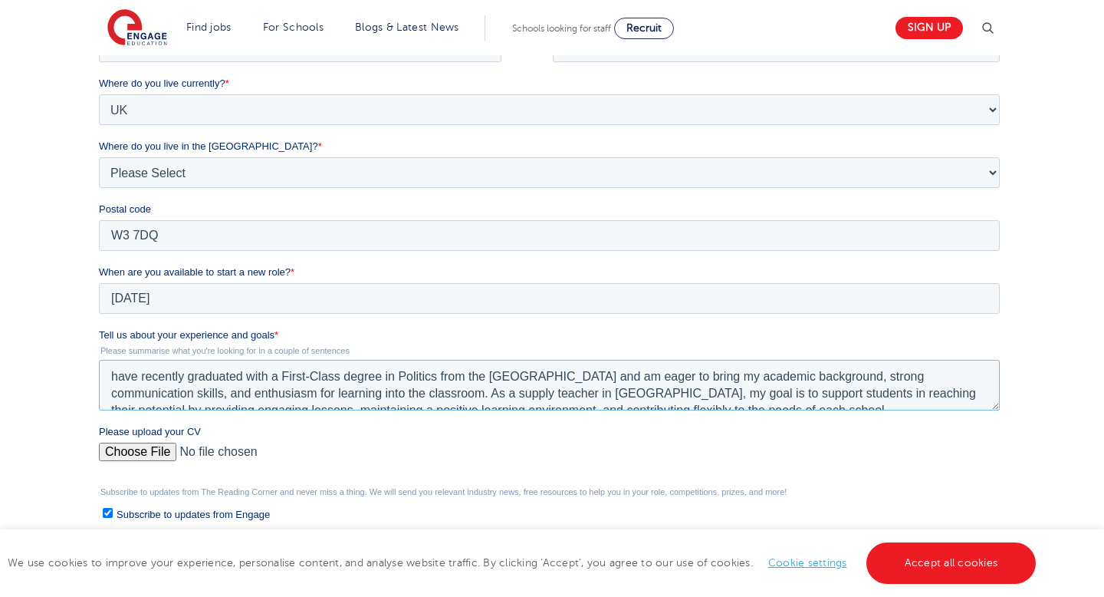
drag, startPoint x: 495, startPoint y: 386, endPoint x: 126, endPoint y: 336, distance: 372.2
click at [126, 336] on div "Tell us about your experience and goals * Please summarise what you're looking …" at bounding box center [551, 368] width 907 height 83
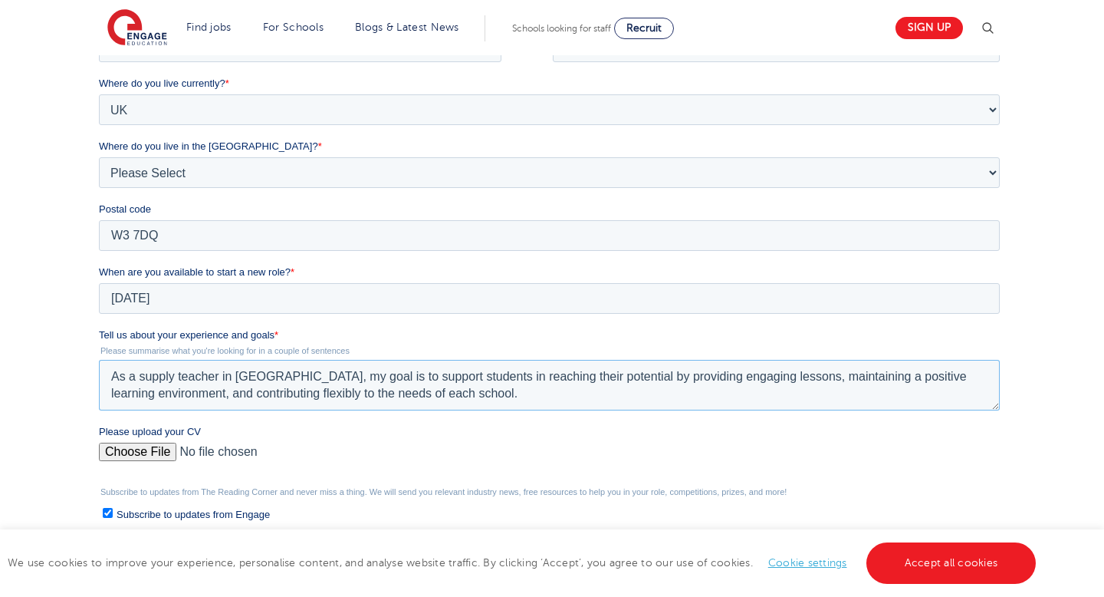
drag, startPoint x: 216, startPoint y: 376, endPoint x: 273, endPoint y: 376, distance: 56.7
click at [273, 376] on textarea "As a supply teacher in Ealing, my goal is to support students in reaching their…" at bounding box center [548, 385] width 901 height 51
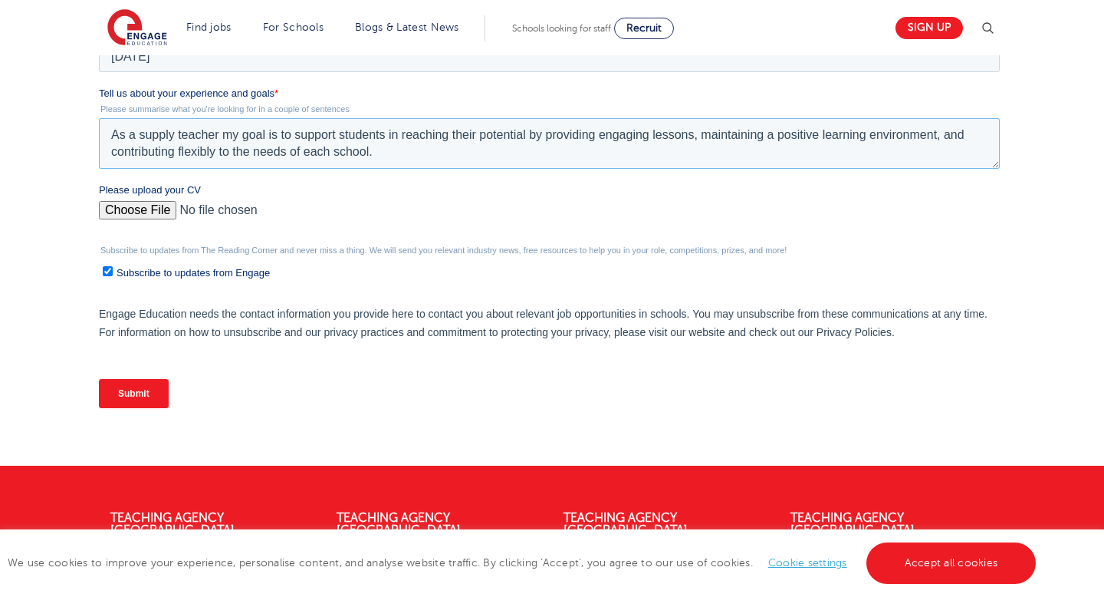
scroll to position [643, 0]
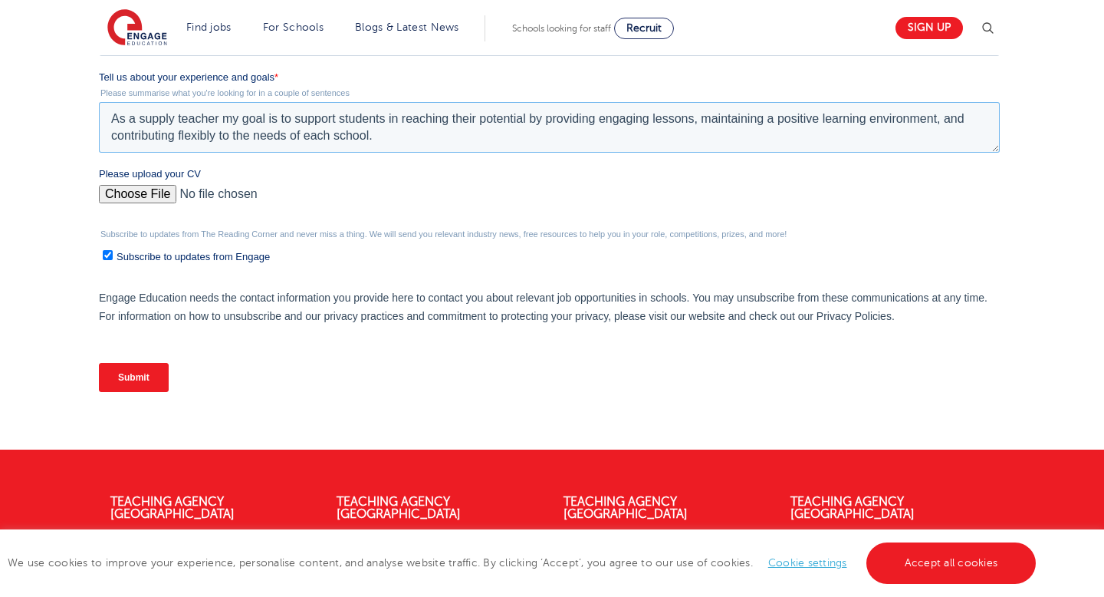
click at [161, 120] on textarea "As a supply teacher my goal is to support students in reaching their potential …" at bounding box center [548, 127] width 901 height 51
drag, startPoint x: 206, startPoint y: 119, endPoint x: 252, endPoint y: 114, distance: 46.2
click at [252, 117] on textarea "As an assistant, teacher my goal is to support students in reaching their poten…" at bounding box center [548, 127] width 901 height 51
click at [392, 141] on textarea "As an assistant, my goal is to support students in reaching their potential by …" at bounding box center [548, 127] width 901 height 51
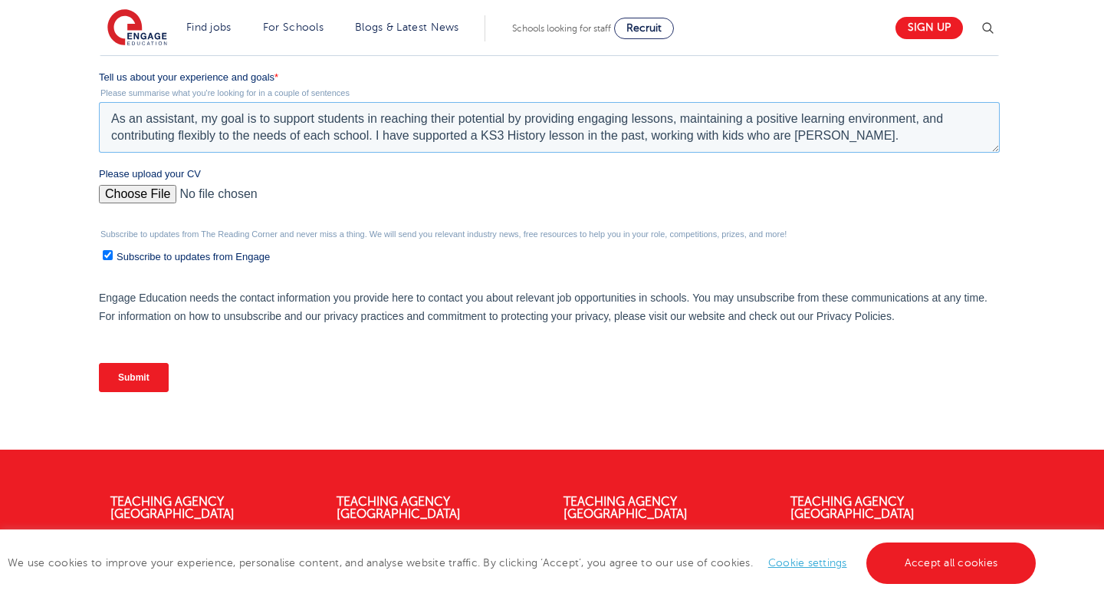
type textarea "As an assistant, my goal is to support students in reaching their potential by …"
click at [127, 192] on input "Please upload your CV" at bounding box center [548, 200] width 901 height 31
type input "C:\fakepath\FATIMA ZAHRA YUSUF .docx"
click at [107, 254] on input "Subscribe to updates from Engage" at bounding box center [107, 255] width 10 height 10
checkbox input "false"
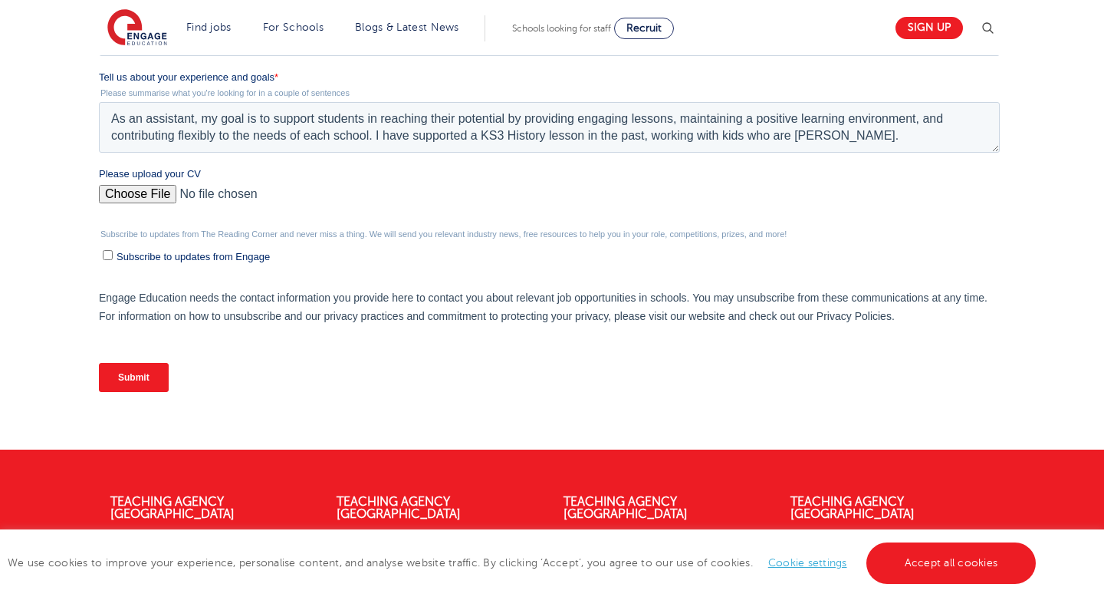
click at [140, 380] on input "Submit" at bounding box center [133, 377] width 70 height 29
